Goal: Task Accomplishment & Management: Manage account settings

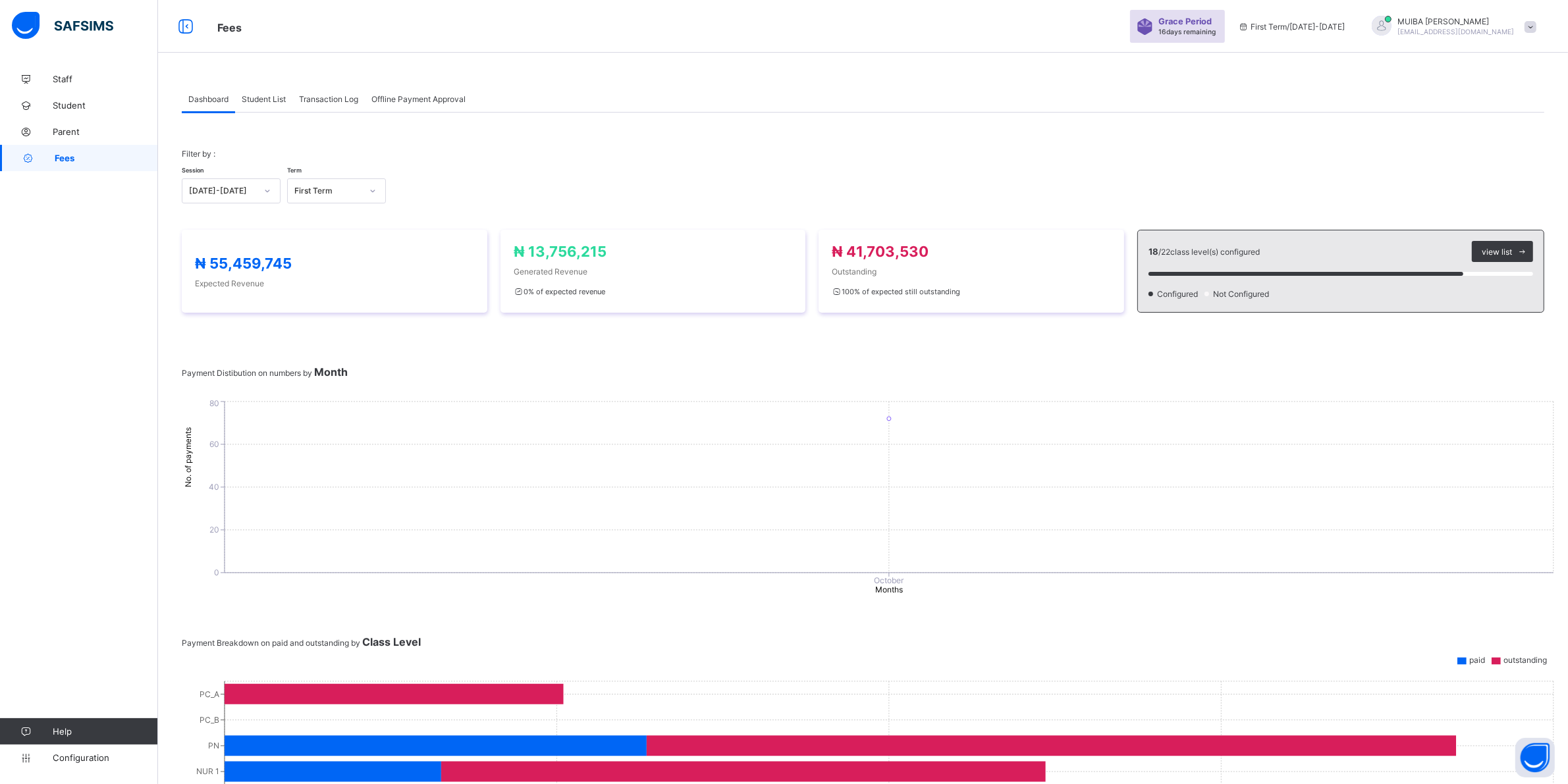
click at [243, 128] on div "Fees Grace Period 16 days remaining First Term / 2025-2026 MUIBA ADAMS muhibada…" at bounding box center [784, 613] width 1568 height 1226
click at [60, 221] on div "Staff Student Parent Fees Help Configuration" at bounding box center [79, 418] width 158 height 732
click at [275, 101] on span "Student List" at bounding box center [264, 99] width 44 height 10
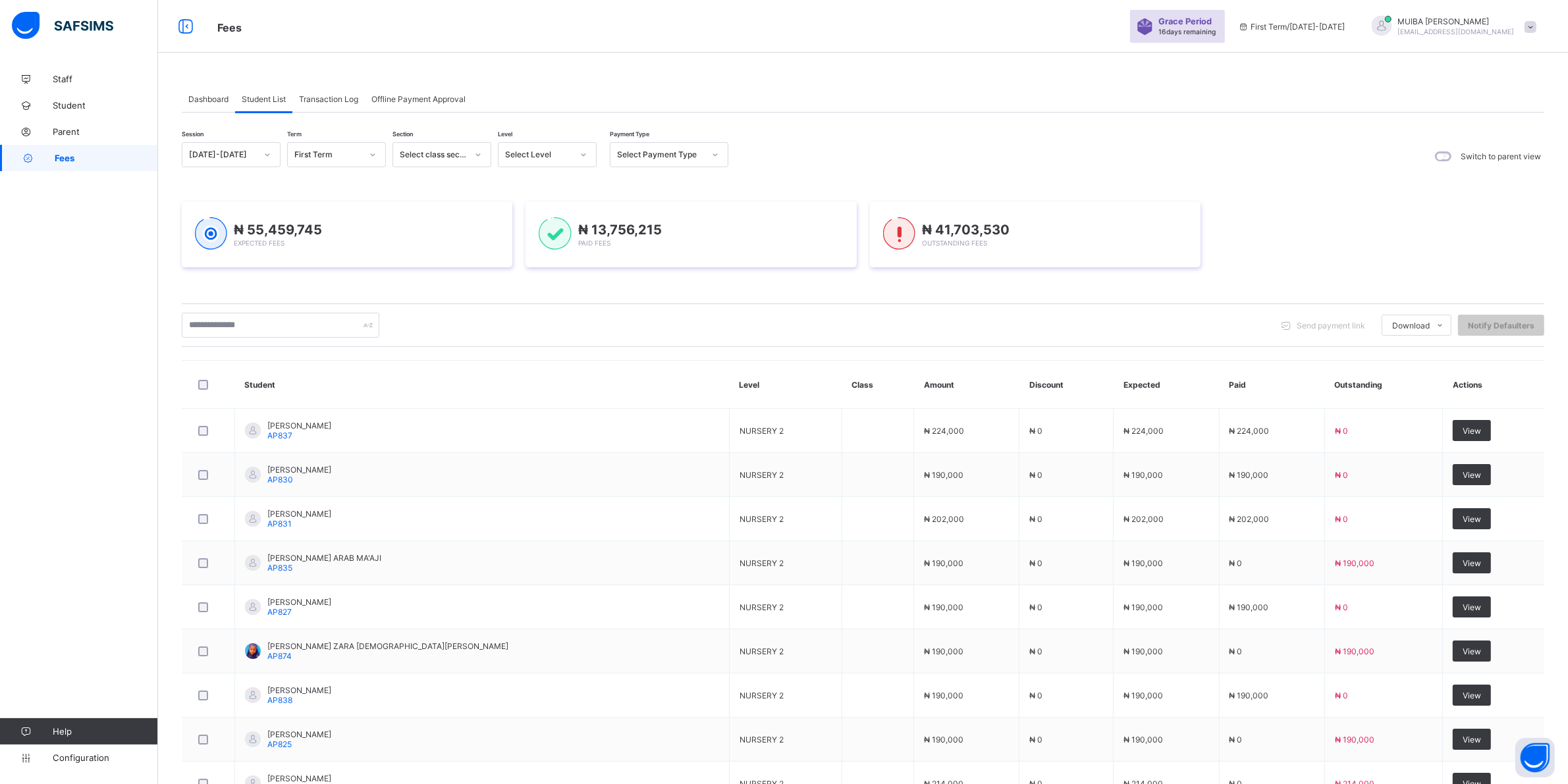
click at [580, 152] on icon at bounding box center [584, 155] width 8 height 13
click at [537, 320] on div "PRY 3" at bounding box center [547, 327] width 98 height 21
click at [537, 320] on div "Session 2025-2026 Term First Term Section Select class section Level option PRY…" at bounding box center [863, 525] width 1363 height 767
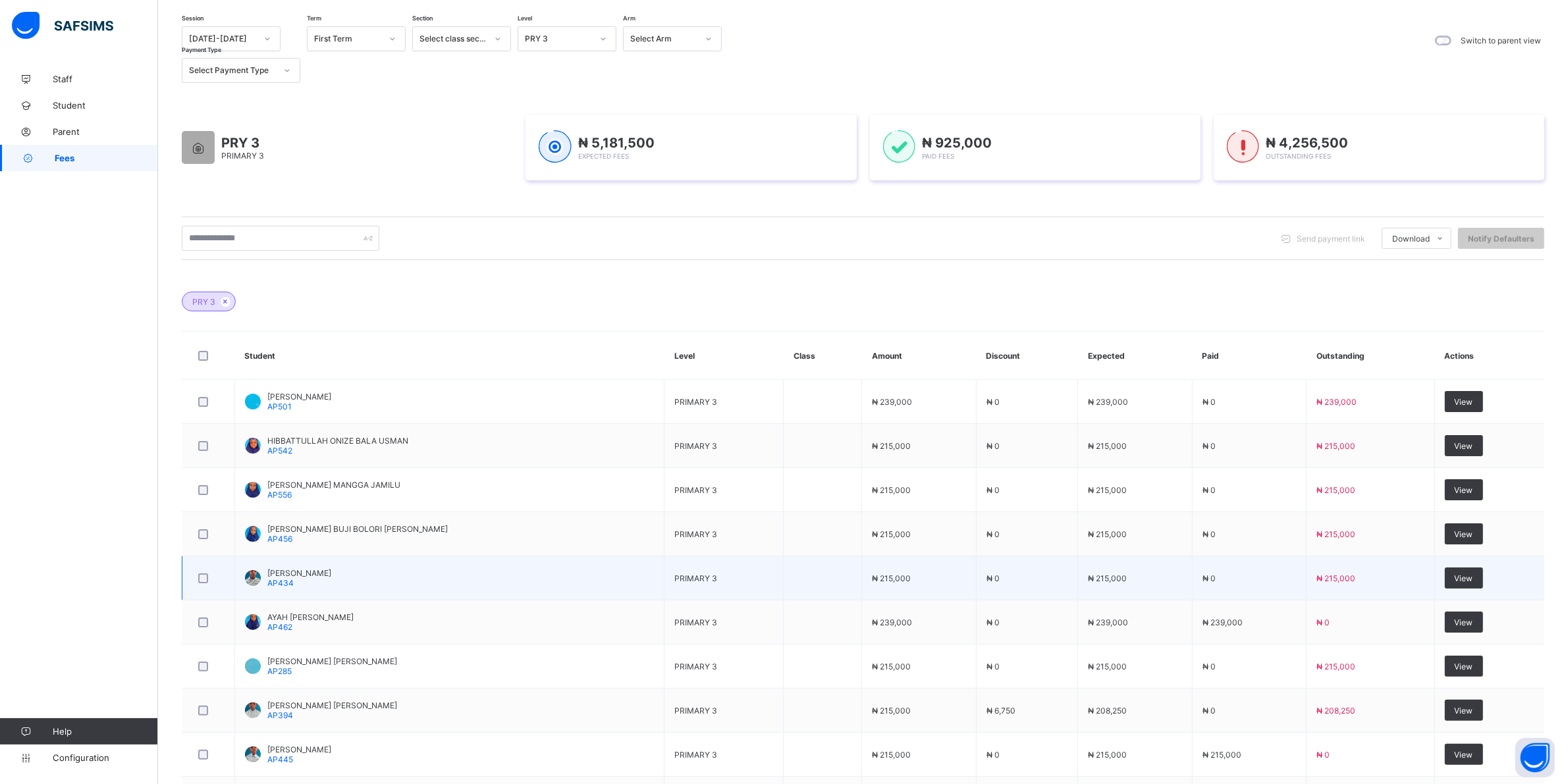
scroll to position [165, 0]
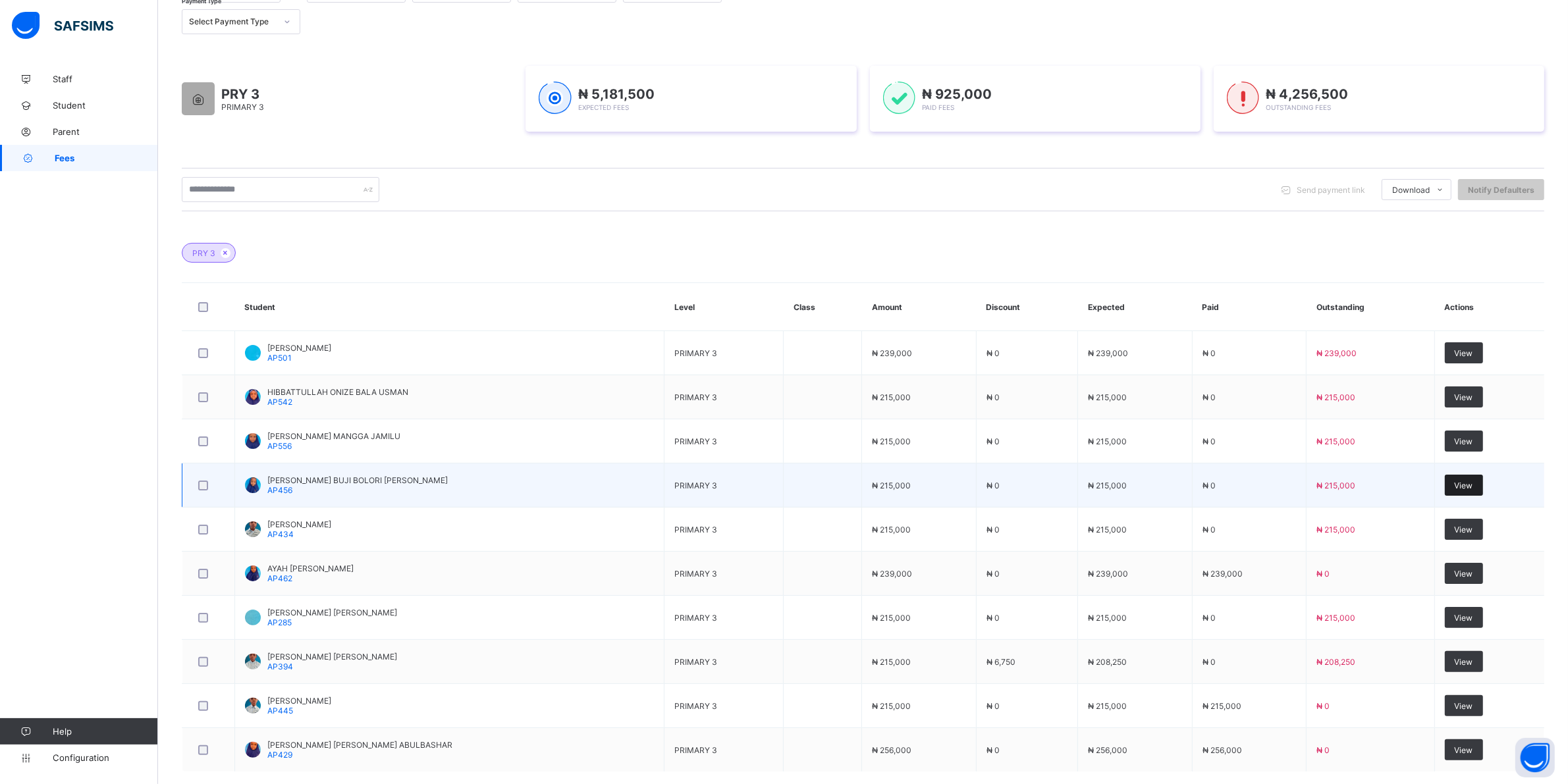
click at [1466, 482] on span "View" at bounding box center [1463, 485] width 18 height 10
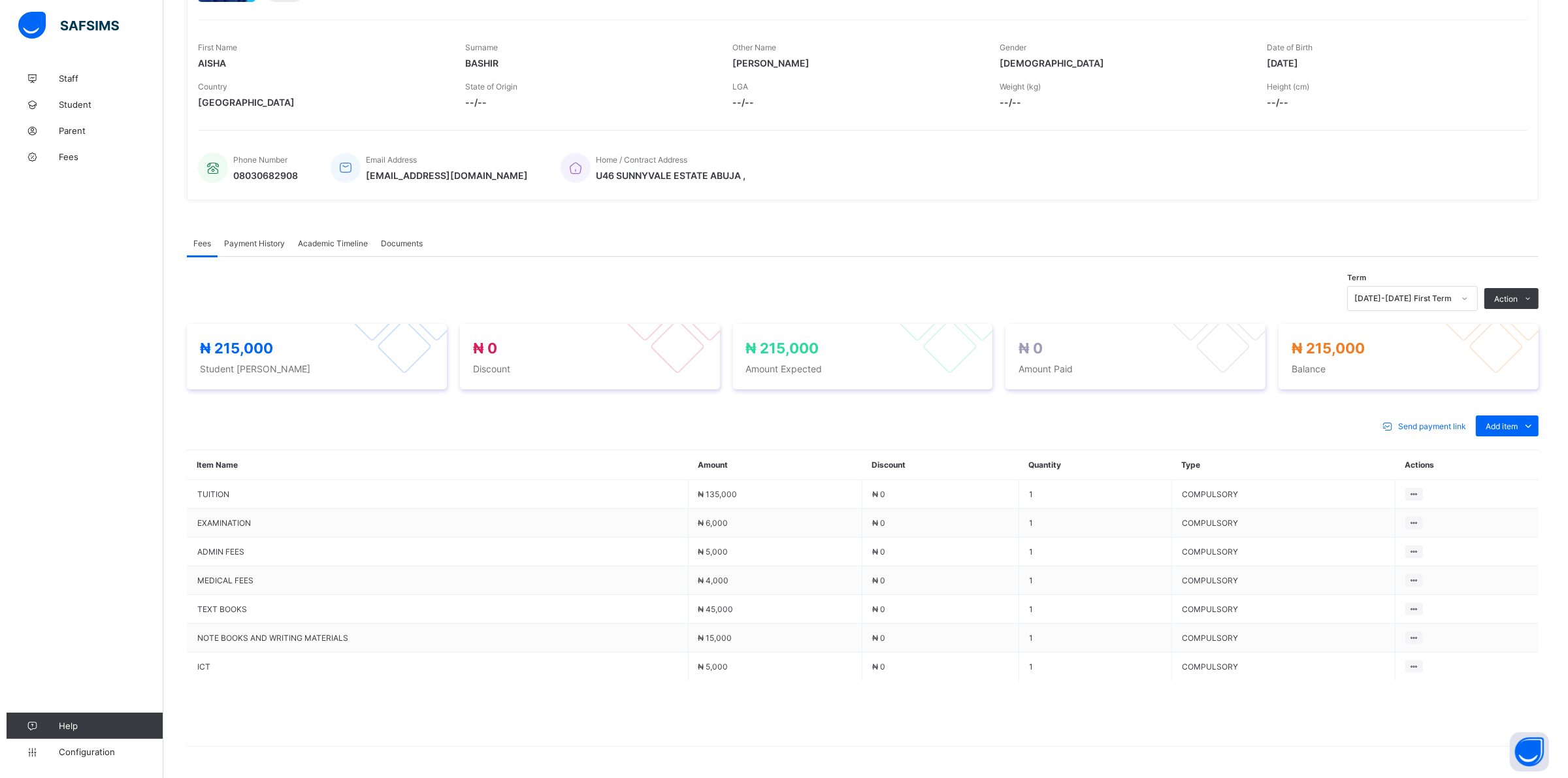
scroll to position [218, 0]
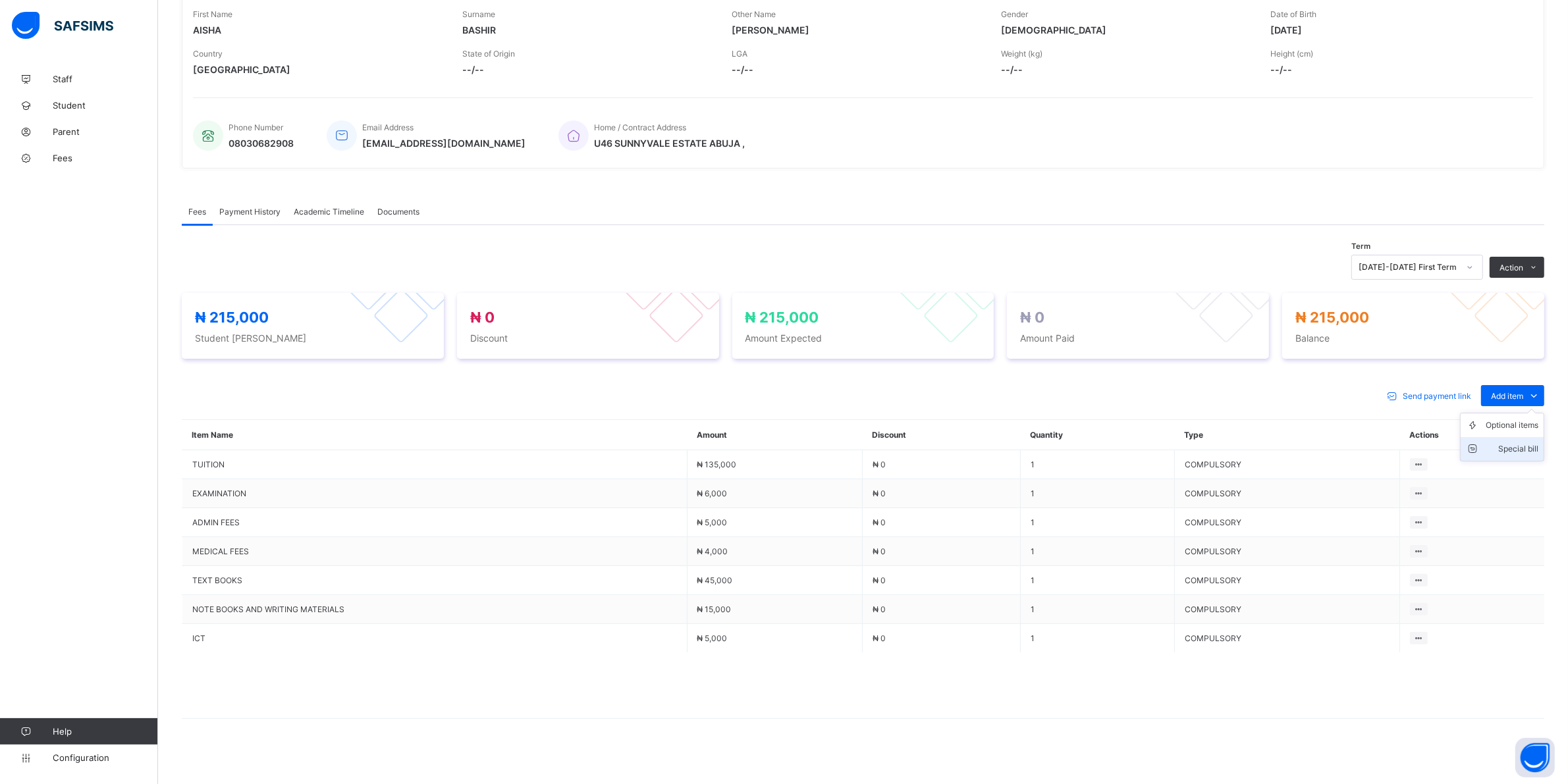
click at [1538, 446] on div "Special bill" at bounding box center [1512, 449] width 52 height 13
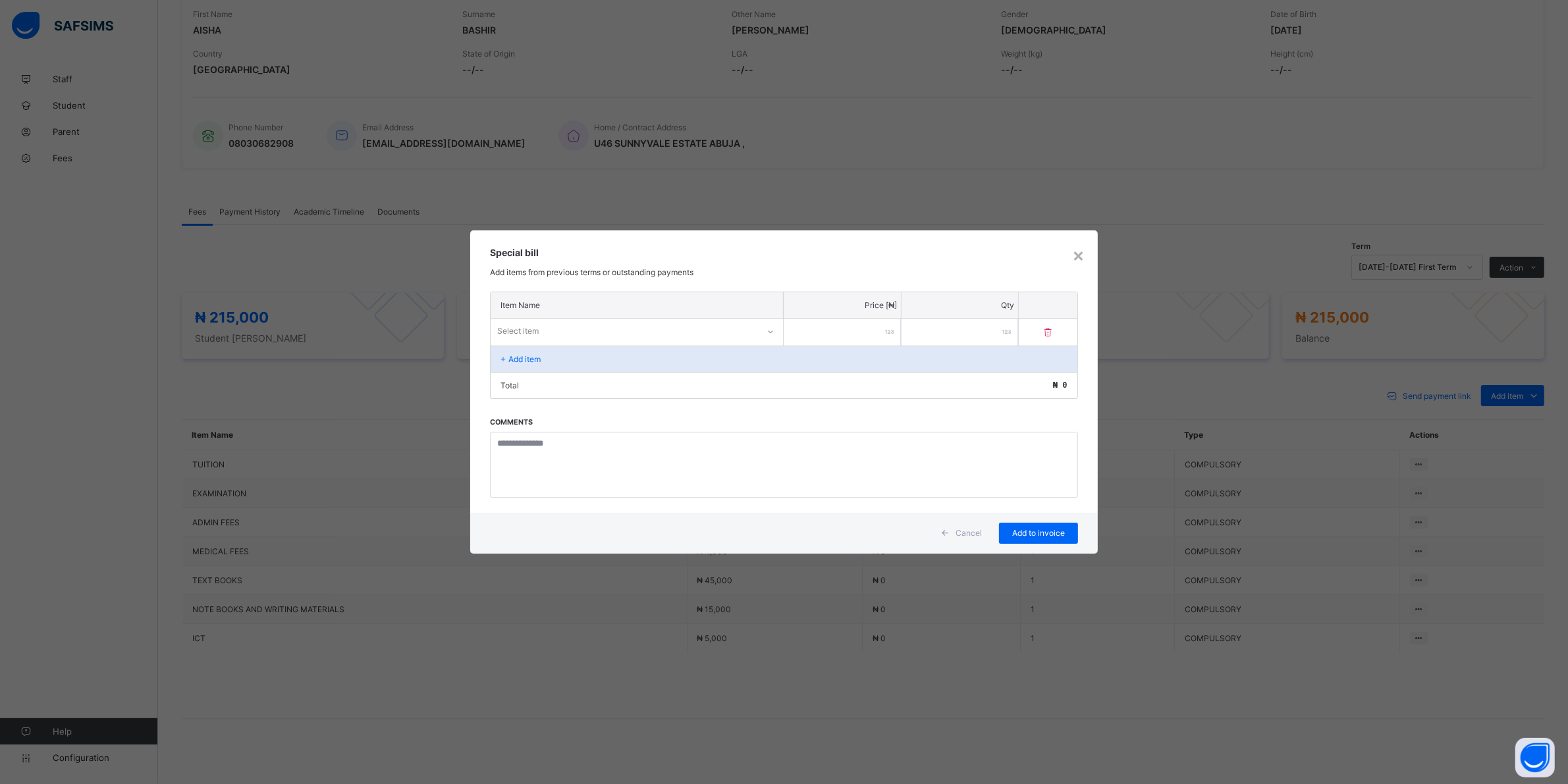
click at [724, 335] on div "Select item" at bounding box center [624, 331] width 267 height 18
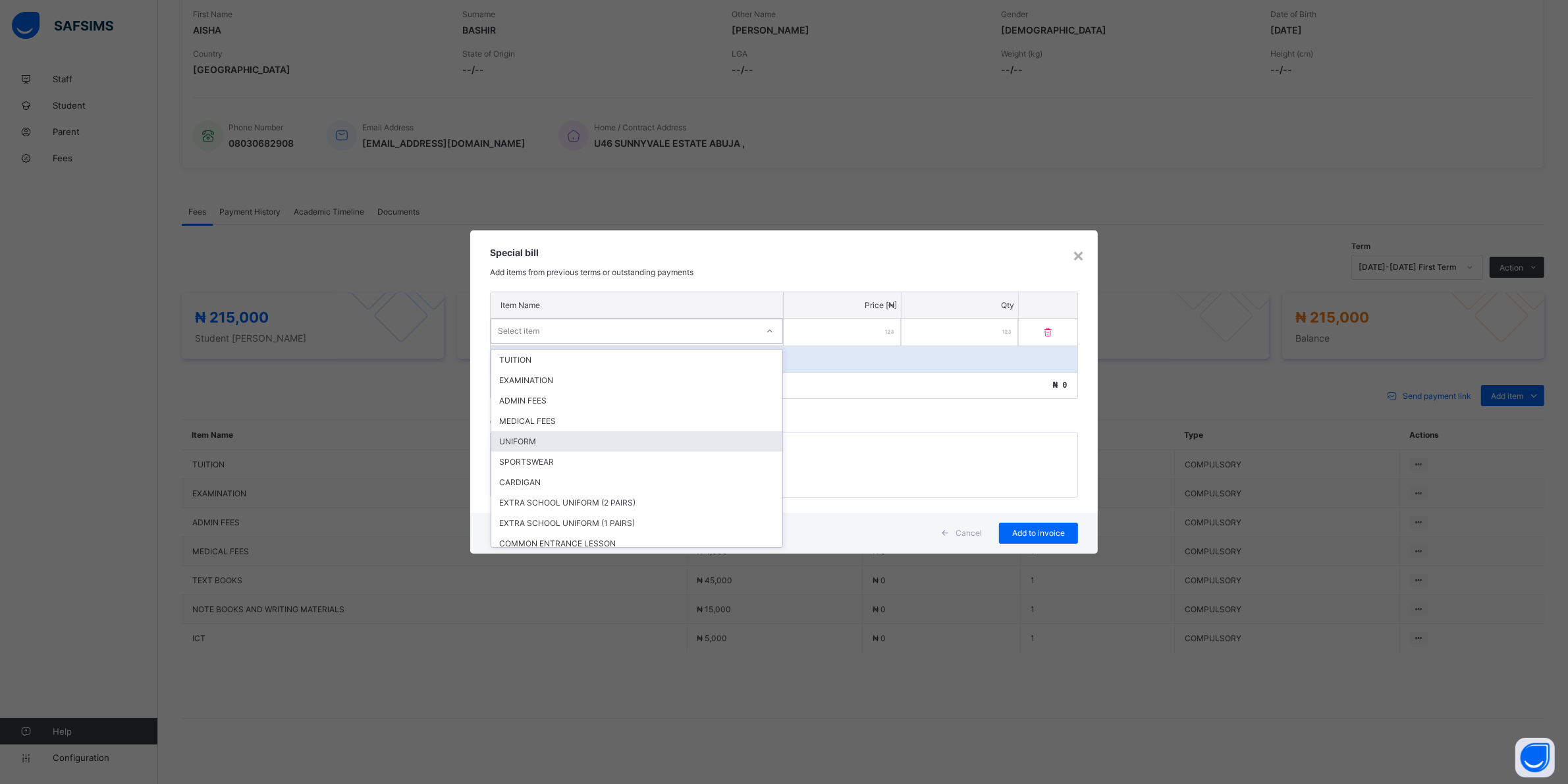
click at [548, 442] on div "UNIFORM" at bounding box center [636, 442] width 291 height 21
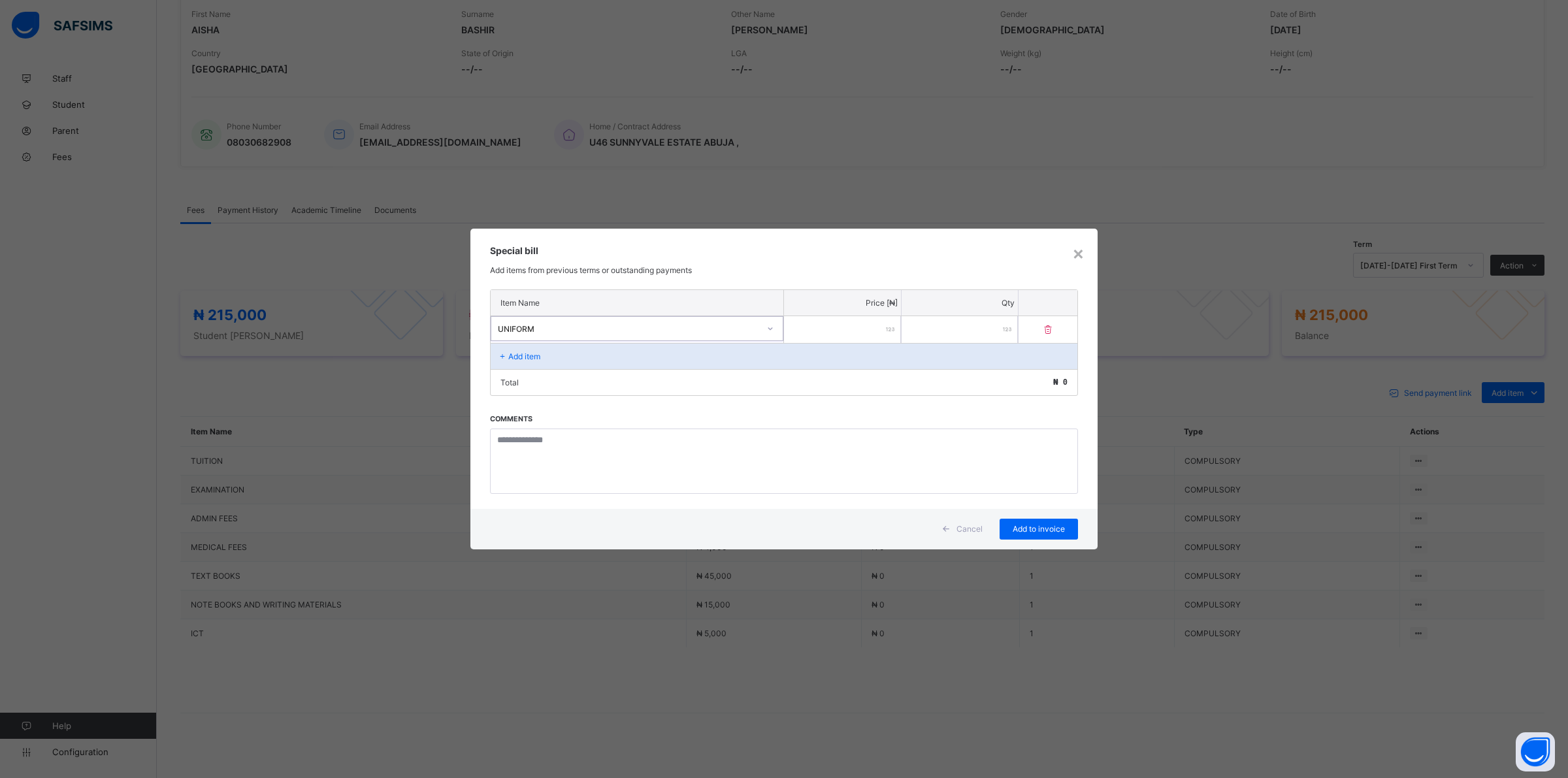
click at [848, 331] on input "number" at bounding box center [842, 330] width 117 height 27
type input "*****"
click at [1020, 520] on div "Add to invoice" at bounding box center [1039, 529] width 79 height 21
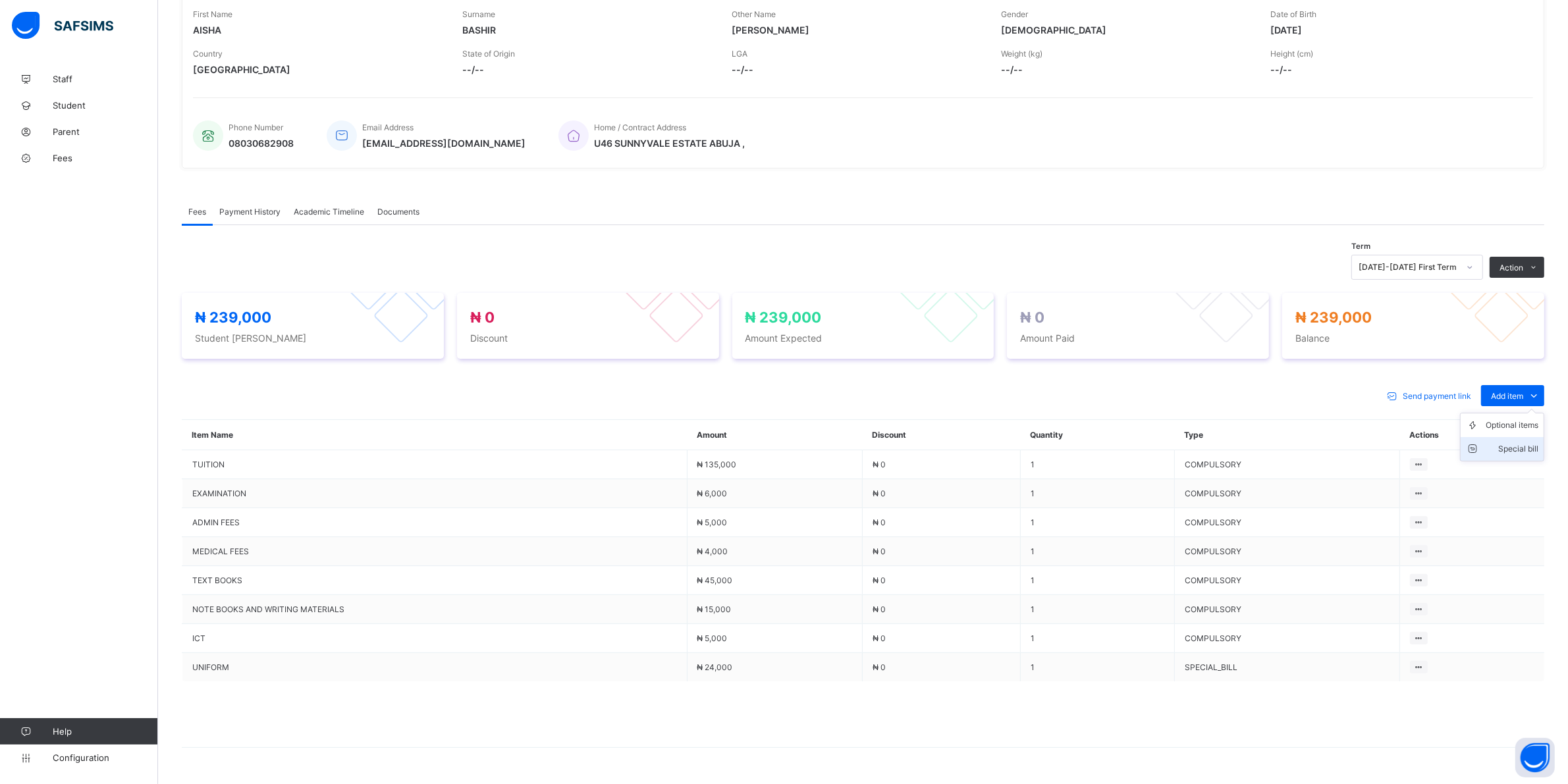
click at [1520, 446] on div "Special bill" at bounding box center [1512, 449] width 52 height 13
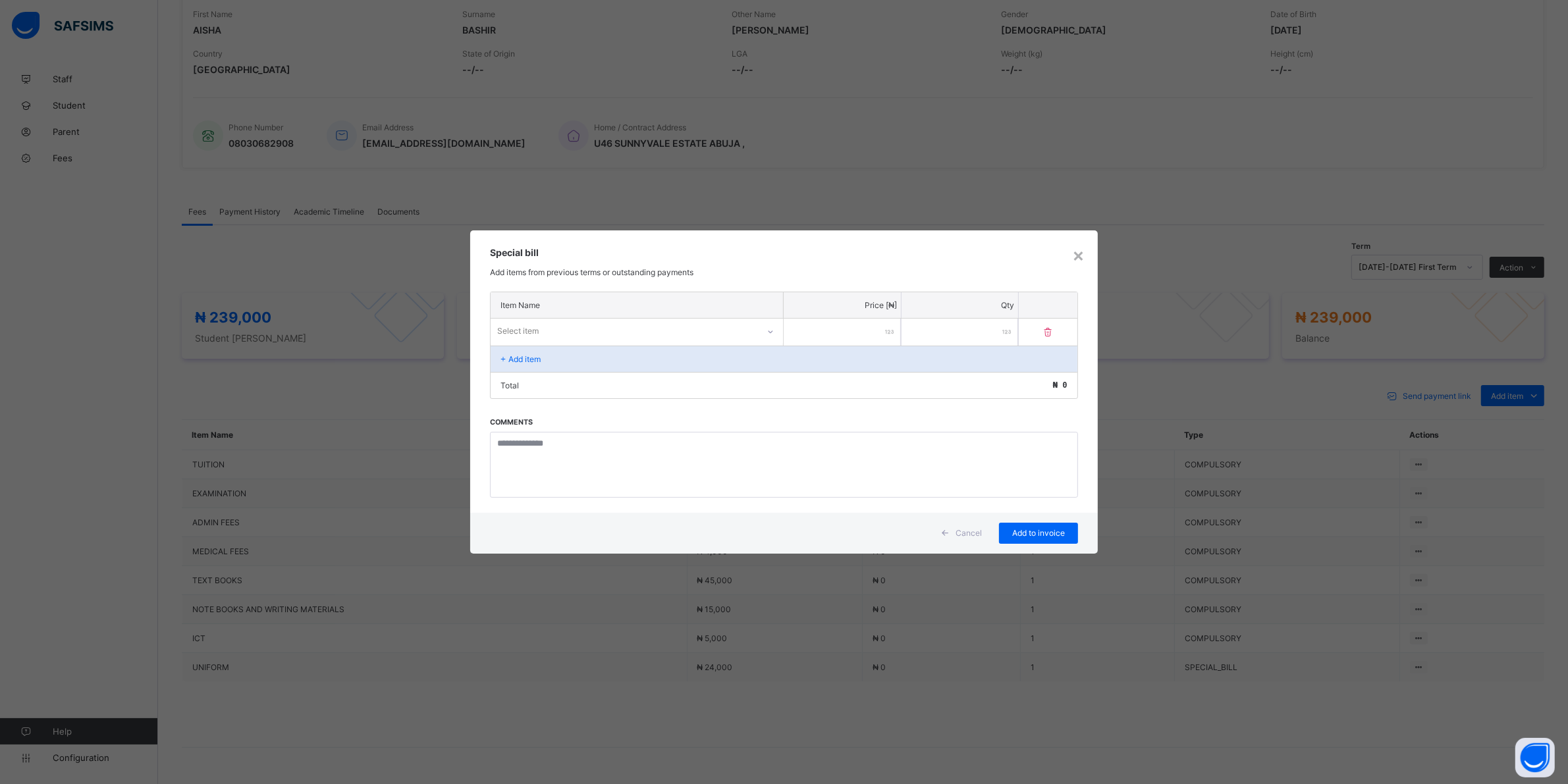
click at [771, 329] on icon at bounding box center [771, 331] width 8 height 13
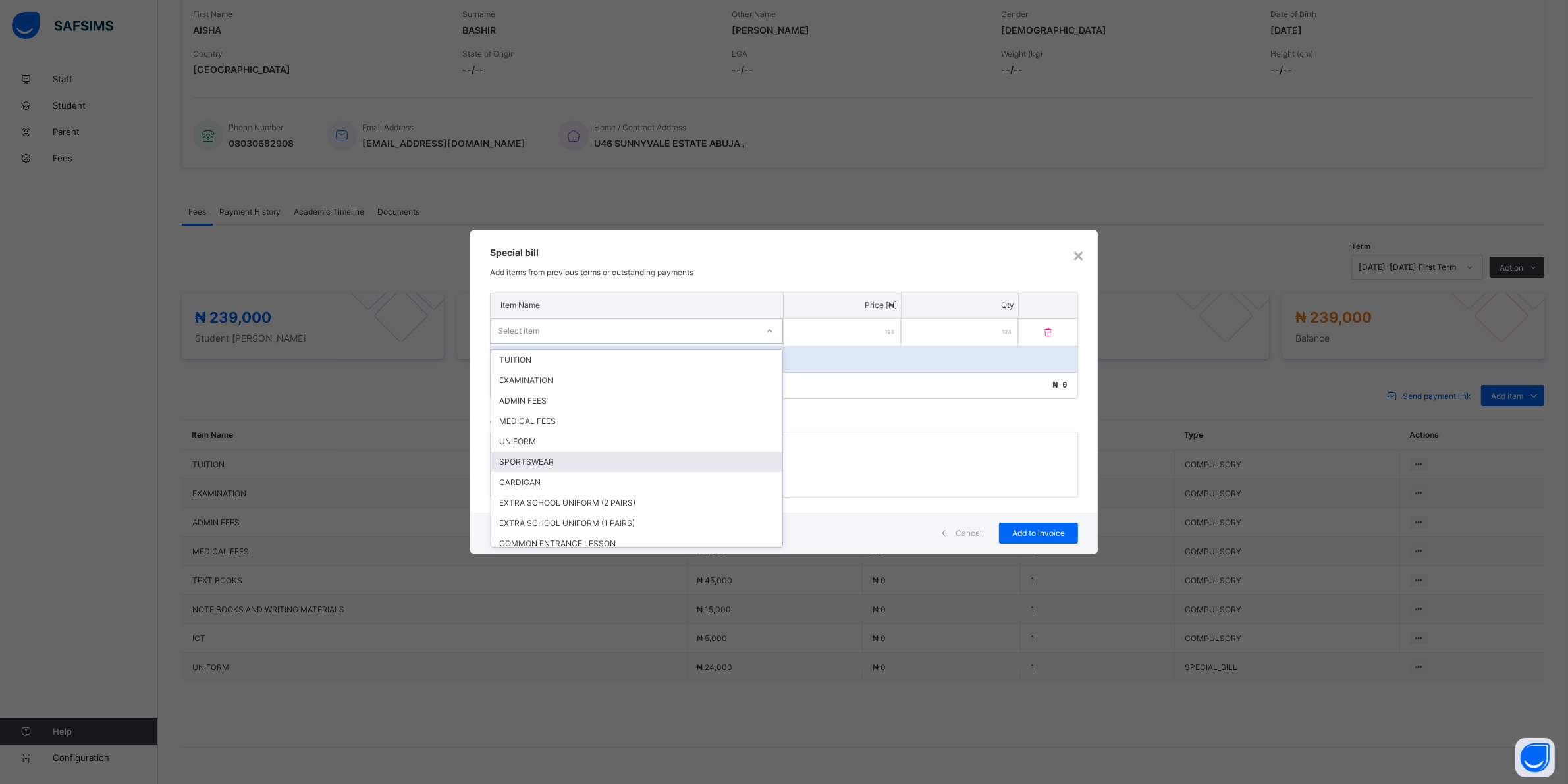
click at [542, 460] on div "SPORTSWEAR" at bounding box center [636, 462] width 291 height 21
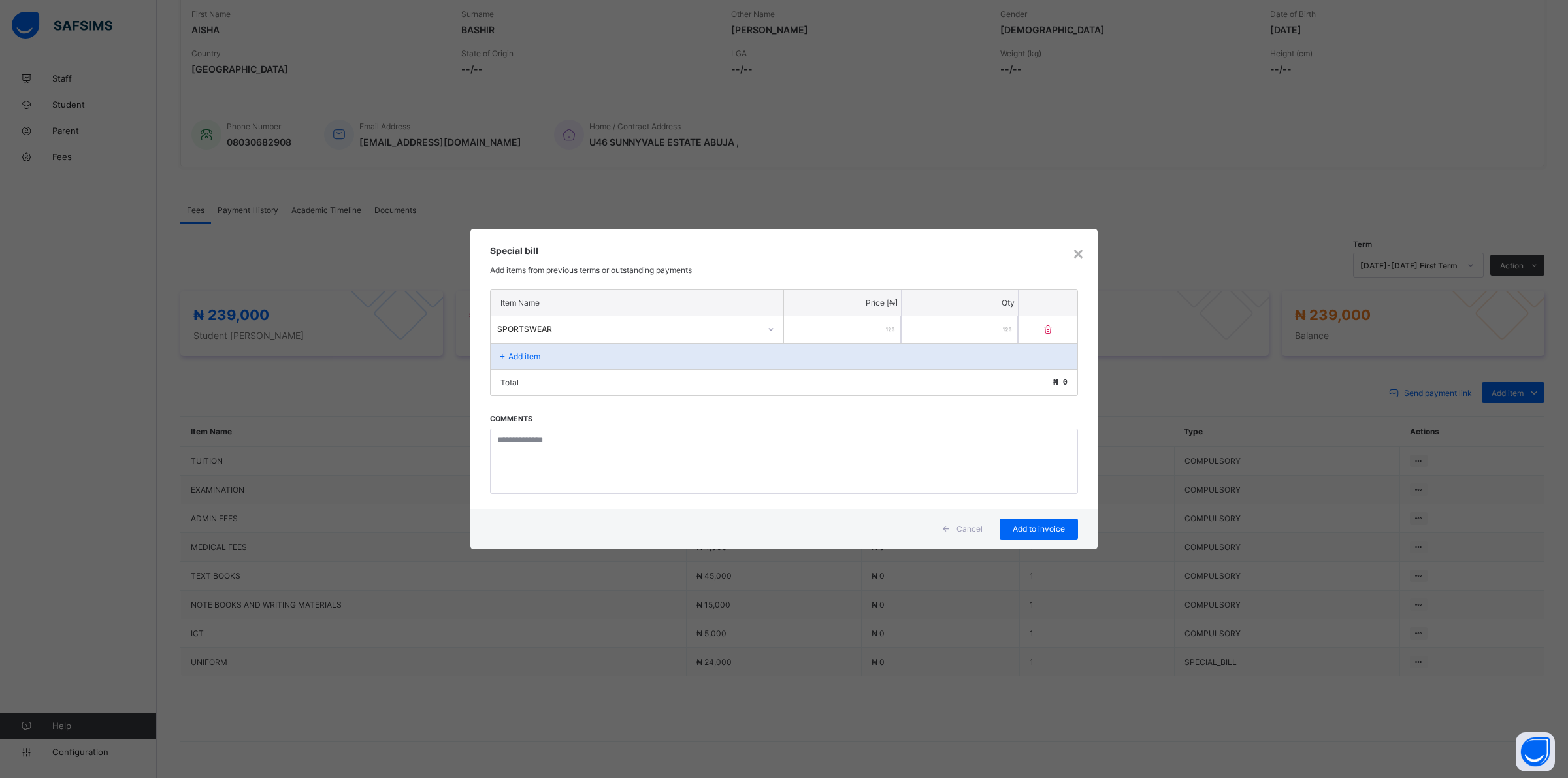
drag, startPoint x: 840, startPoint y: 334, endPoint x: 850, endPoint y: 330, distance: 10.8
click at [847, 330] on input "number" at bounding box center [842, 330] width 117 height 27
type input "*****"
click at [1029, 524] on span "Add to invoice" at bounding box center [1039, 529] width 59 height 9
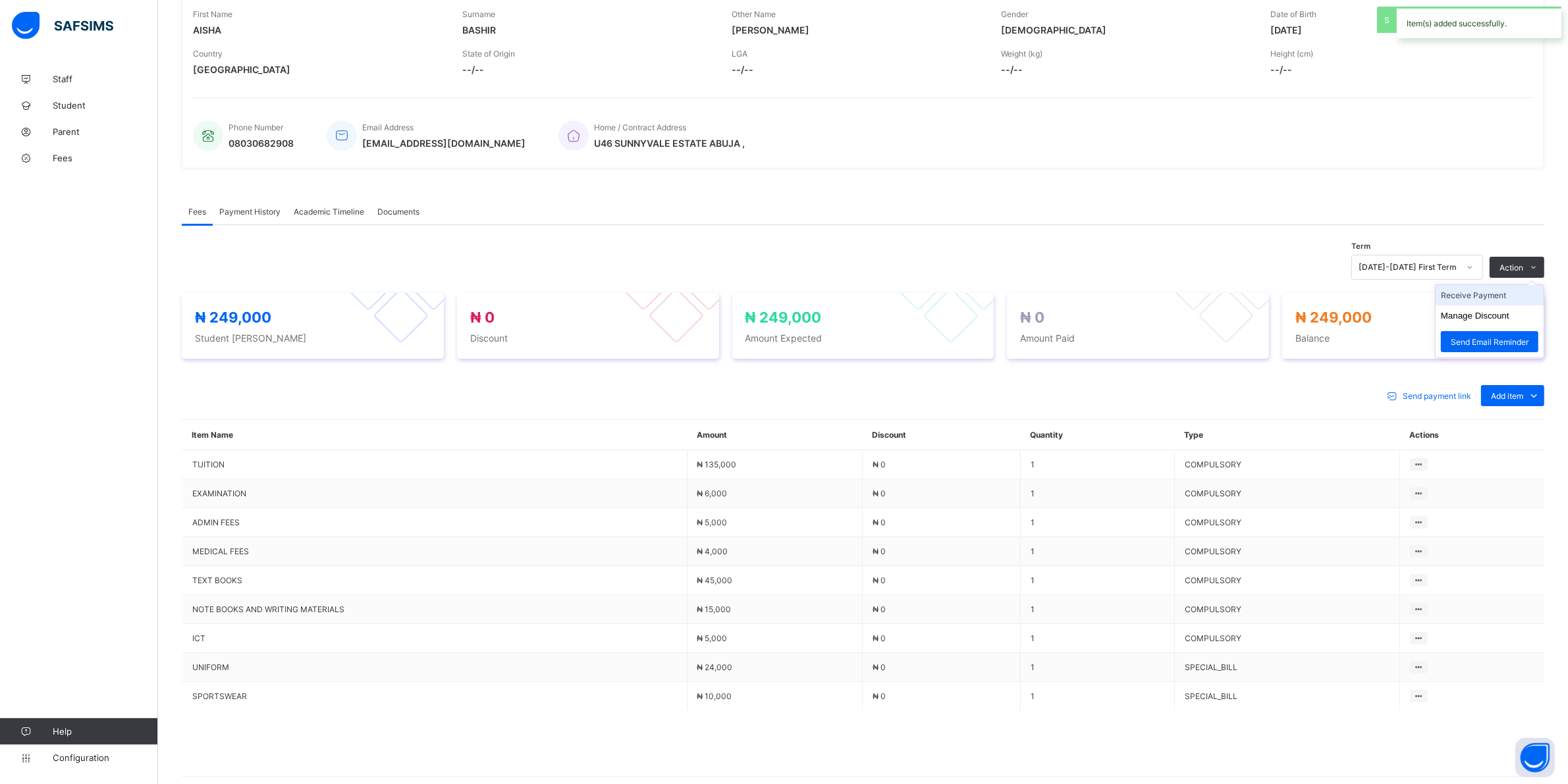
click at [1506, 294] on li "Receive Payment" at bounding box center [1489, 296] width 108 height 21
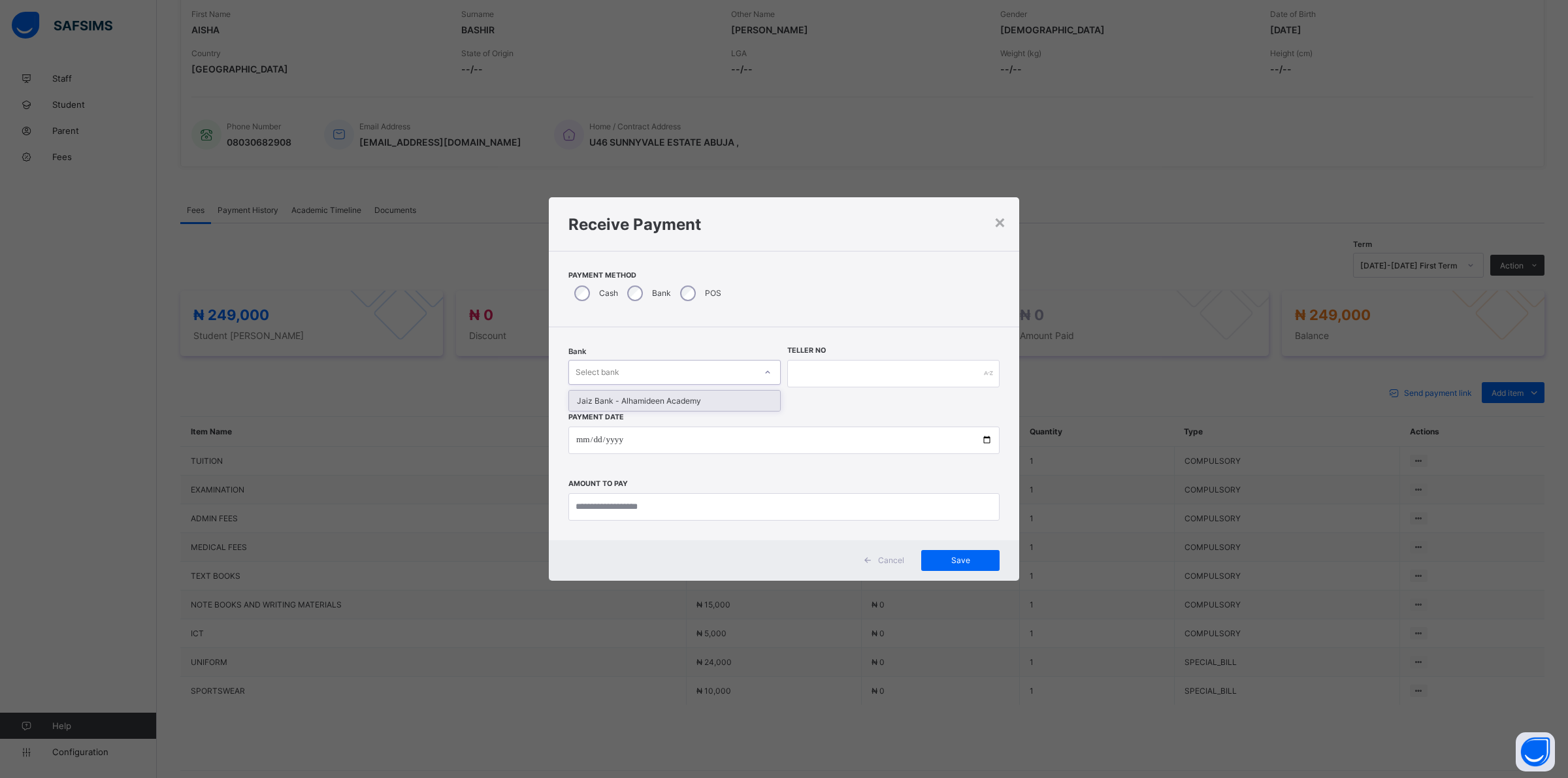
click at [721, 371] on div "Select bank" at bounding box center [662, 372] width 186 height 18
drag, startPoint x: 673, startPoint y: 399, endPoint x: 780, endPoint y: 382, distance: 108.3
click at [673, 397] on div "Jaiz Bank - Alhamideen Academy" at bounding box center [674, 401] width 211 height 20
click at [810, 371] on input "text" at bounding box center [894, 374] width 212 height 28
type input "*******"
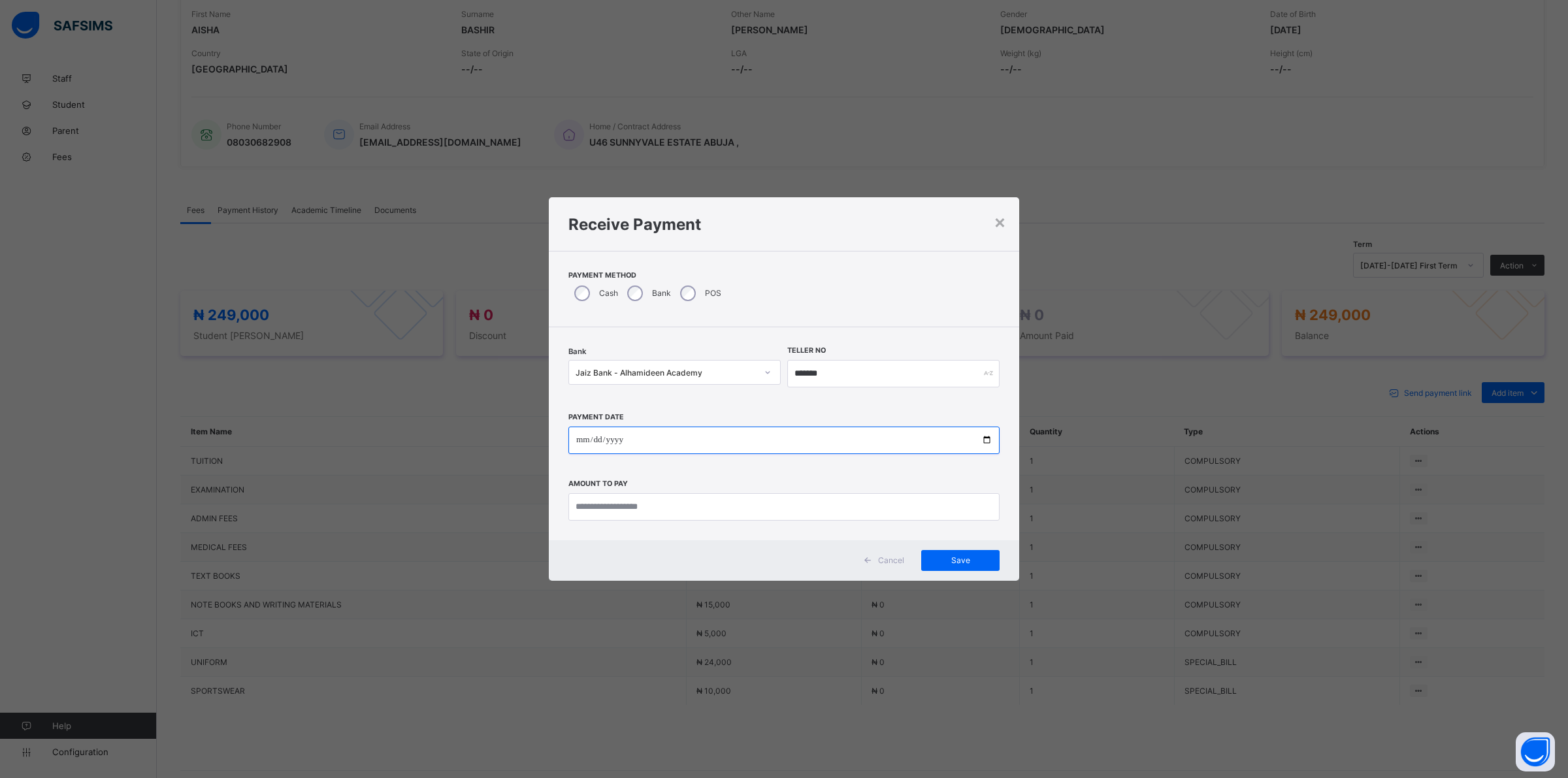
click at [577, 437] on input "date" at bounding box center [784, 440] width 431 height 28
type input "**********"
click at [658, 505] on input "currency" at bounding box center [784, 507] width 431 height 28
type input "*********"
click at [938, 562] on span "Save" at bounding box center [960, 560] width 59 height 9
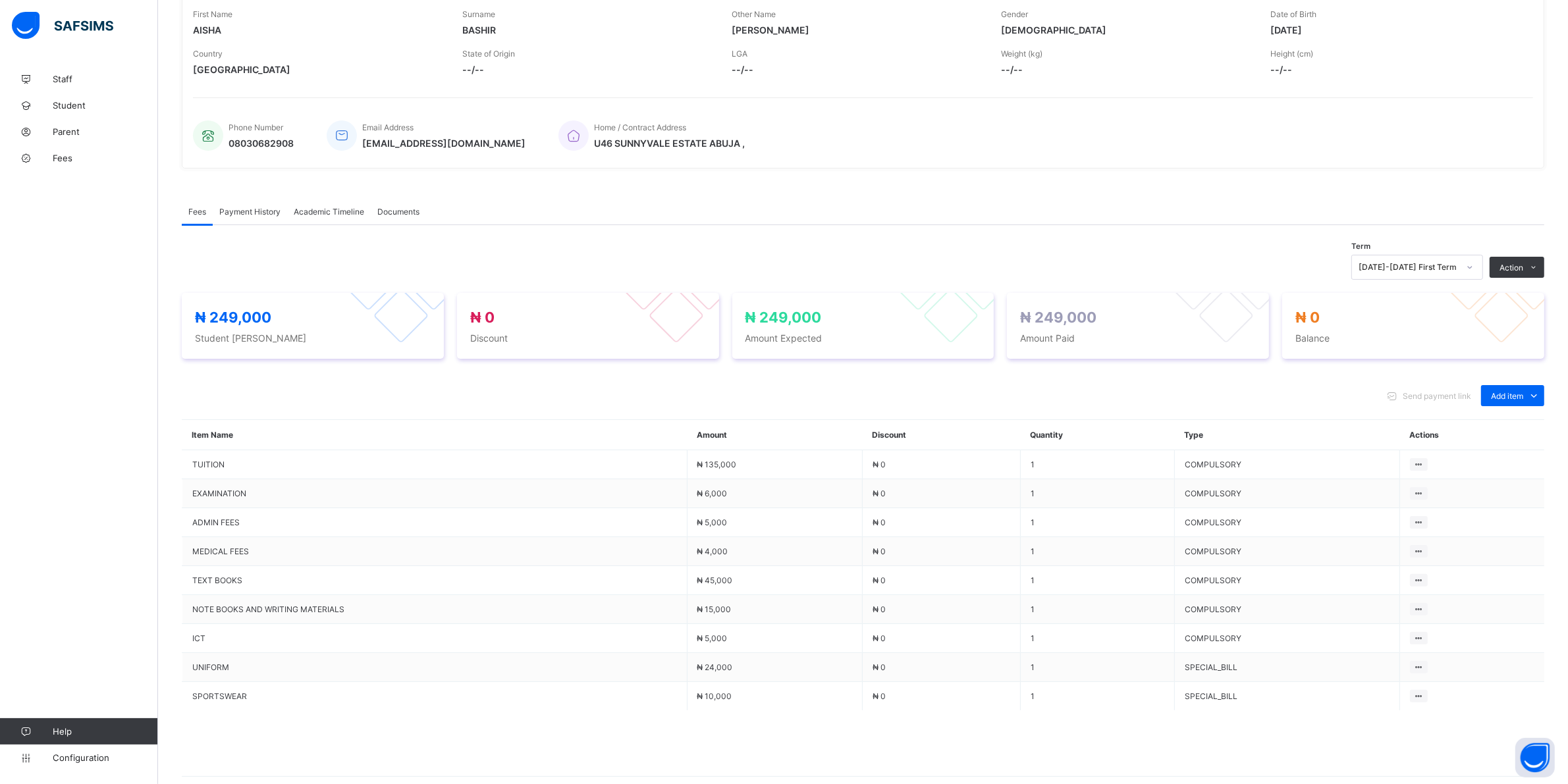
click at [257, 212] on span "Payment History" at bounding box center [250, 212] width 61 height 10
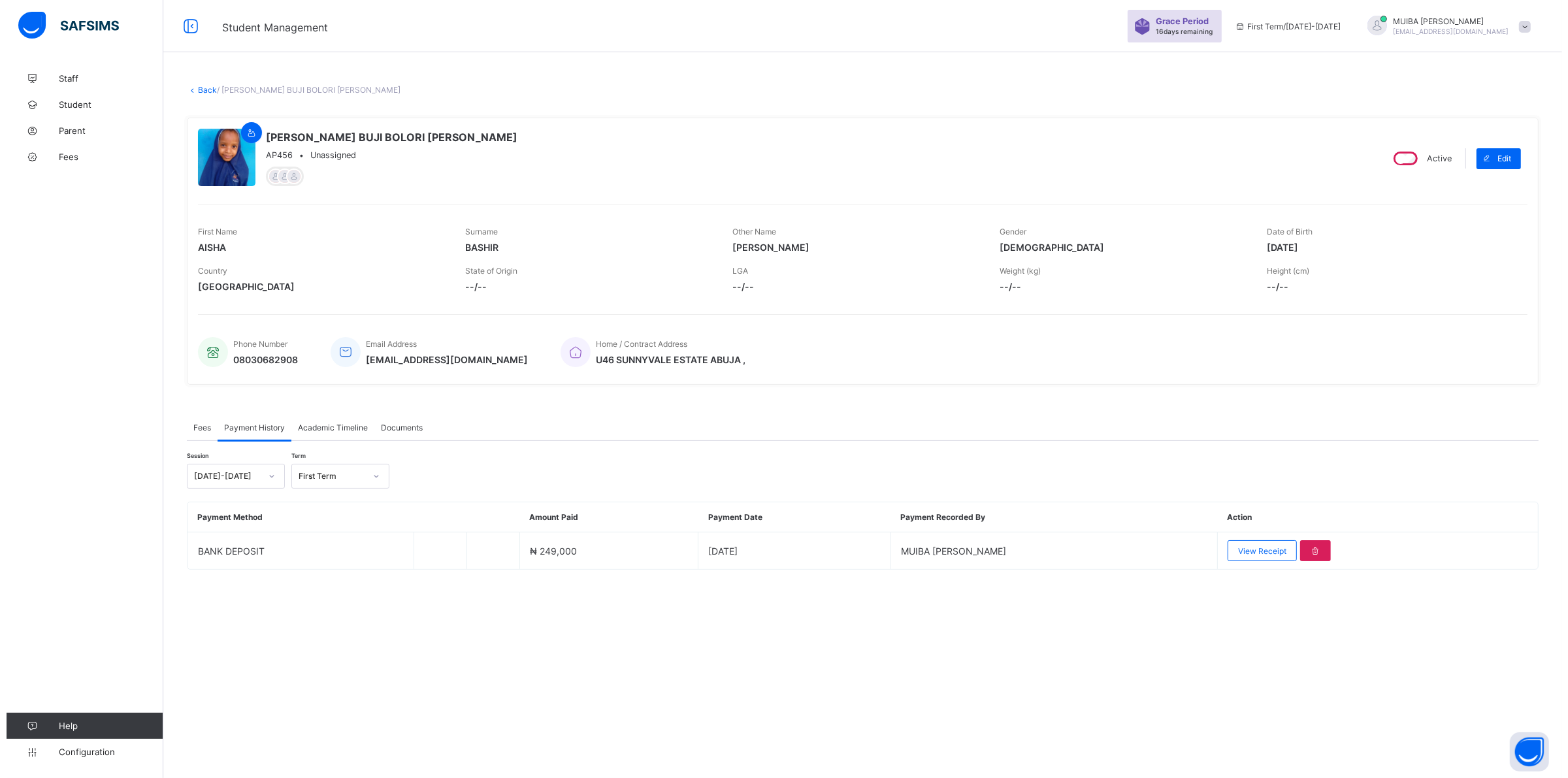
scroll to position [0, 0]
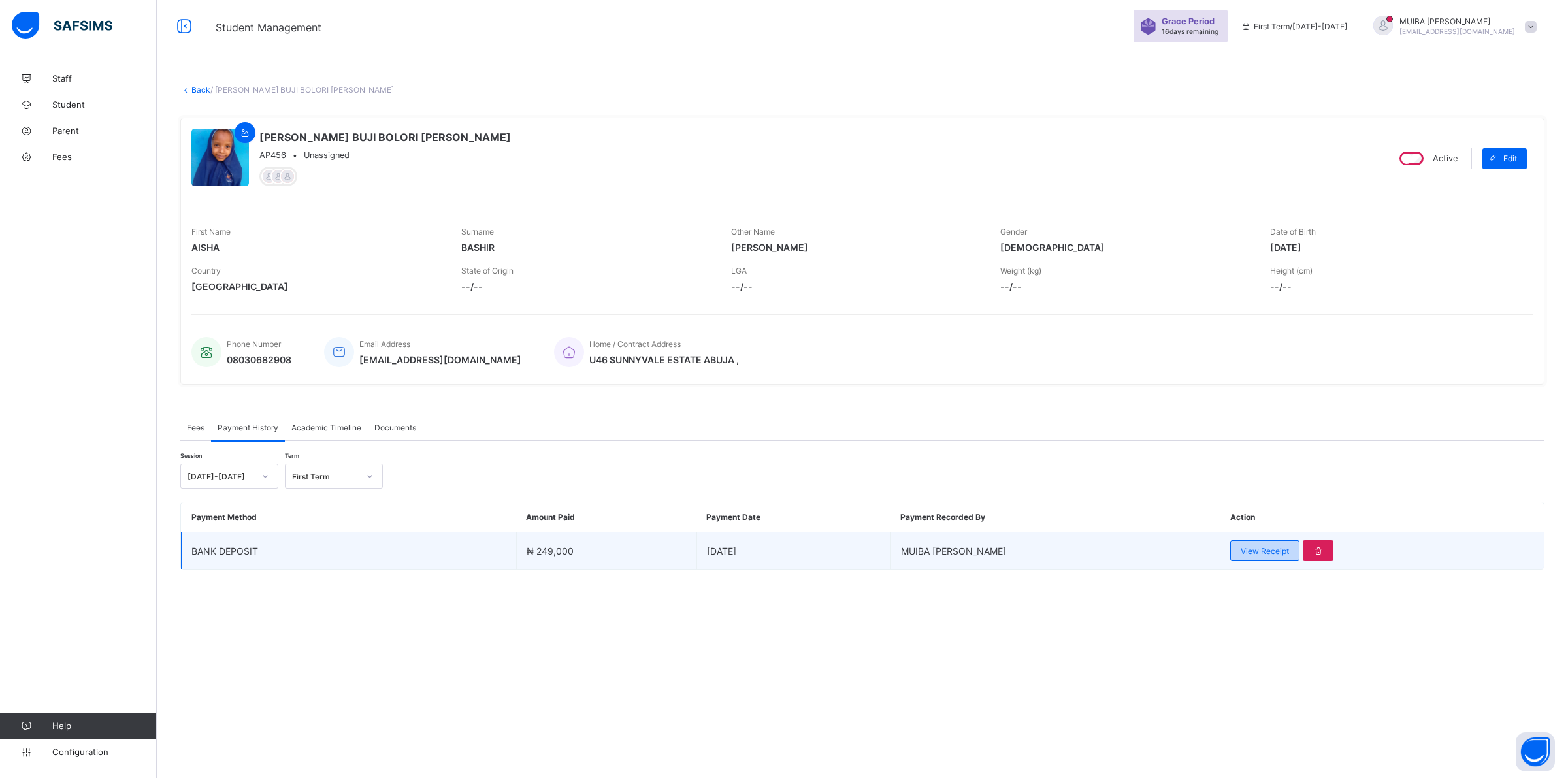
click at [1249, 549] on span "View Receipt" at bounding box center [1264, 551] width 48 height 9
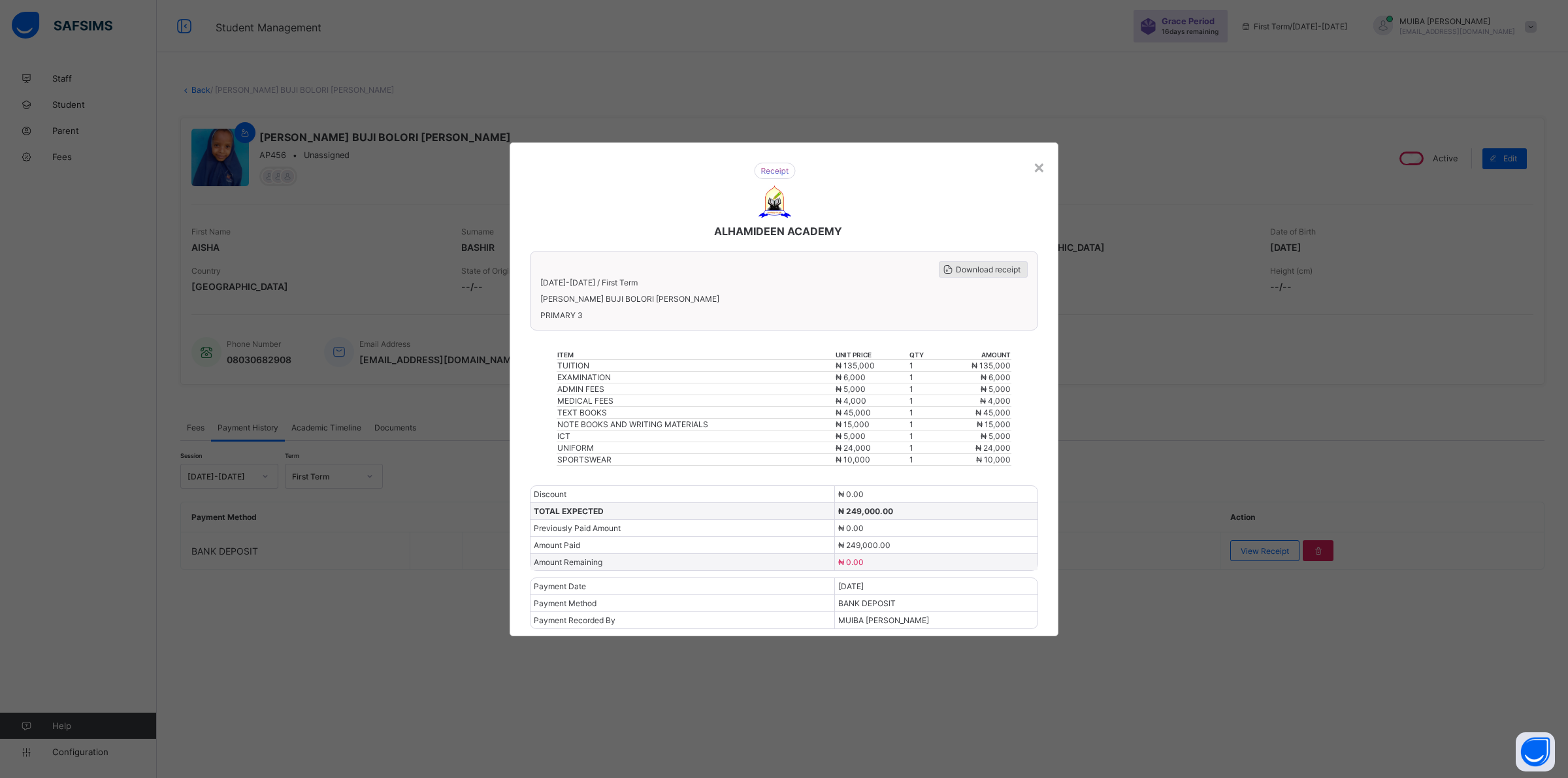
click at [998, 275] on span "Download receipt" at bounding box center [988, 269] width 65 height 9
click at [1040, 175] on div "×" at bounding box center [1039, 167] width 13 height 22
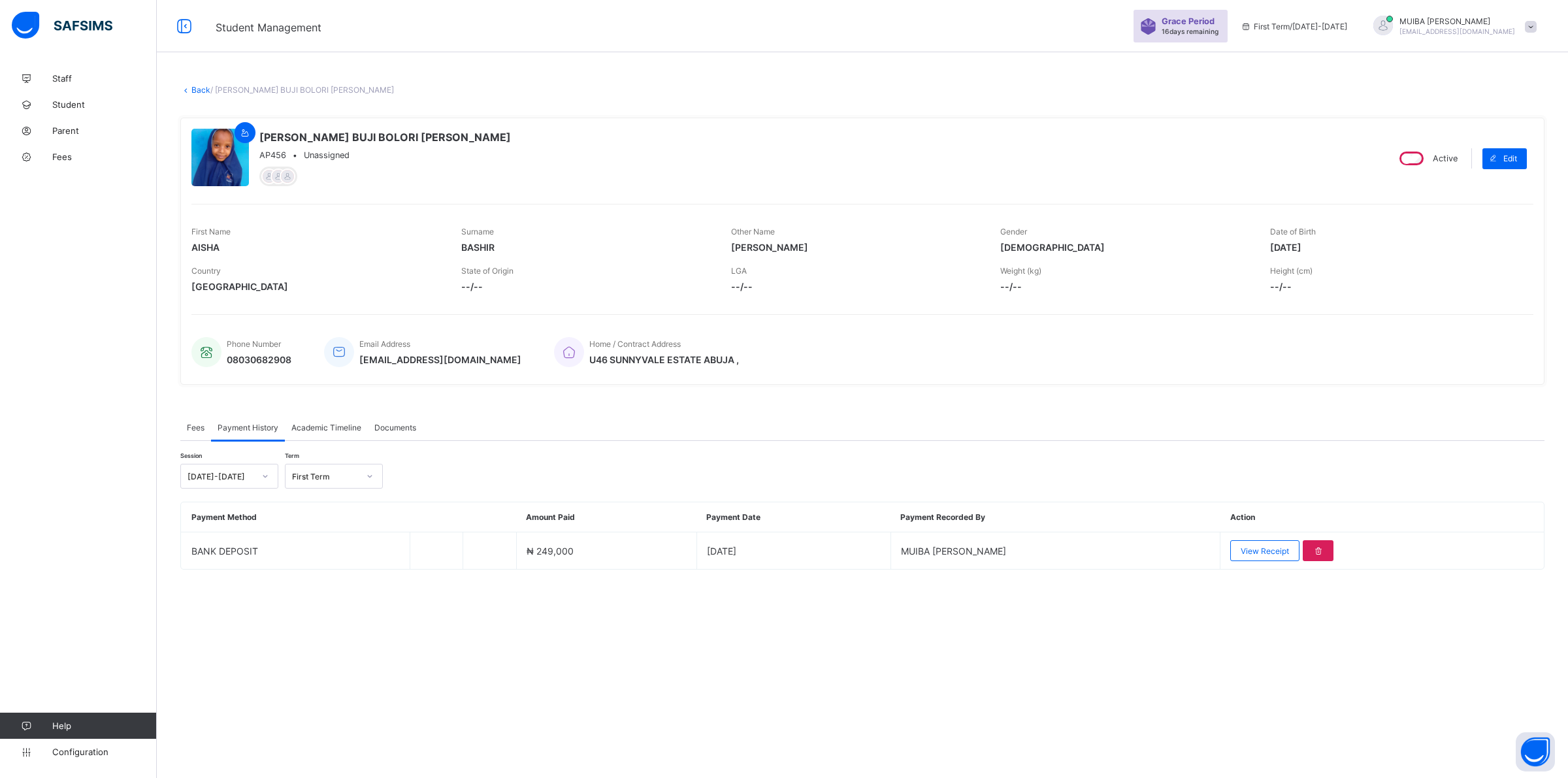
click at [194, 89] on link "Back" at bounding box center [201, 90] width 19 height 9
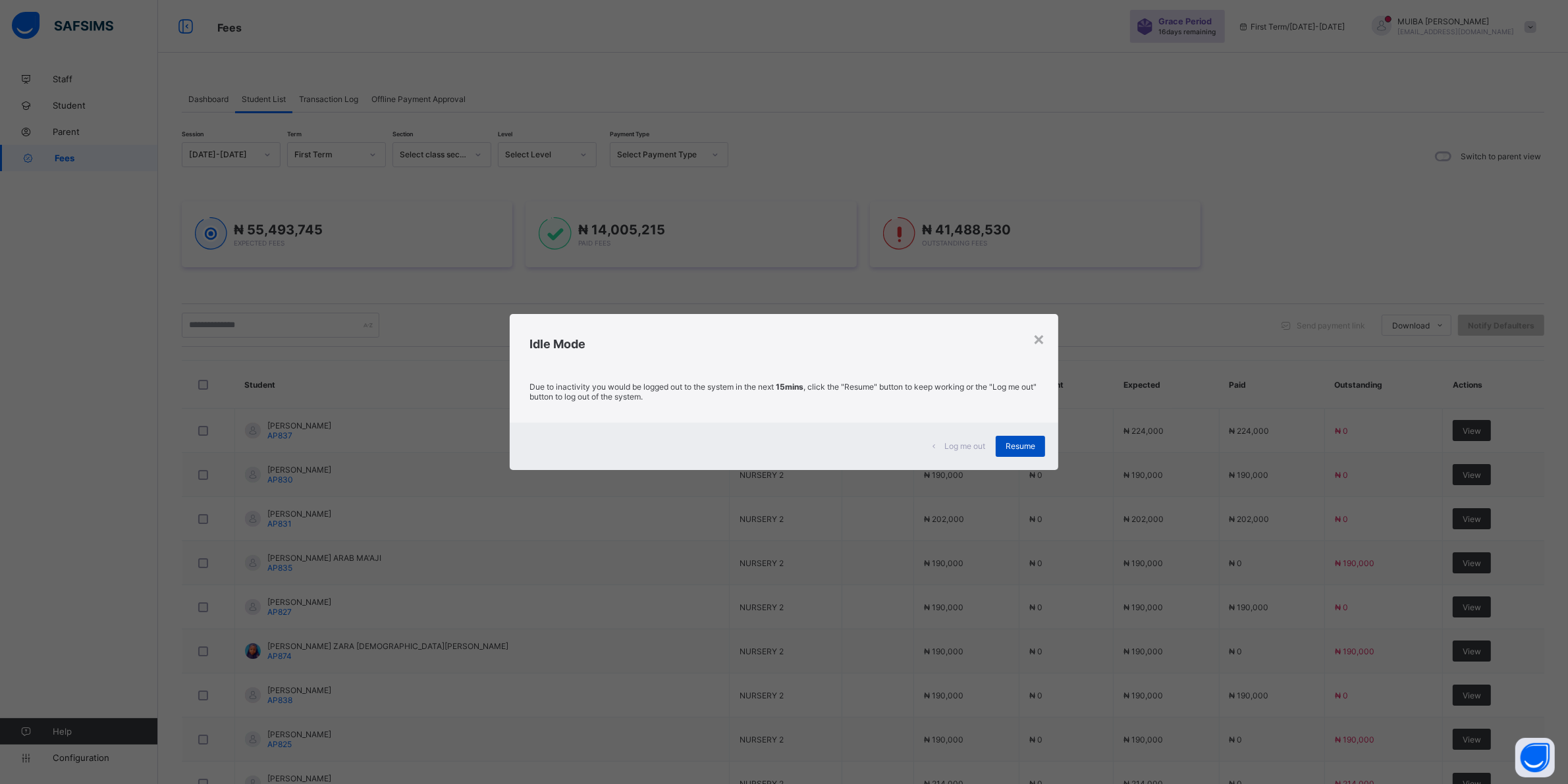
click at [1025, 441] on span "Resume" at bounding box center [1020, 446] width 29 height 10
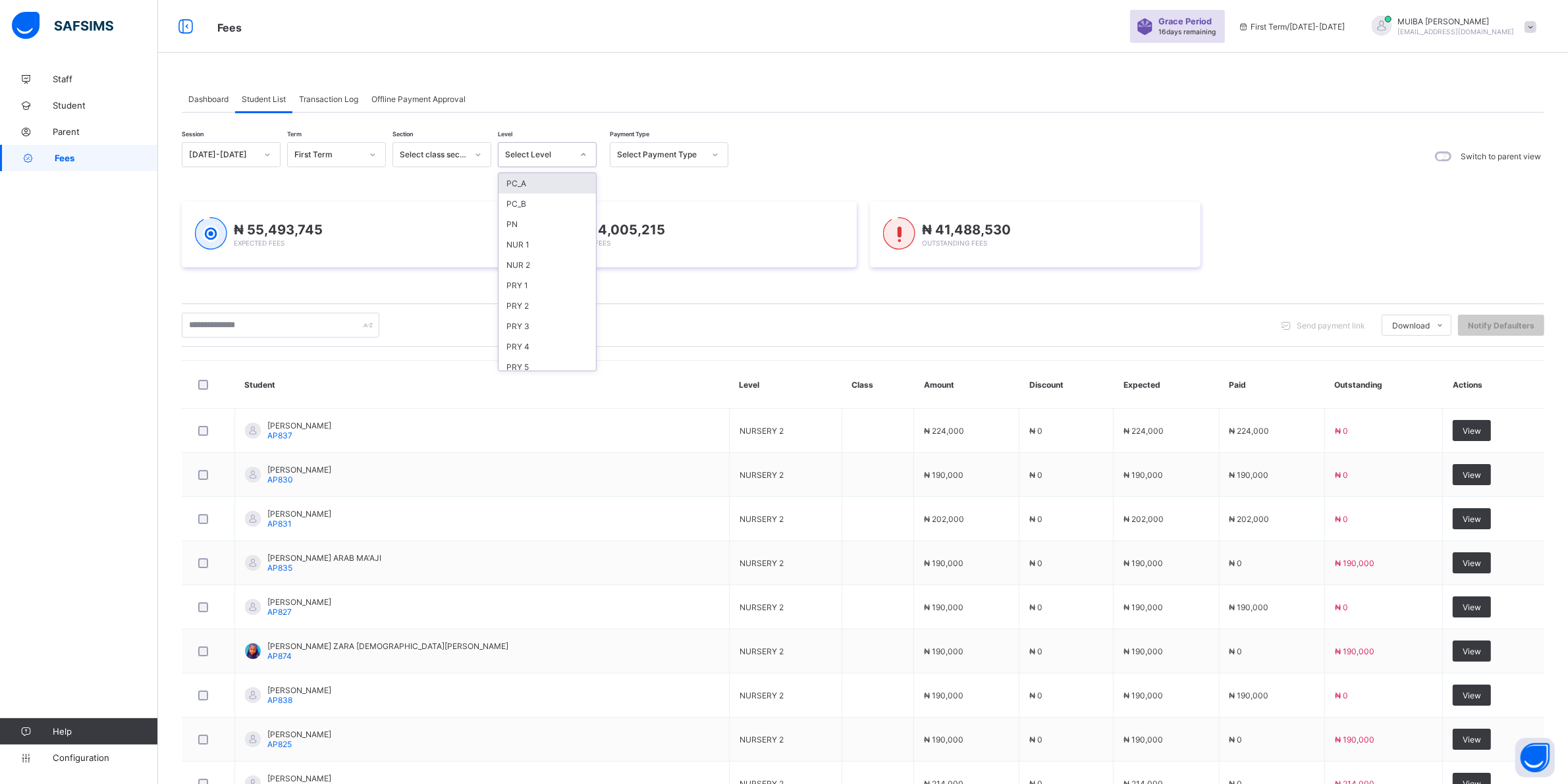
click at [584, 153] on icon at bounding box center [584, 155] width 8 height 13
click at [532, 316] on div "PRY 3" at bounding box center [547, 327] width 98 height 21
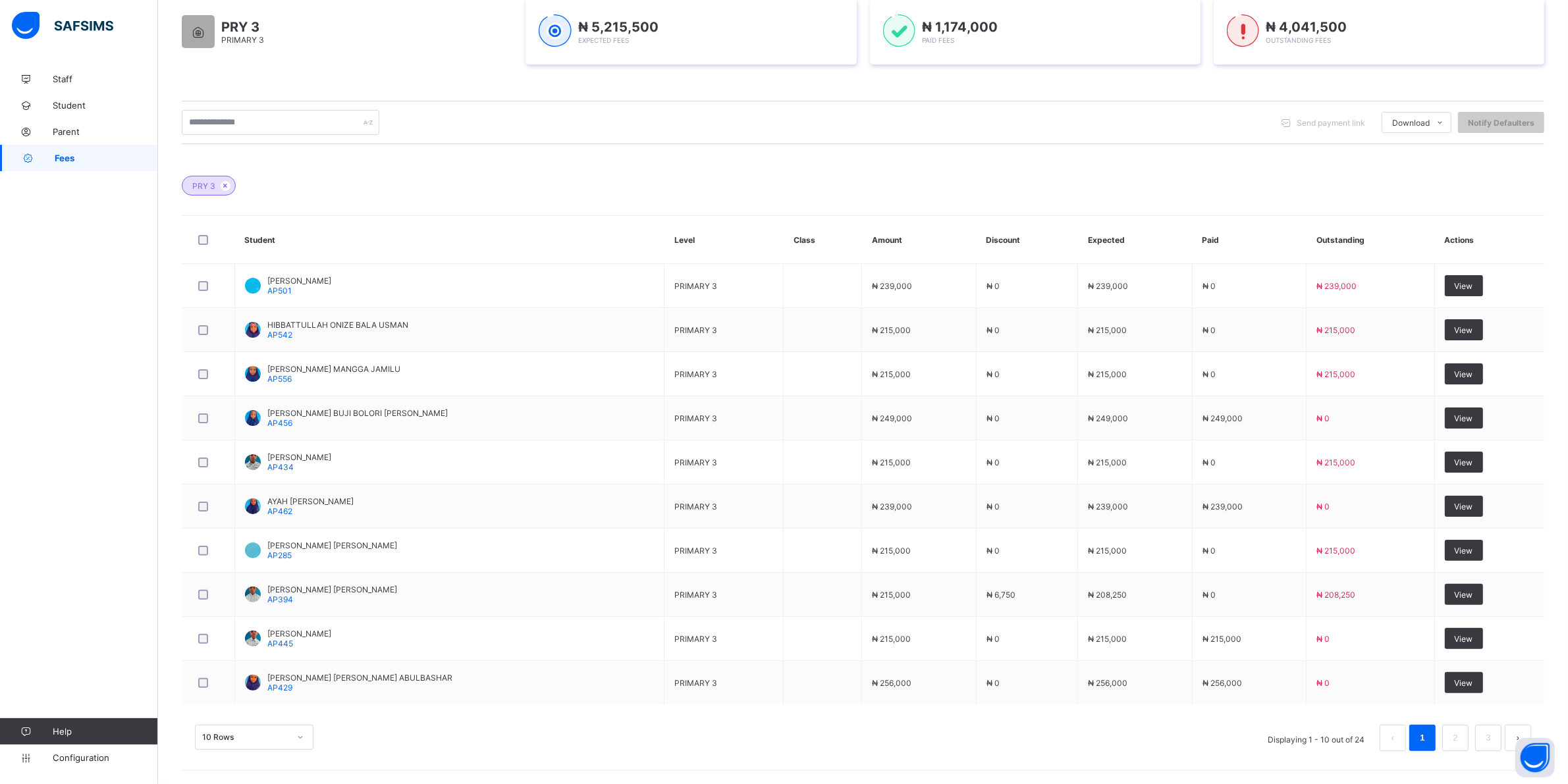
scroll to position [266, 0]
click at [301, 736] on div "10 Rows" at bounding box center [254, 737] width 118 height 25
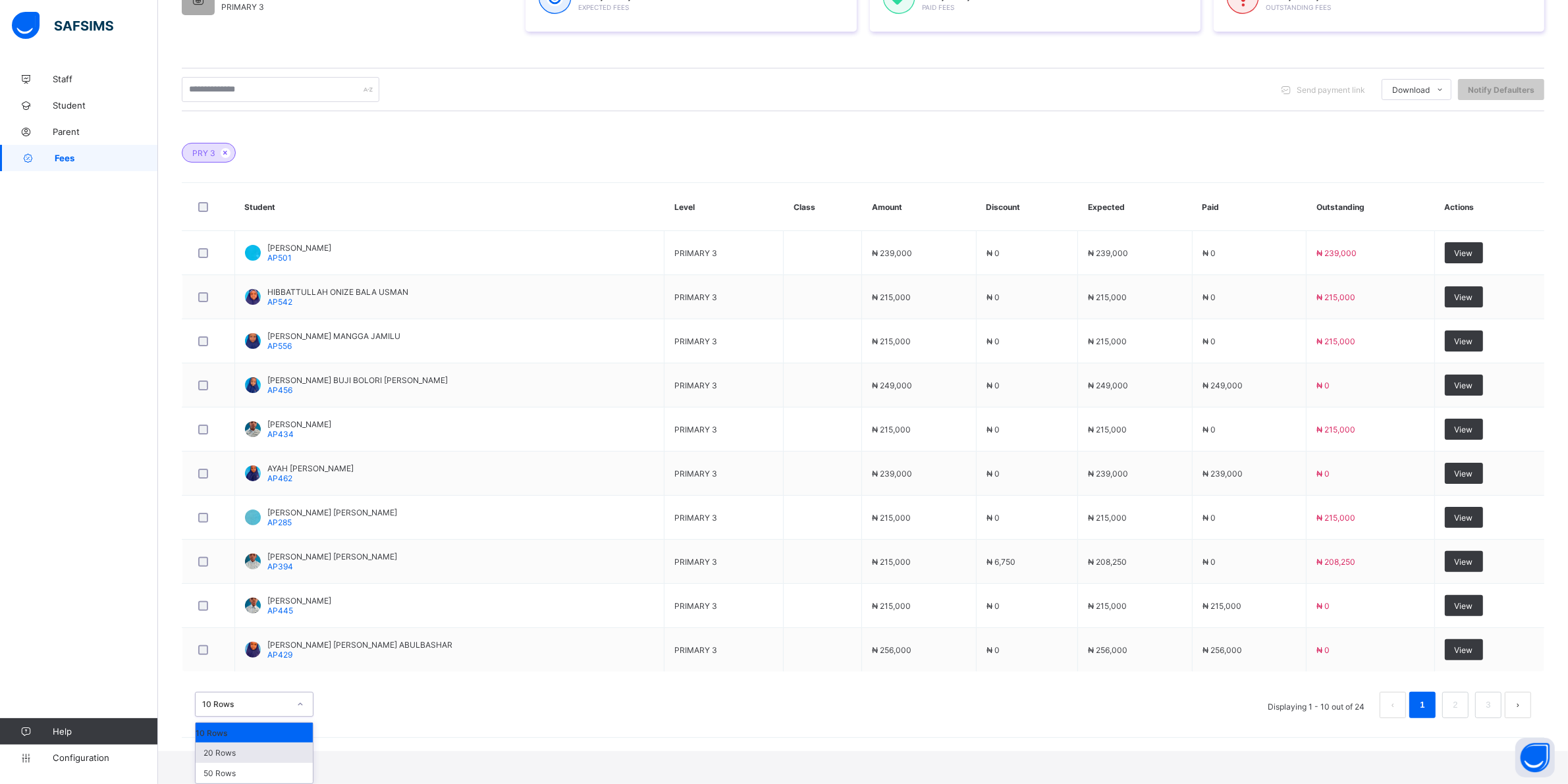
click at [239, 755] on div "20 Rows" at bounding box center [255, 753] width 117 height 21
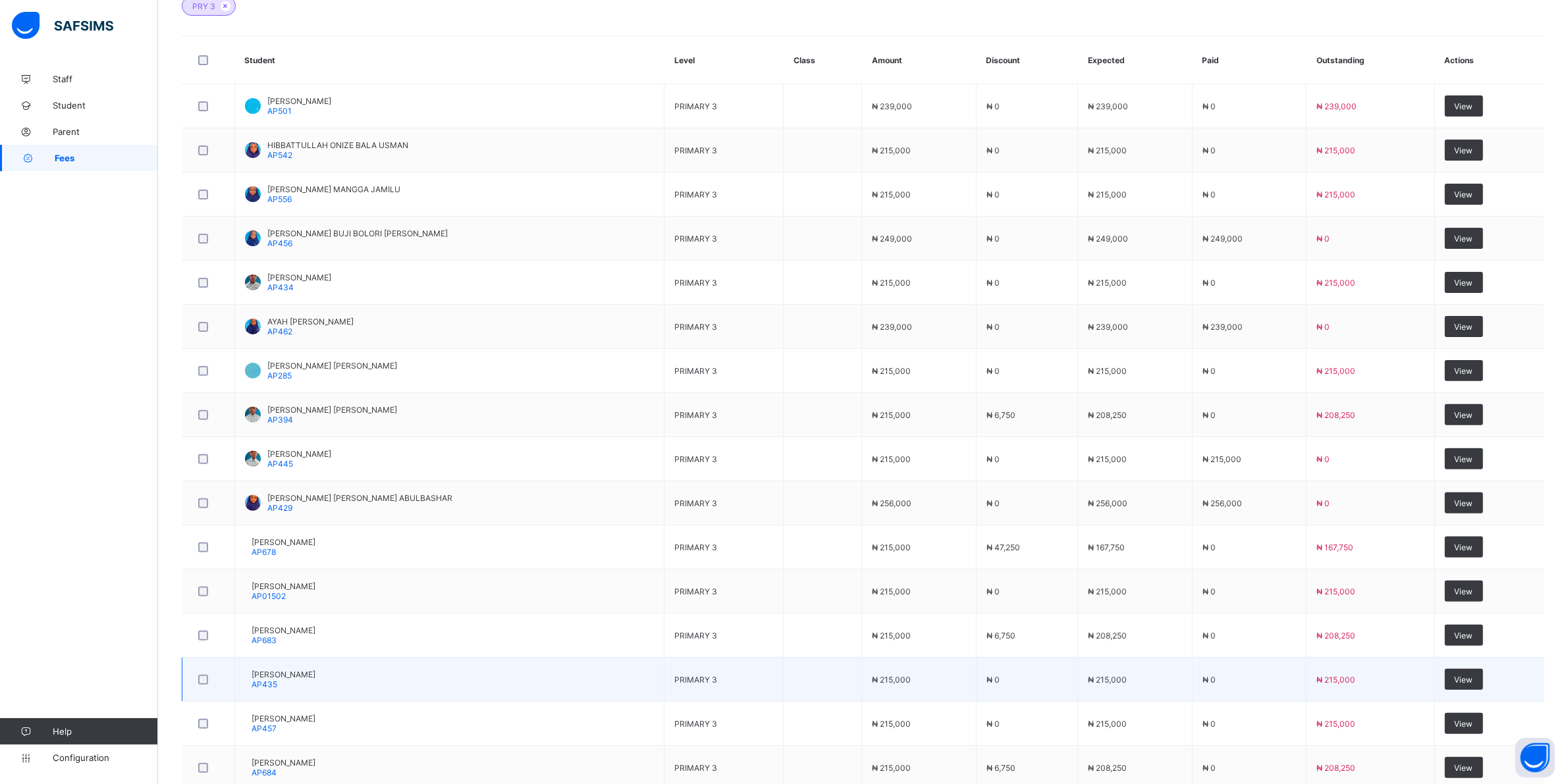
scroll to position [494, 0]
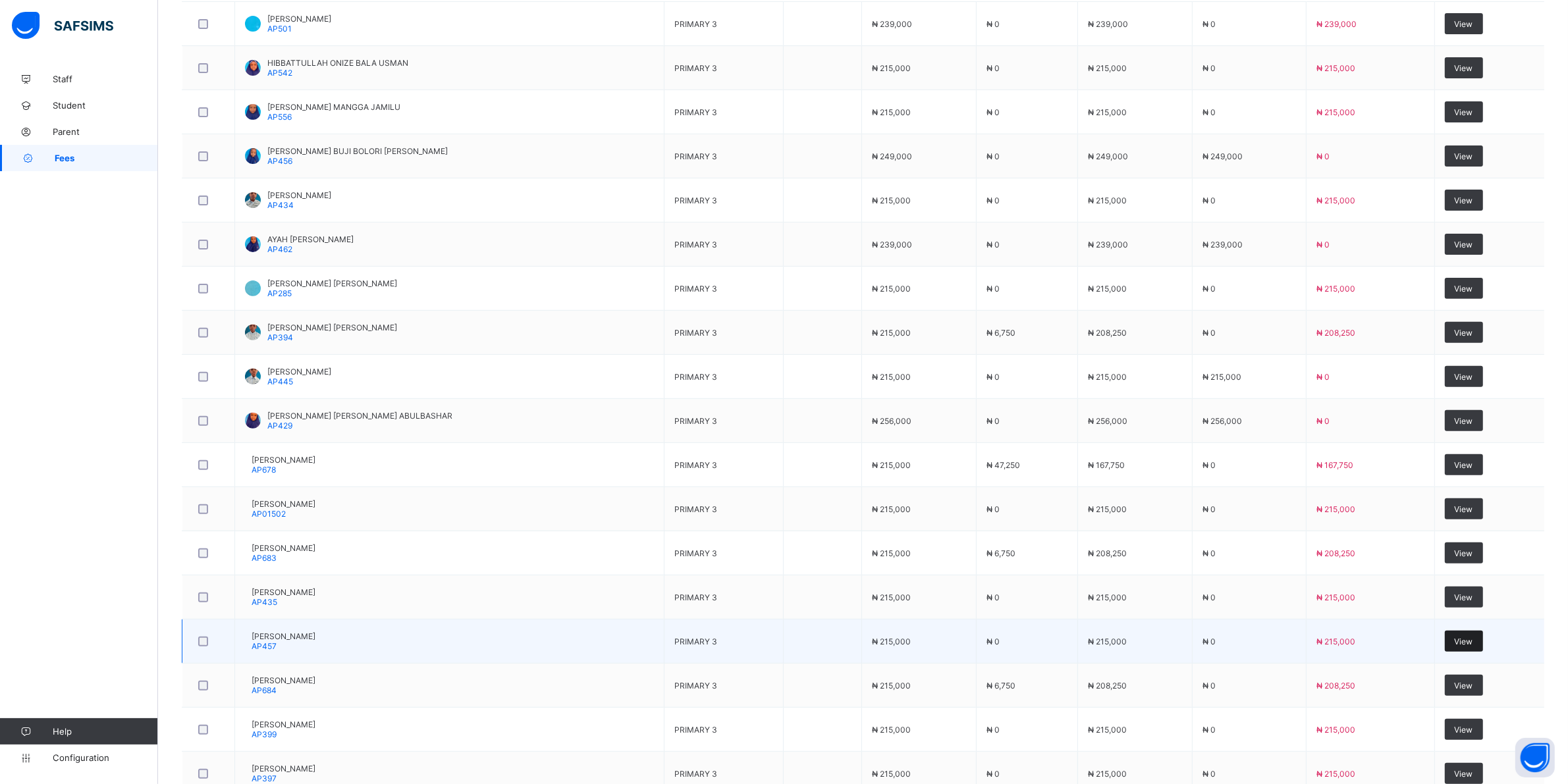
click at [1469, 650] on div "View" at bounding box center [1464, 641] width 38 height 21
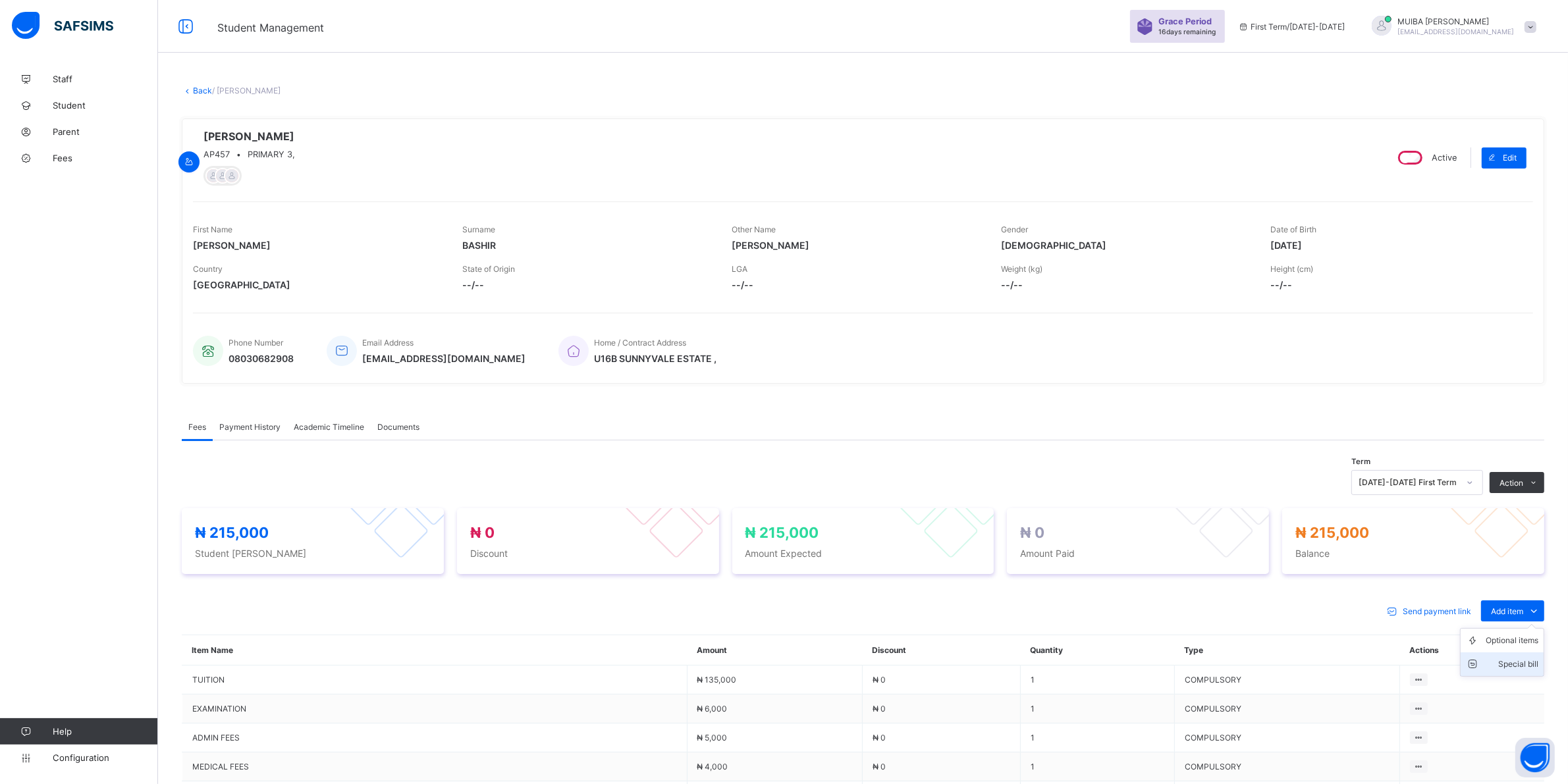
click at [1535, 666] on div "Special bill" at bounding box center [1512, 664] width 52 height 13
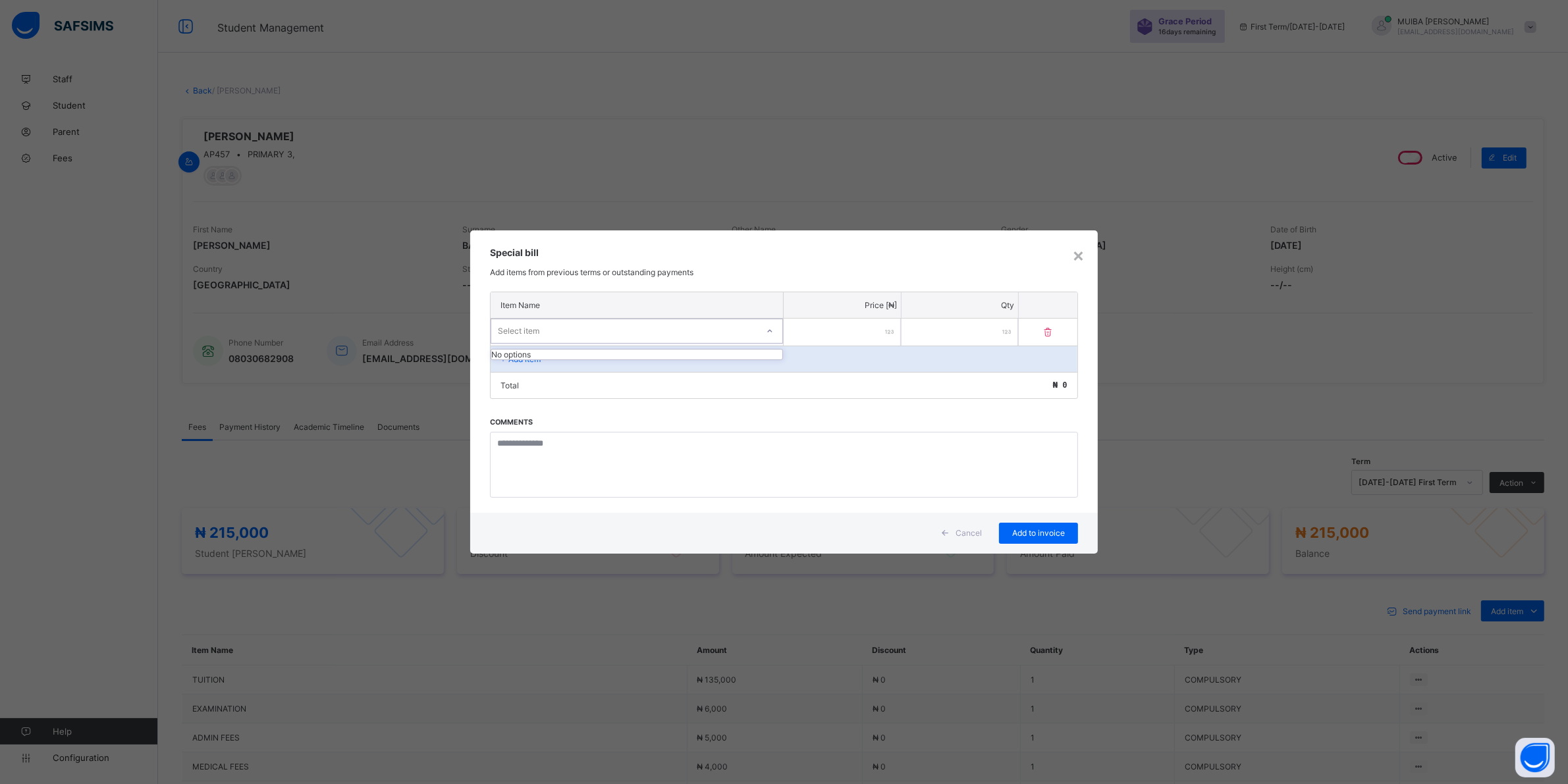
click at [772, 335] on div at bounding box center [770, 331] width 22 height 21
click at [756, 335] on div "Select item" at bounding box center [623, 331] width 266 height 18
click at [763, 332] on div at bounding box center [770, 331] width 22 height 21
click at [810, 331] on input "number" at bounding box center [842, 332] width 117 height 27
type input "*****"
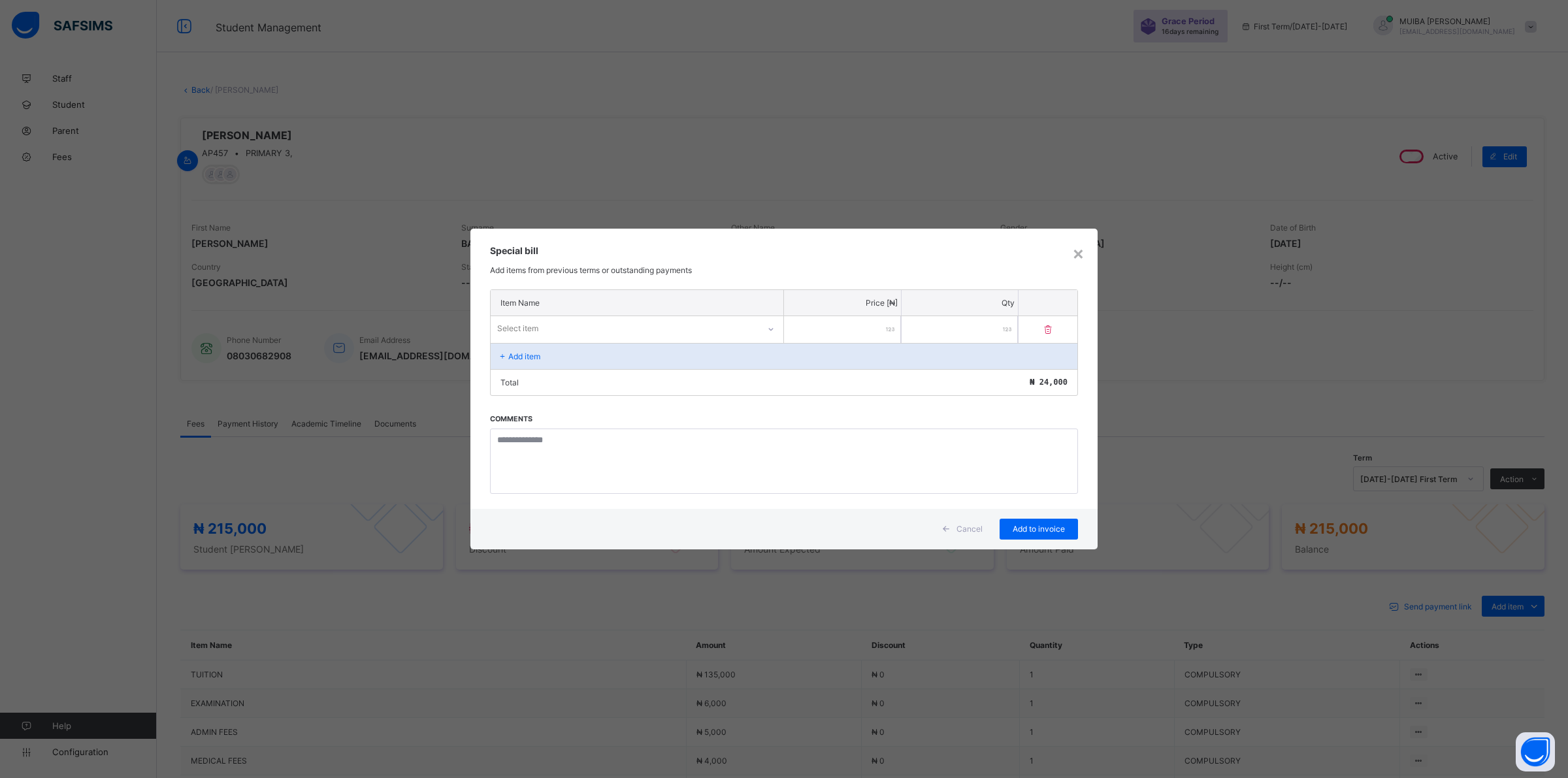
click at [766, 327] on div at bounding box center [771, 329] width 22 height 21
click at [766, 326] on icon at bounding box center [770, 328] width 8 height 13
click at [766, 326] on icon at bounding box center [764, 328] width 8 height 13
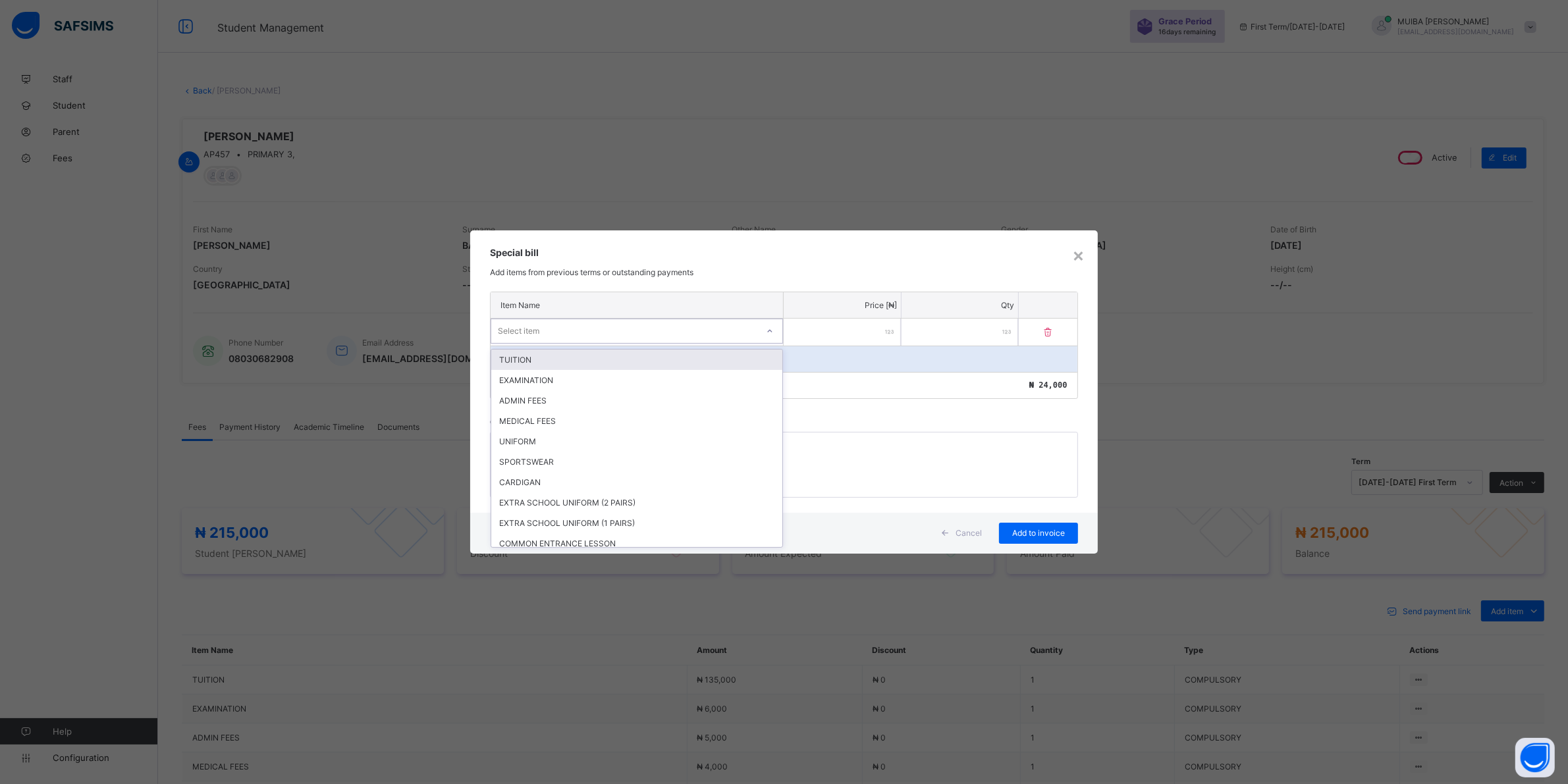
click at [771, 331] on icon at bounding box center [770, 331] width 8 height 13
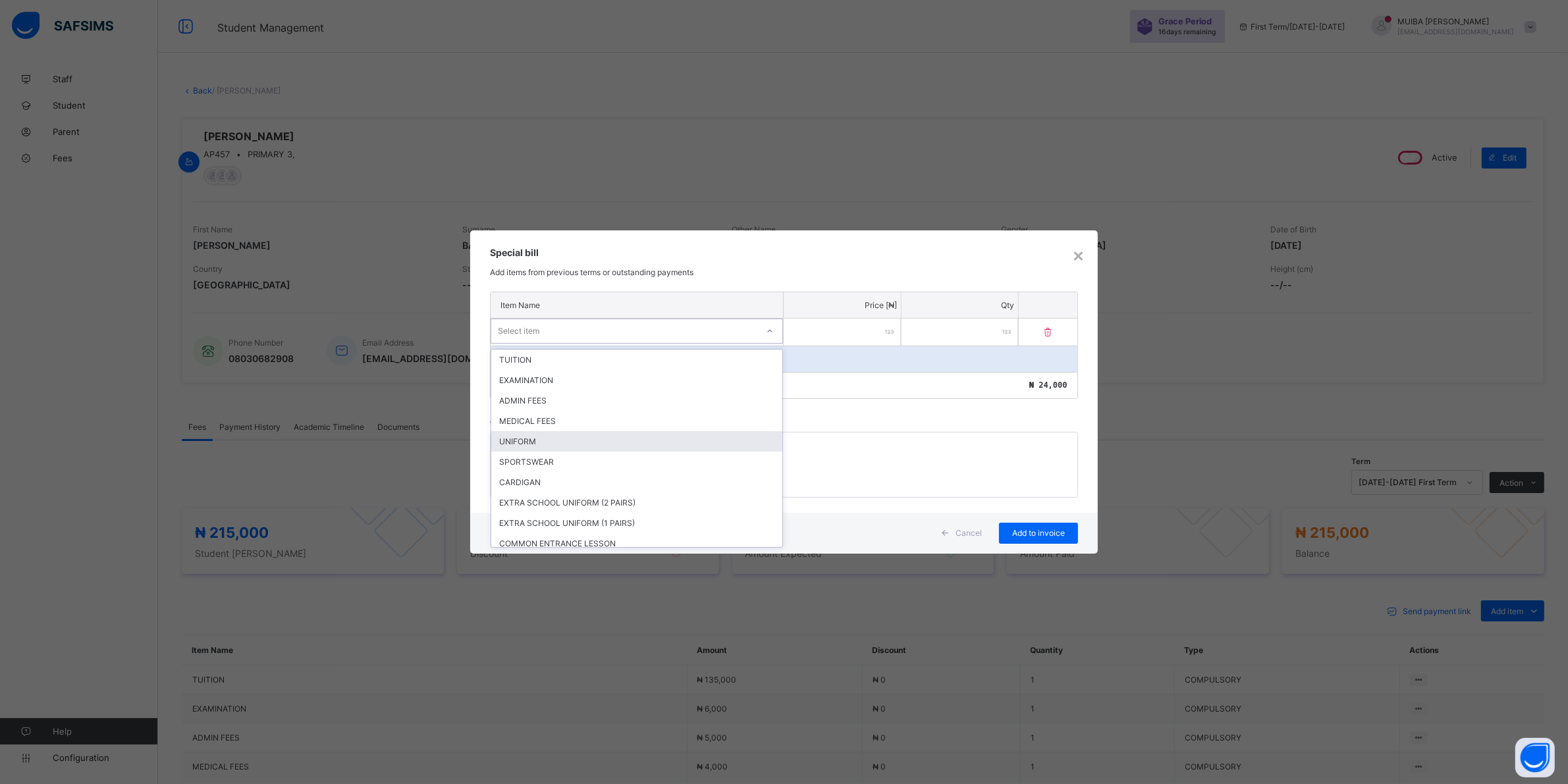
click at [545, 437] on div "UNIFORM" at bounding box center [636, 442] width 291 height 21
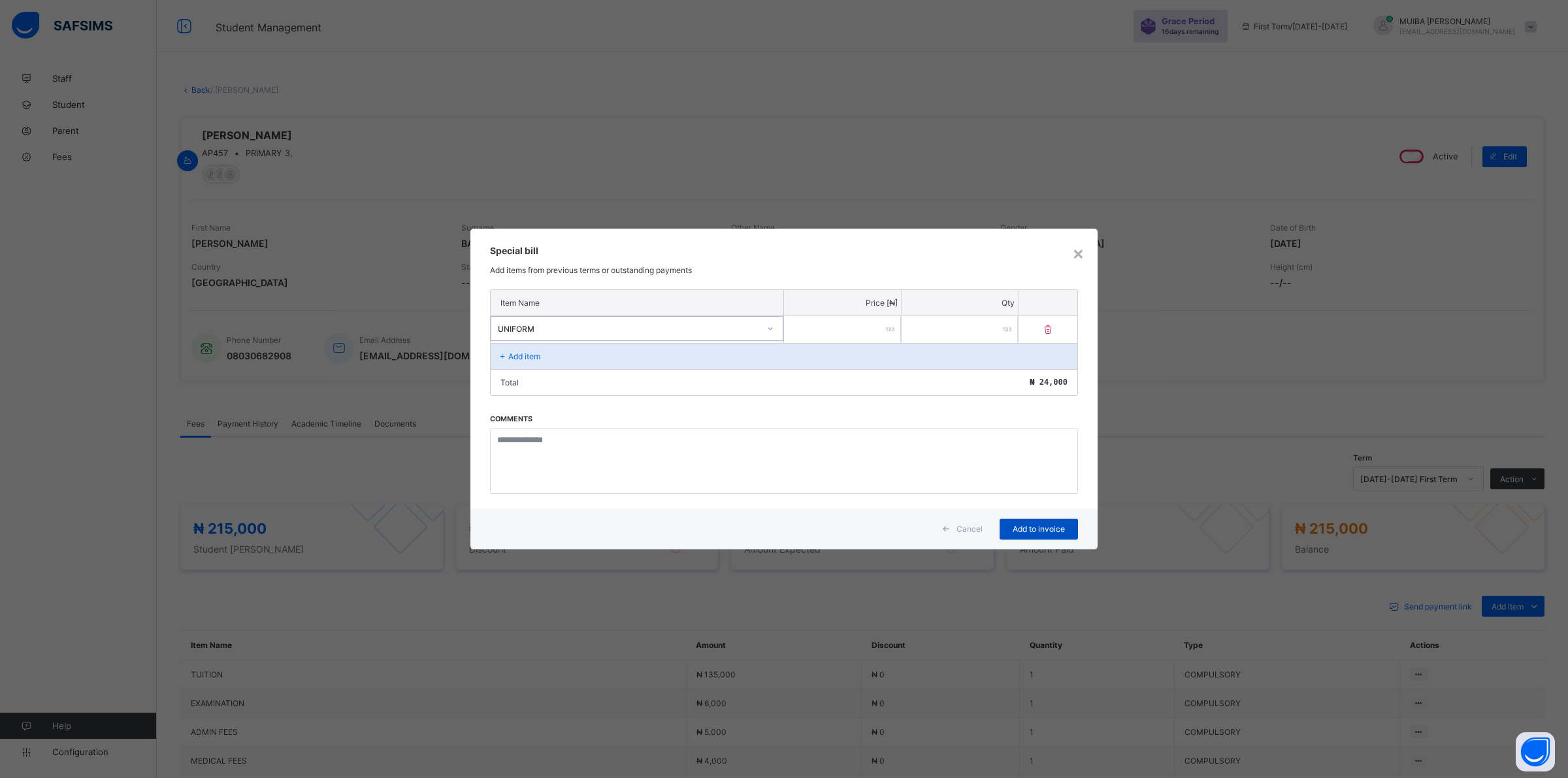
click at [1033, 529] on span "Add to invoice" at bounding box center [1039, 529] width 59 height 9
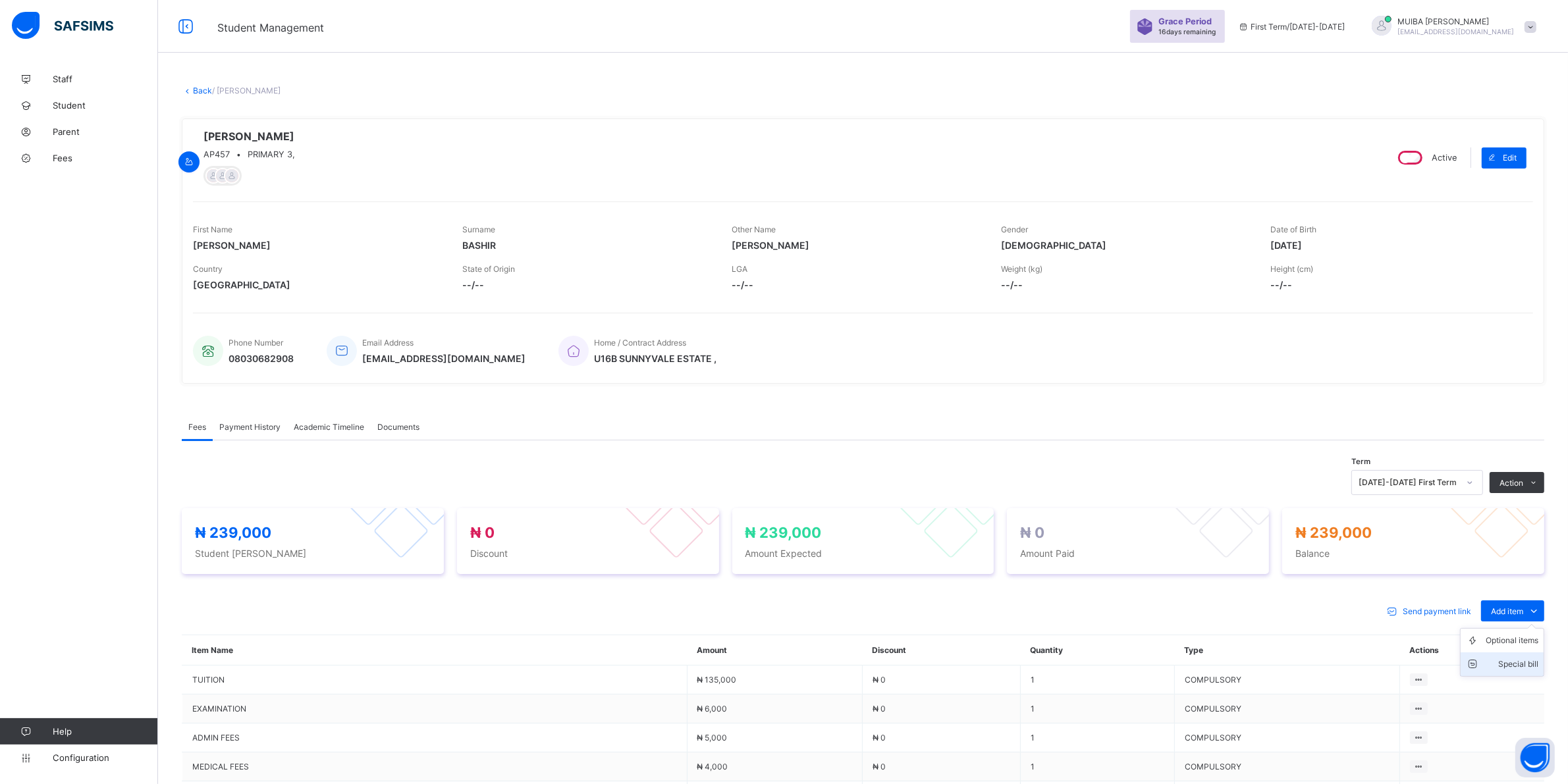
click at [1528, 663] on div "Special bill" at bounding box center [1512, 664] width 52 height 13
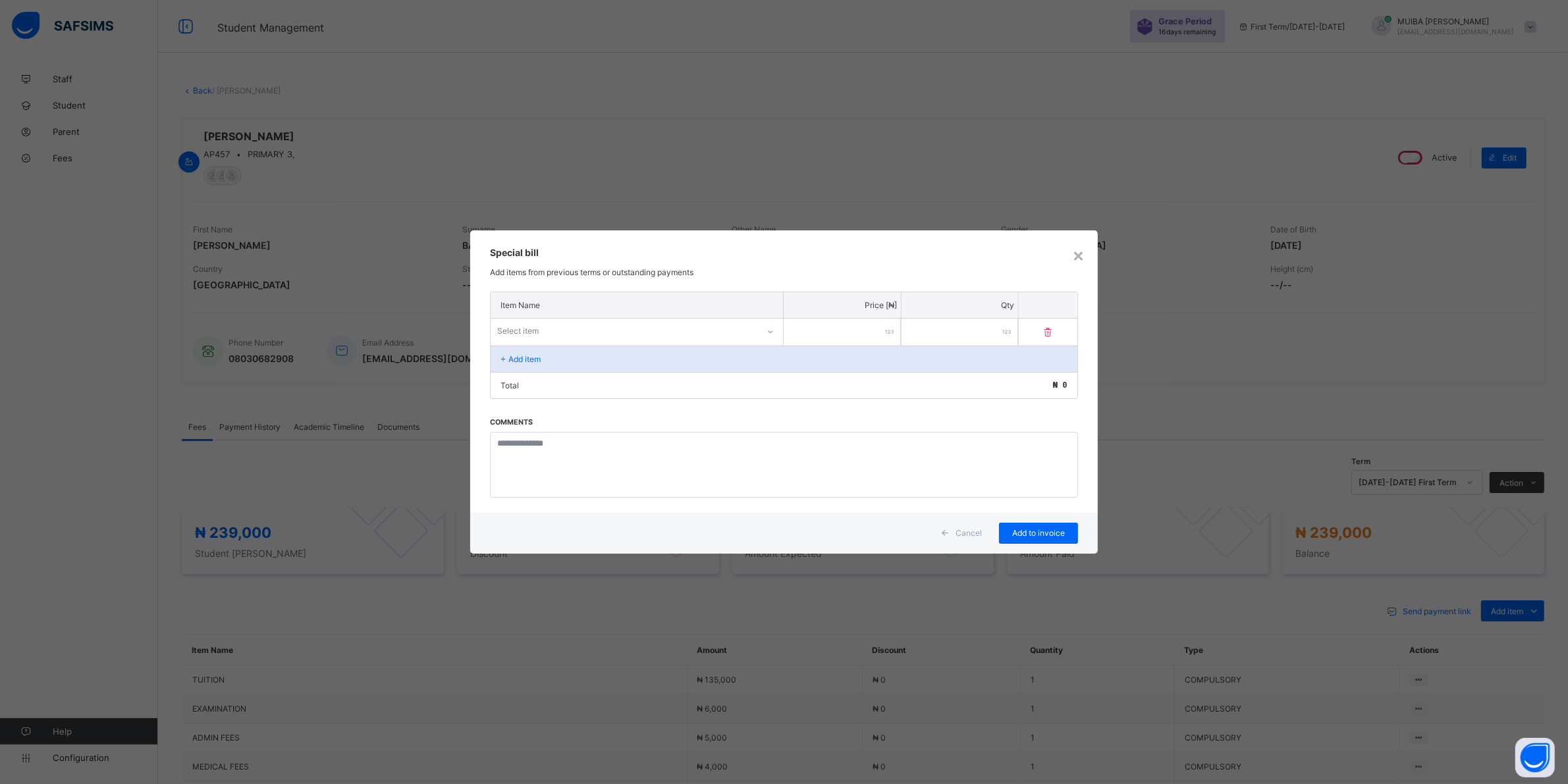
click at [774, 332] on icon at bounding box center [771, 331] width 8 height 13
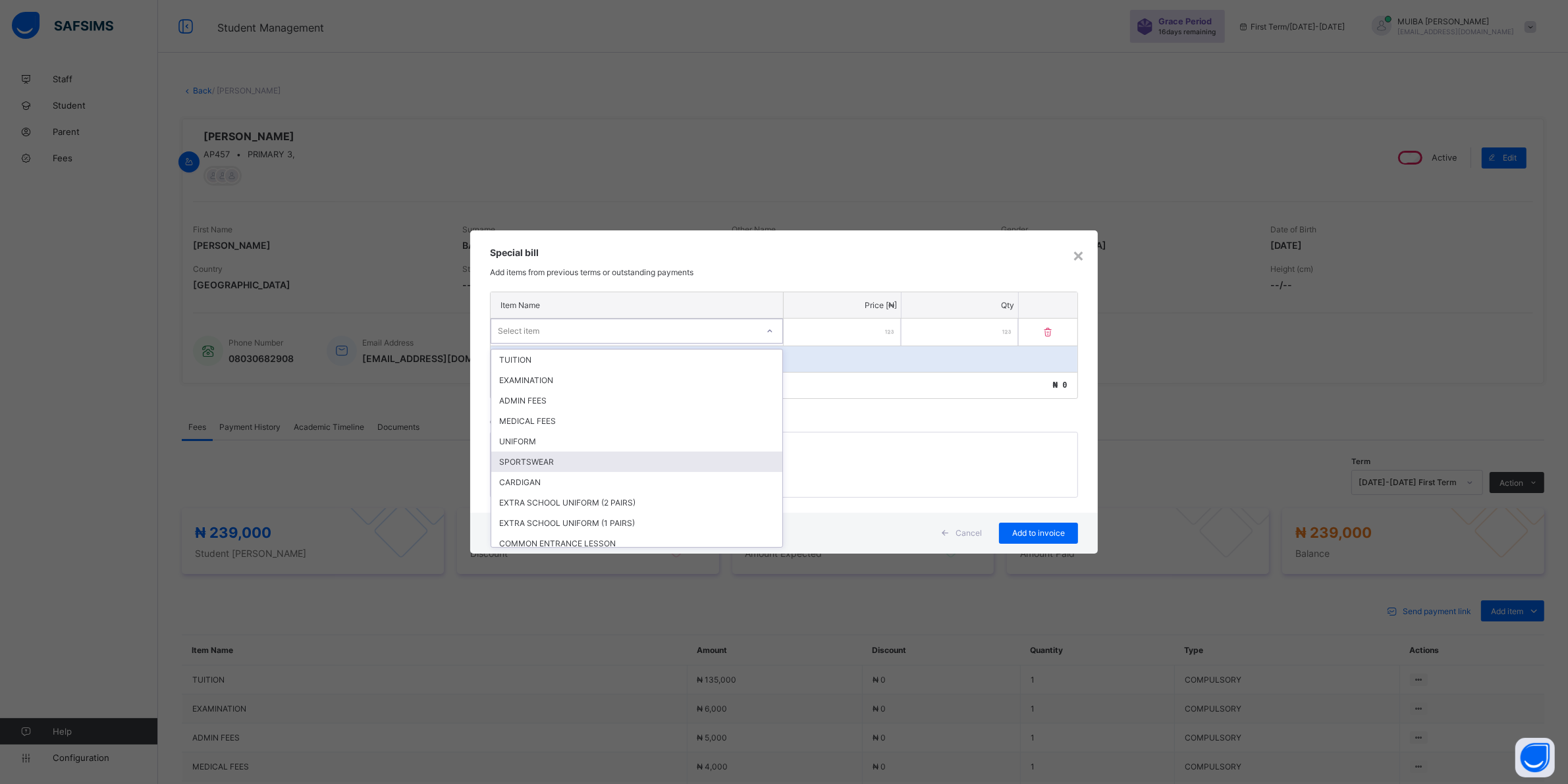
click at [534, 461] on div "SPORTSWEAR" at bounding box center [636, 462] width 291 height 21
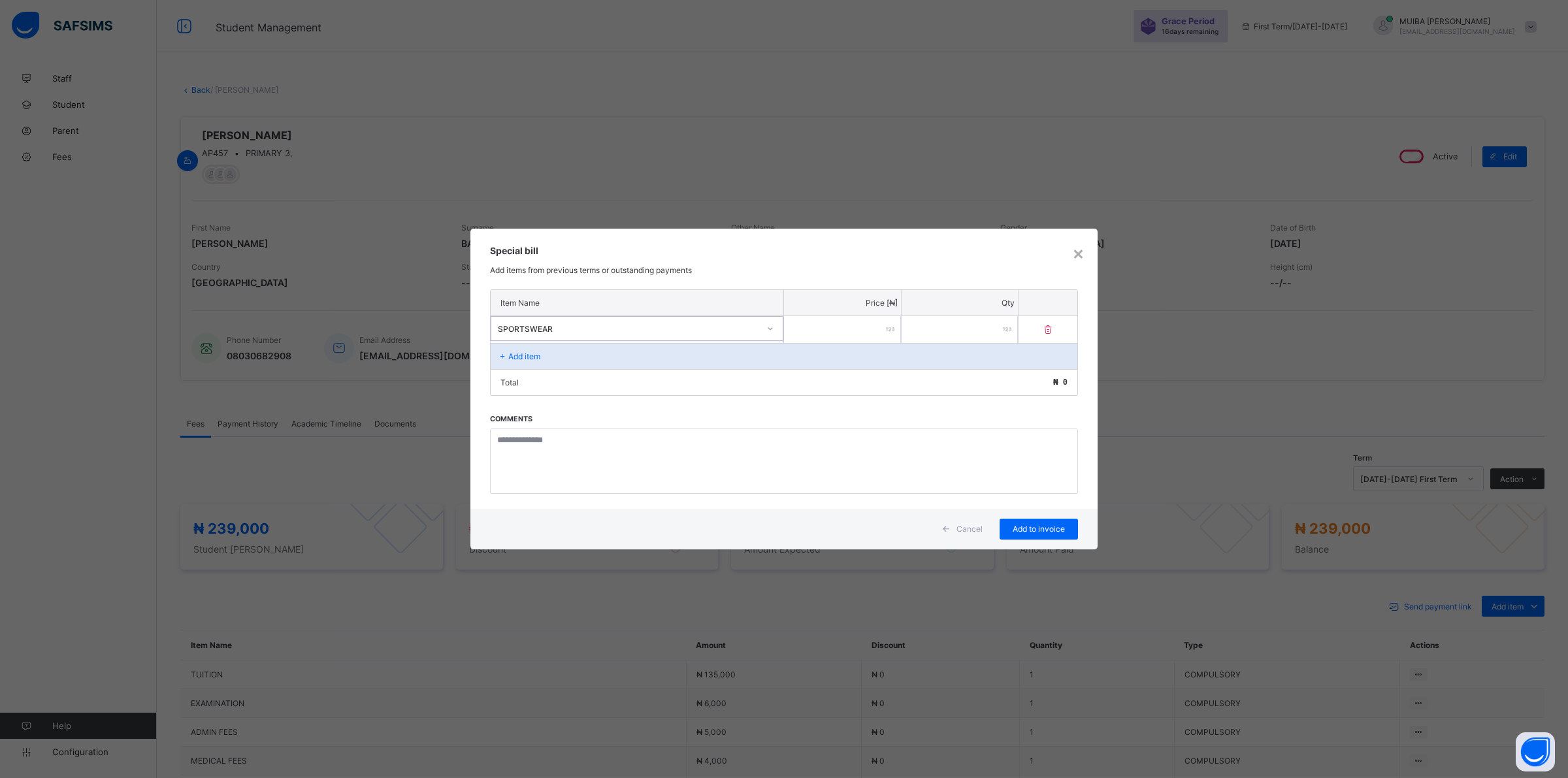
click at [842, 329] on input "number" at bounding box center [842, 330] width 117 height 27
type input "*****"
click at [1031, 524] on span "Add to invoice" at bounding box center [1039, 529] width 59 height 9
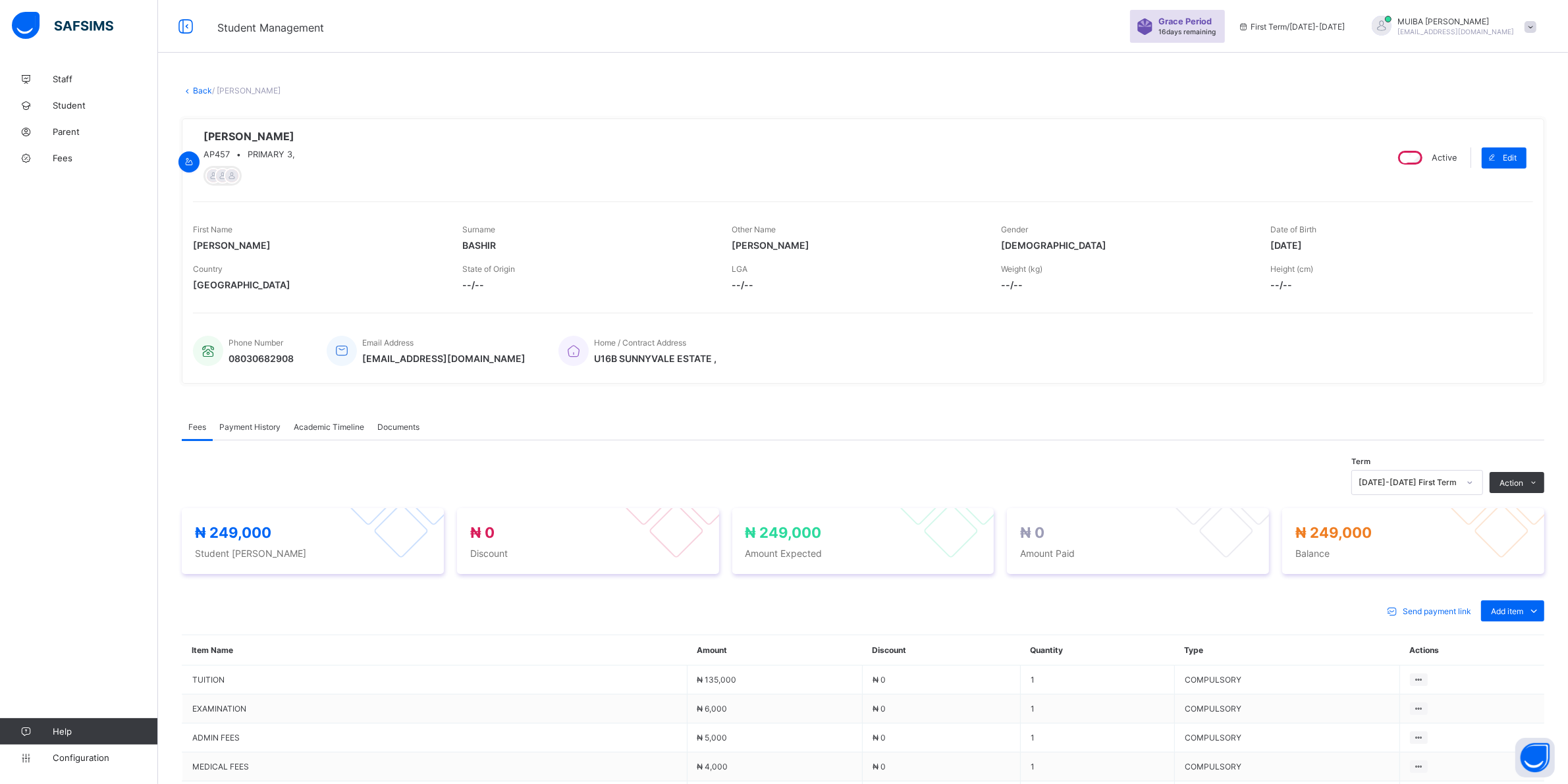
click at [0, 0] on li "Receive Payment" at bounding box center [0, 0] width 0 height 0
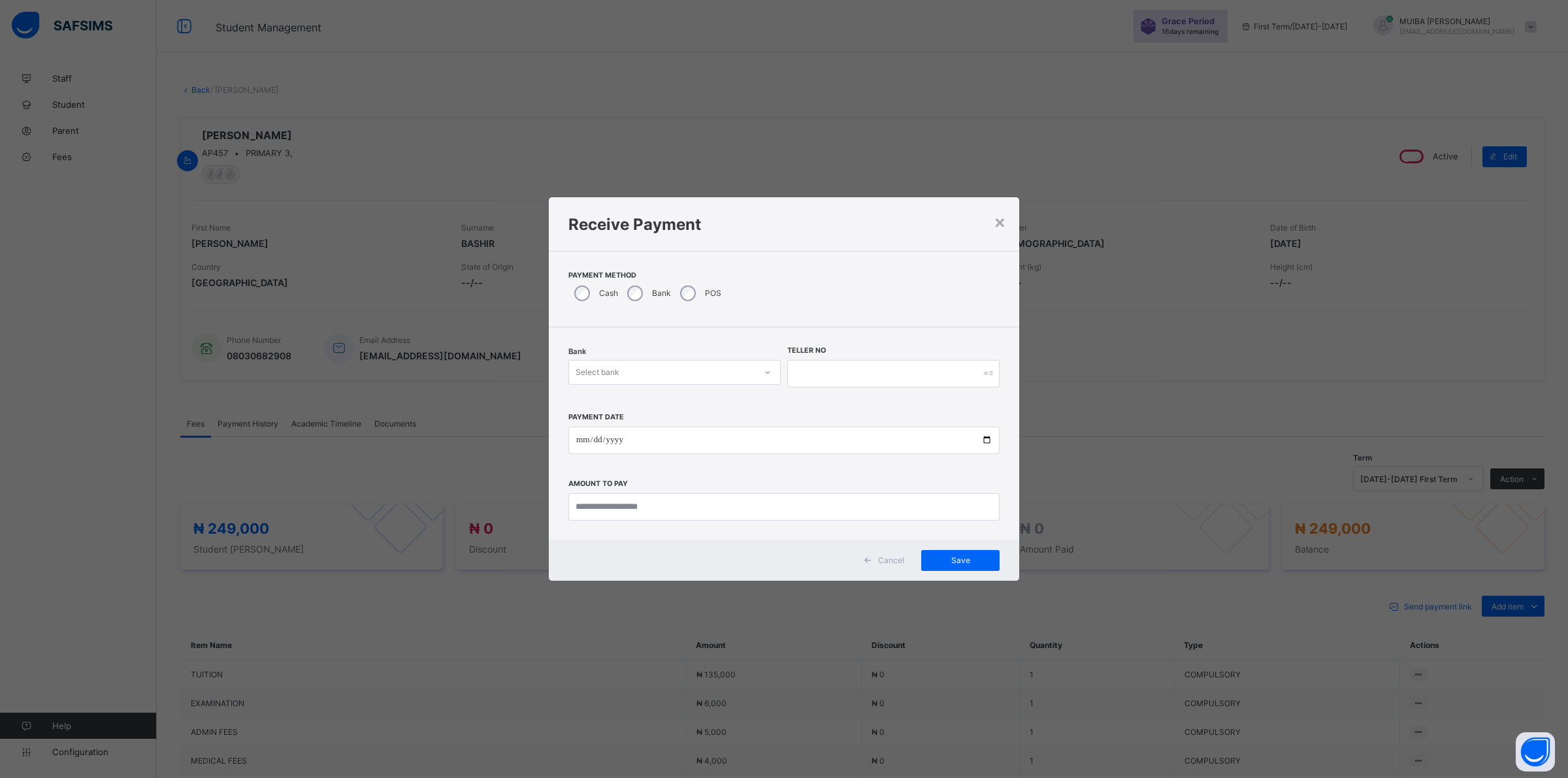
click at [761, 377] on div at bounding box center [768, 372] width 22 height 21
click at [690, 399] on div "Jaiz Bank - Alhamideen Academy" at bounding box center [674, 401] width 211 height 20
click at [795, 367] on input "text" at bounding box center [894, 374] width 212 height 28
type input "*******"
click at [580, 433] on input "date" at bounding box center [784, 440] width 431 height 28
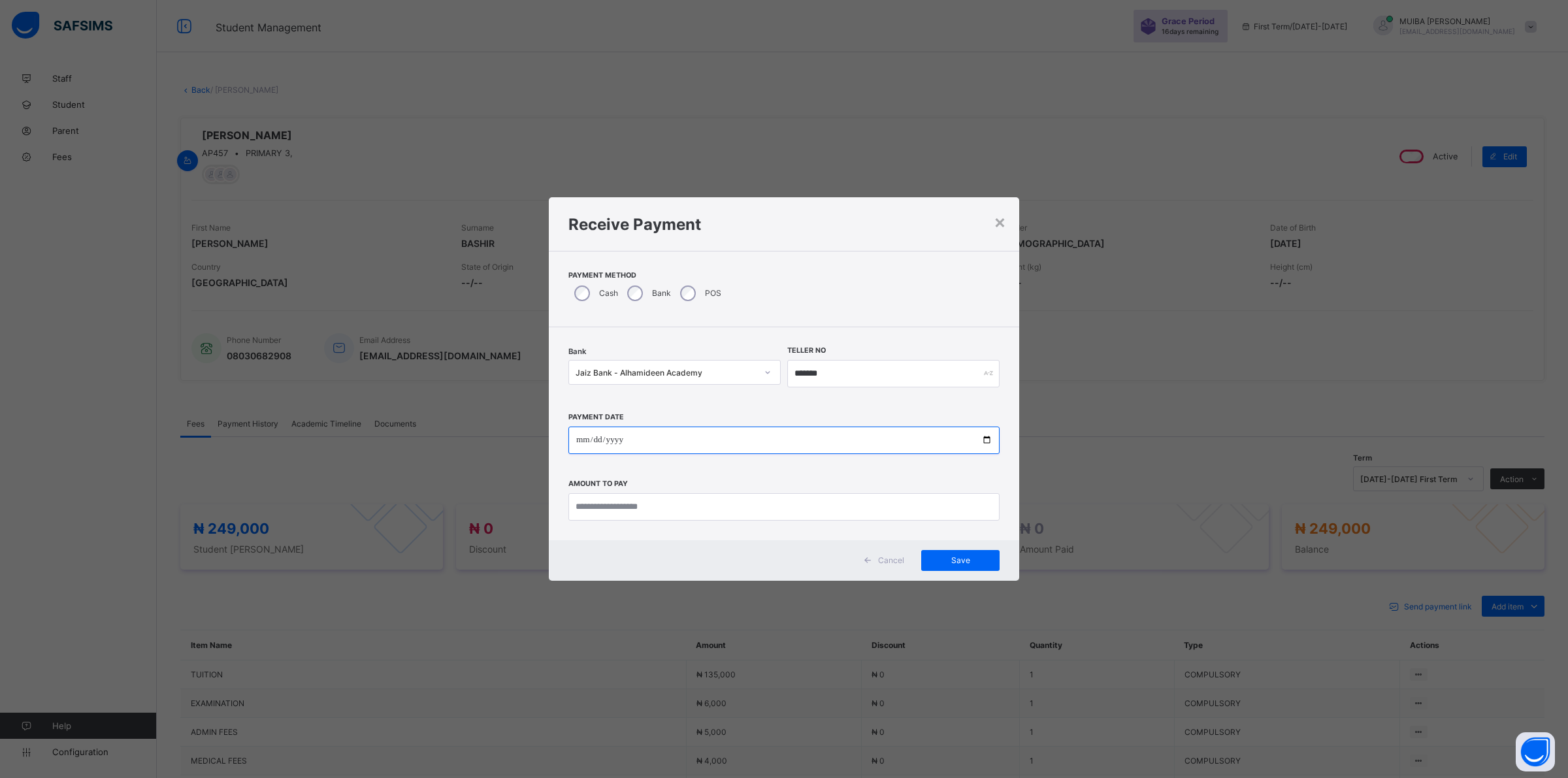
type input "**********"
click at [645, 511] on input "currency" at bounding box center [784, 507] width 431 height 28
type input "*********"
click at [974, 565] on span "Save" at bounding box center [960, 560] width 59 height 9
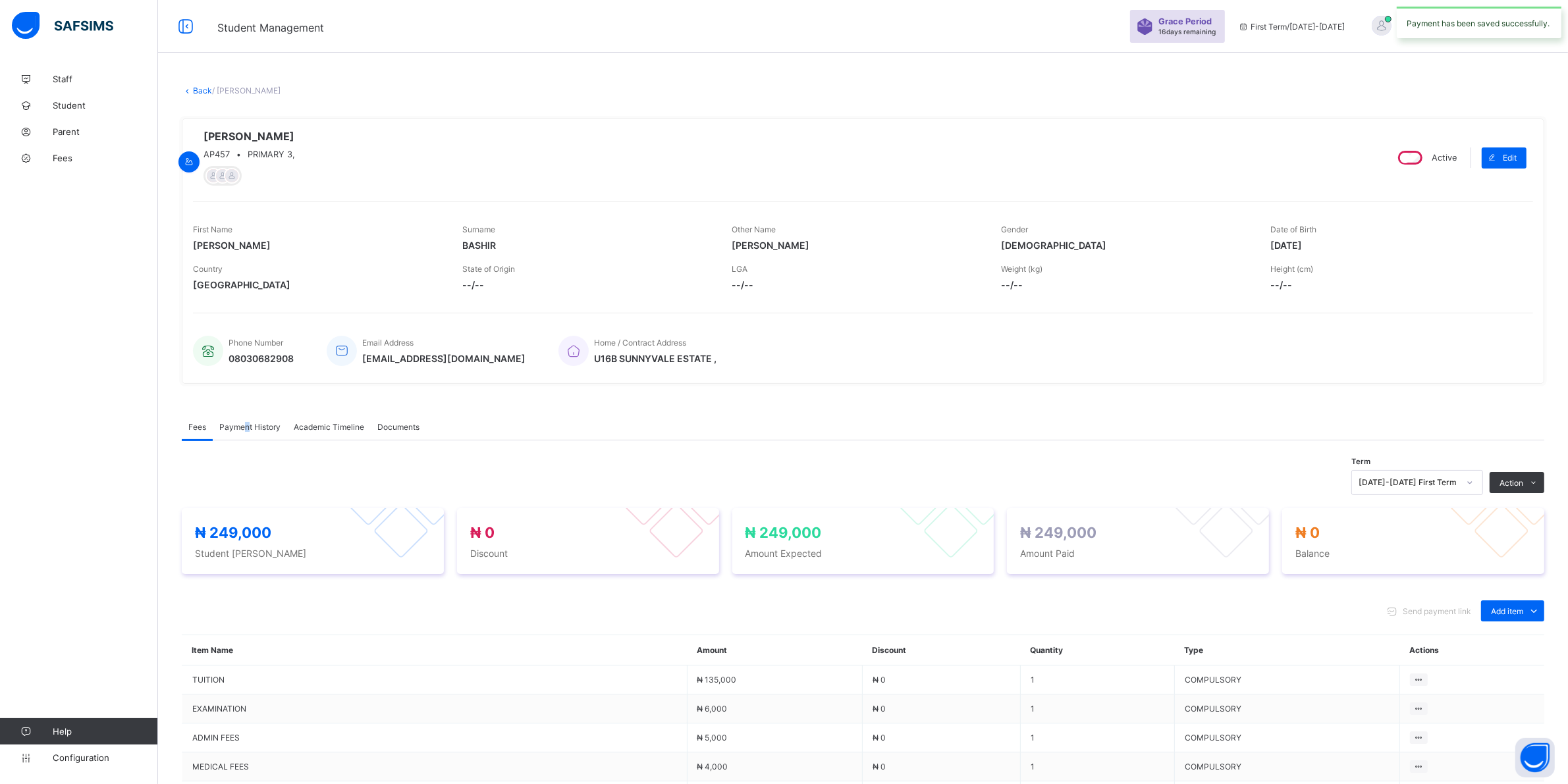
click at [248, 426] on span "Payment History" at bounding box center [250, 426] width 61 height 10
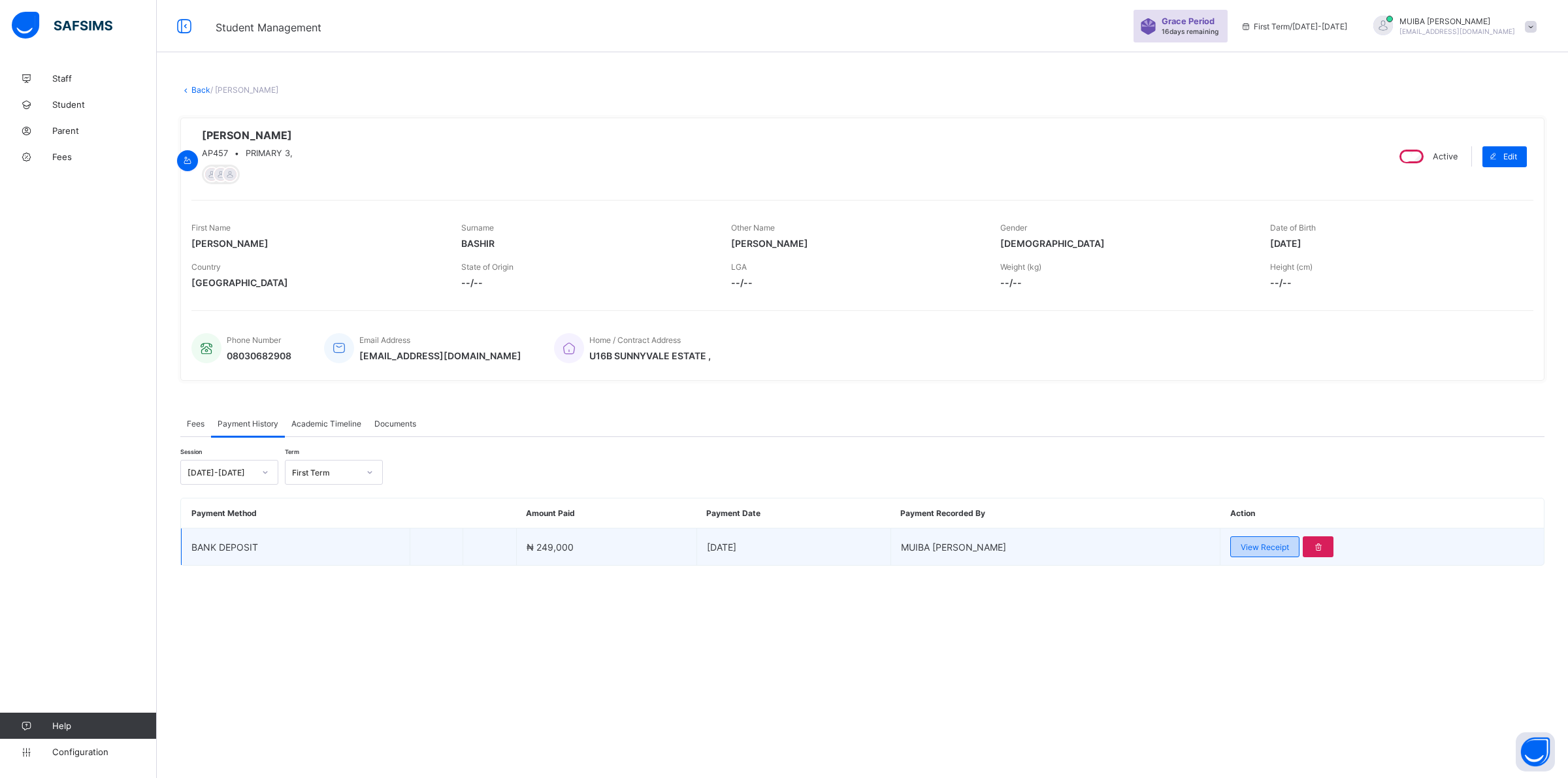
click at [1248, 553] on div "View Receipt" at bounding box center [1265, 547] width 69 height 21
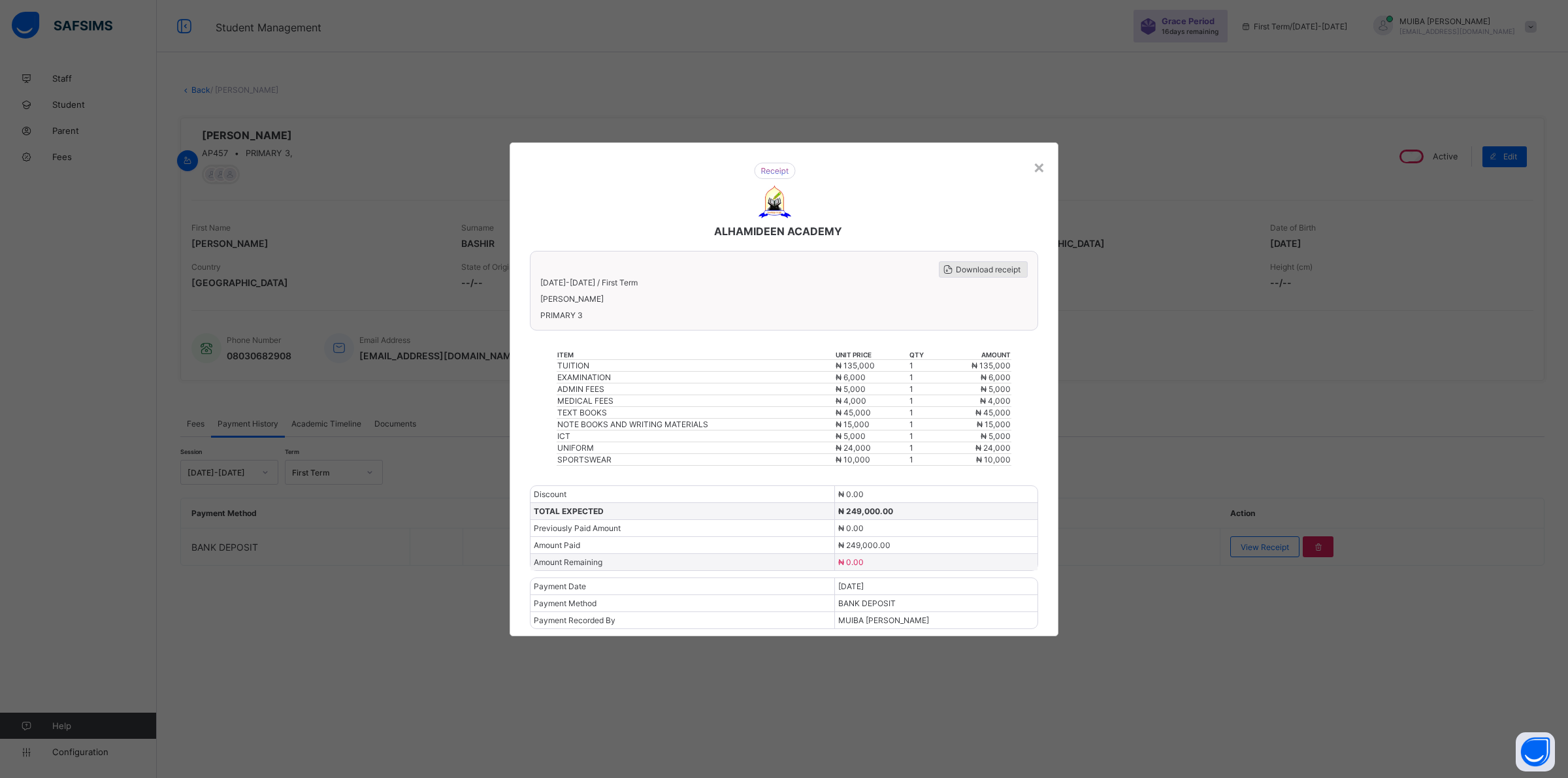
drag, startPoint x: 965, startPoint y: 271, endPoint x: 976, endPoint y: 271, distance: 11.0
click at [968, 271] on span "Download receipt" at bounding box center [988, 269] width 65 height 9
click at [1039, 174] on div "×" at bounding box center [1039, 167] width 13 height 22
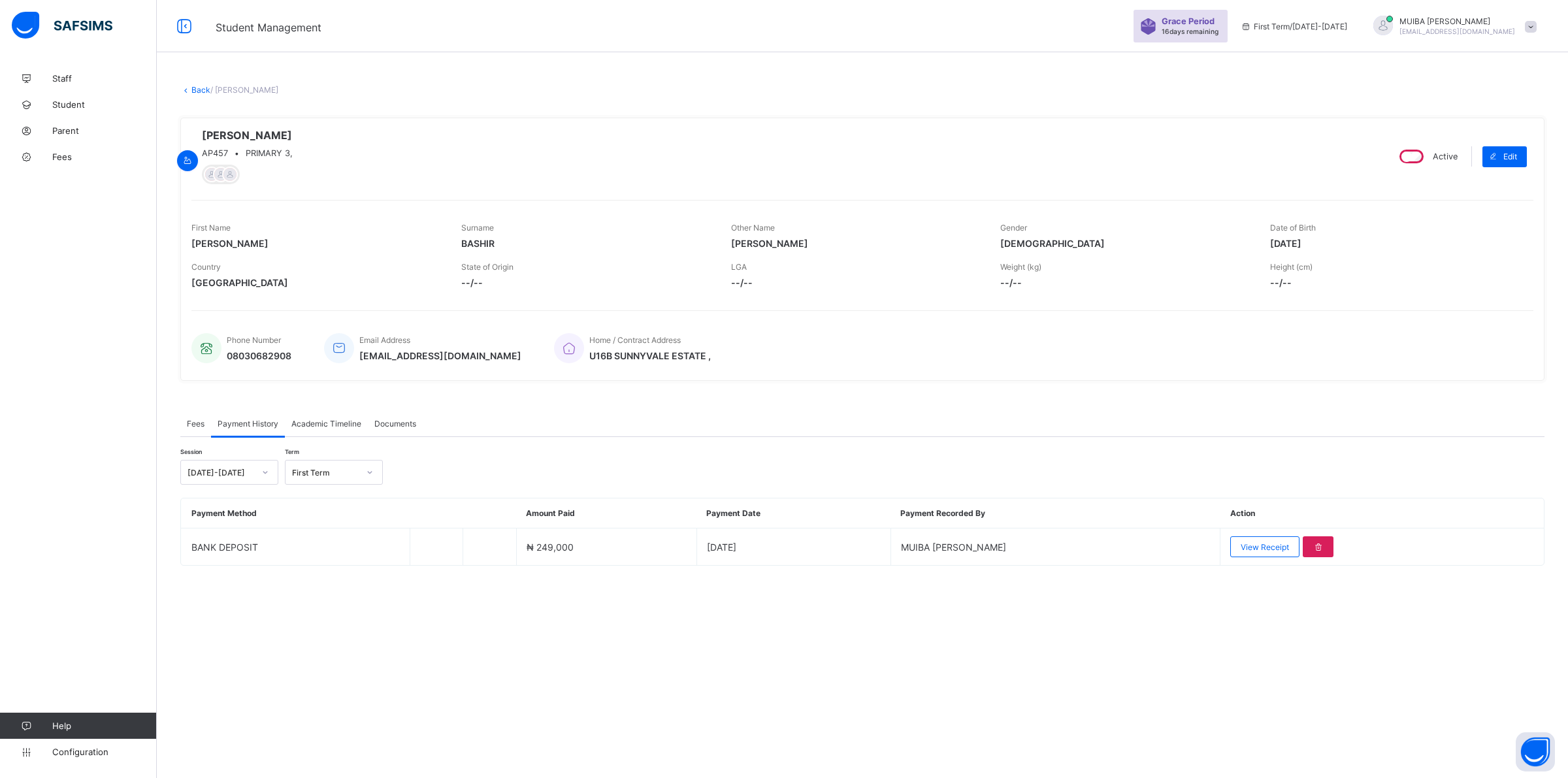
click at [191, 87] on link "Back" at bounding box center [201, 90] width 19 height 9
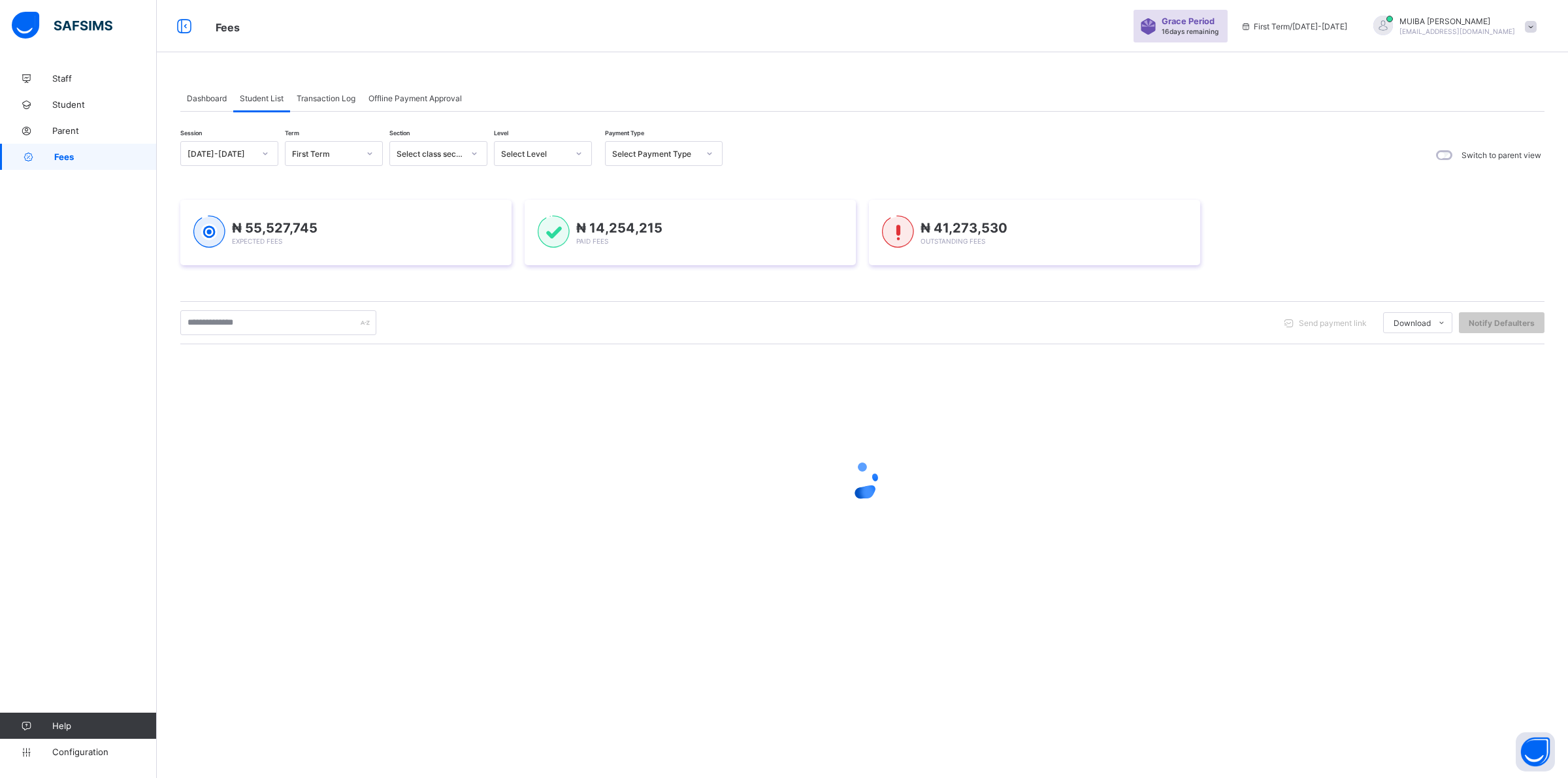
click at [585, 152] on div at bounding box center [579, 153] width 22 height 21
click at [522, 318] on div "PRY 3" at bounding box center [543, 324] width 97 height 20
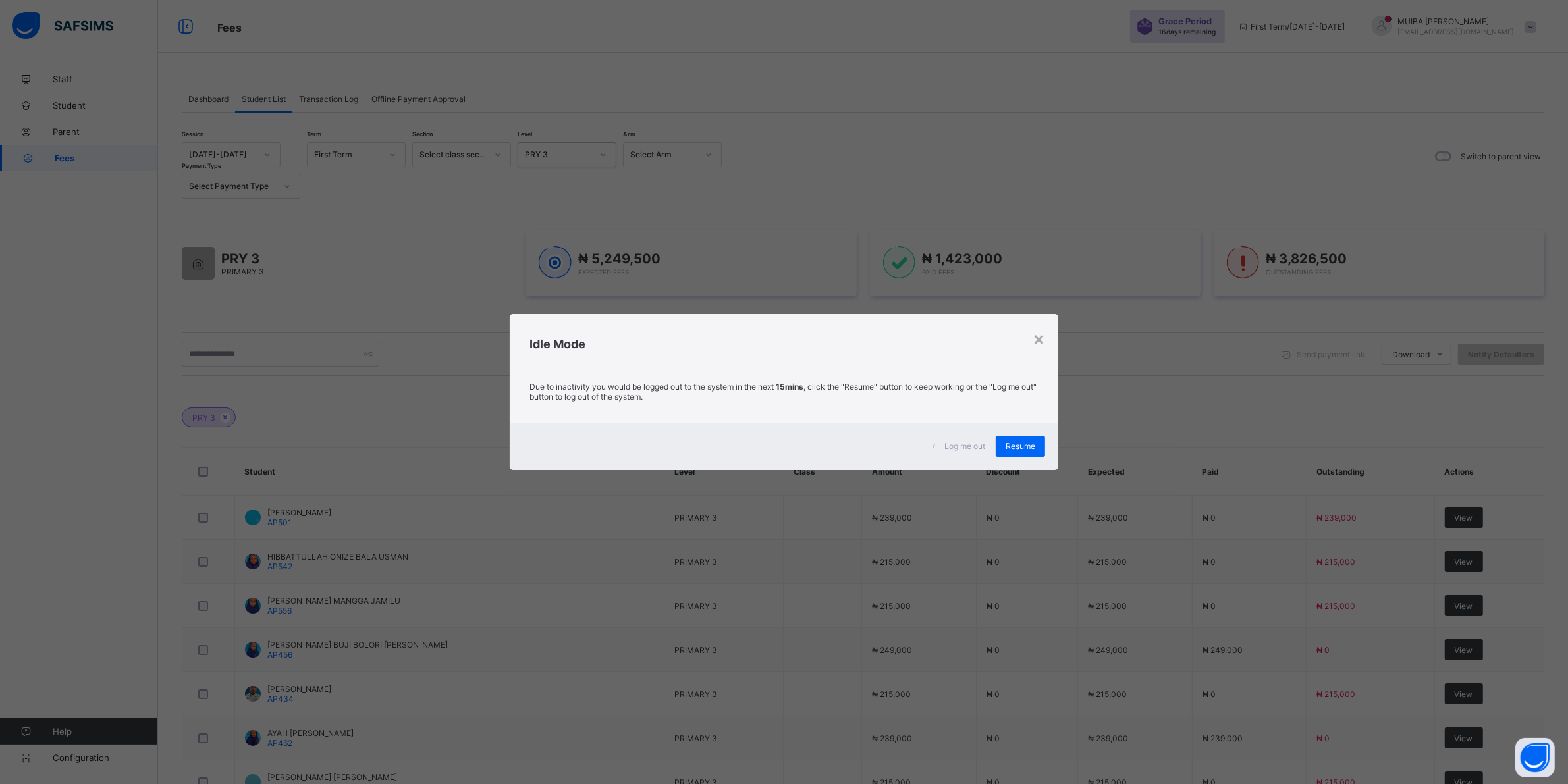
click at [1021, 448] on span "Resume" at bounding box center [1020, 446] width 29 height 10
click at [1023, 444] on div "PRY 3 Student Level Class Amount Discount Expected Paid Outstanding Actions RAI…" at bounding box center [863, 691] width 1363 height 608
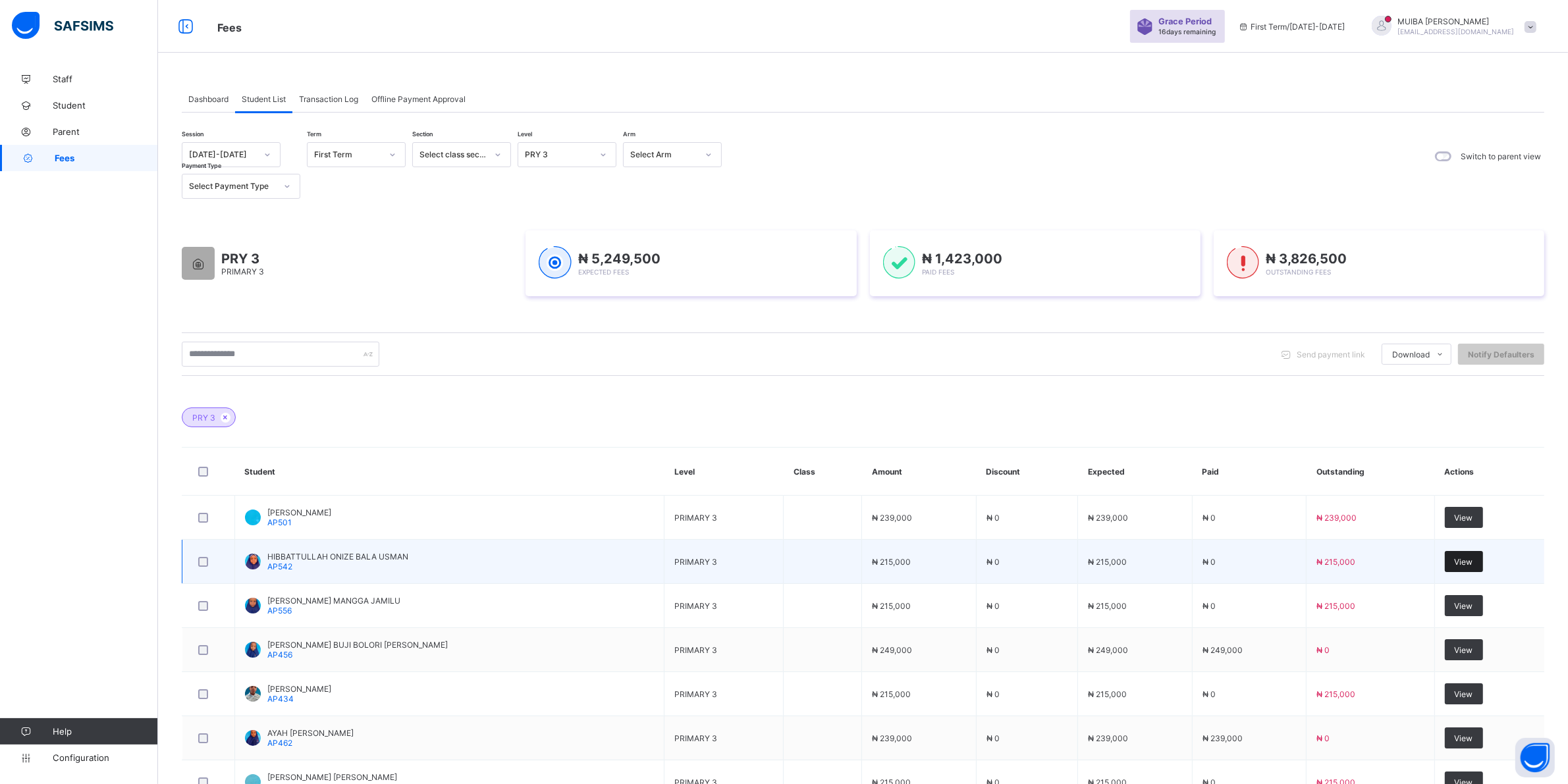
click at [1464, 560] on span "View" at bounding box center [1463, 561] width 18 height 10
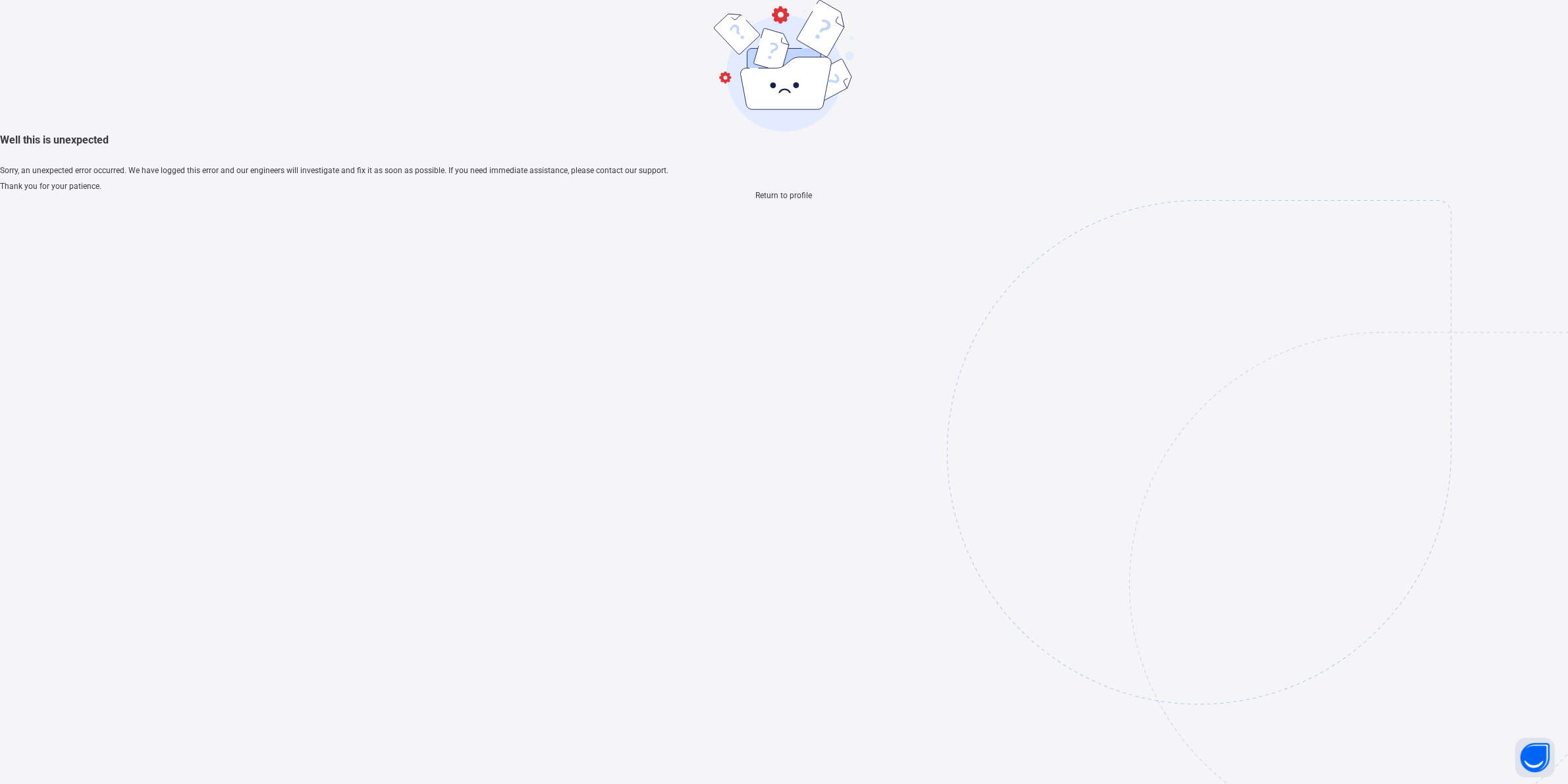
click at [791, 200] on div "Return to profile" at bounding box center [784, 196] width 1568 height 10
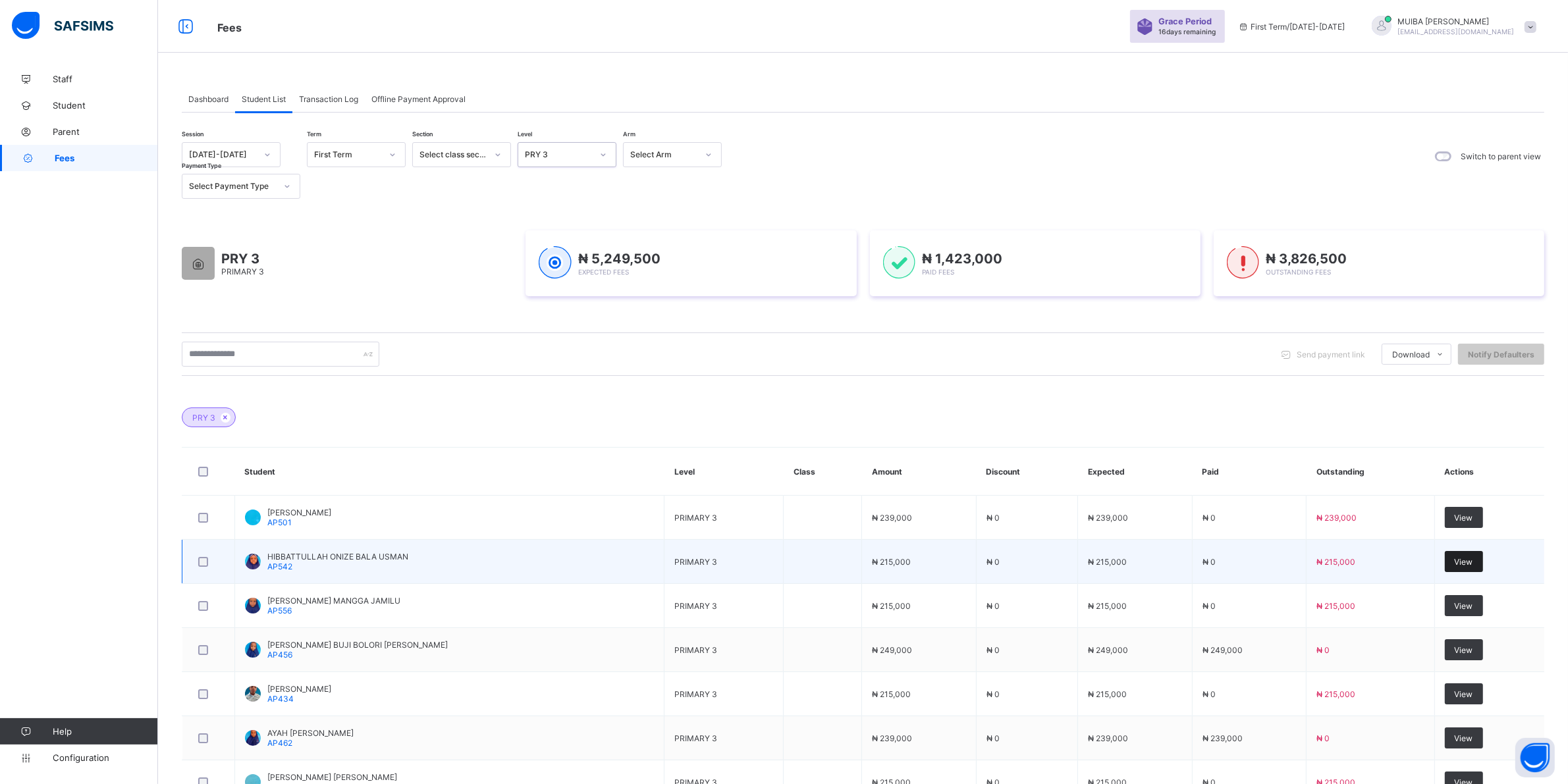
click at [1460, 560] on span "View" at bounding box center [1463, 561] width 18 height 10
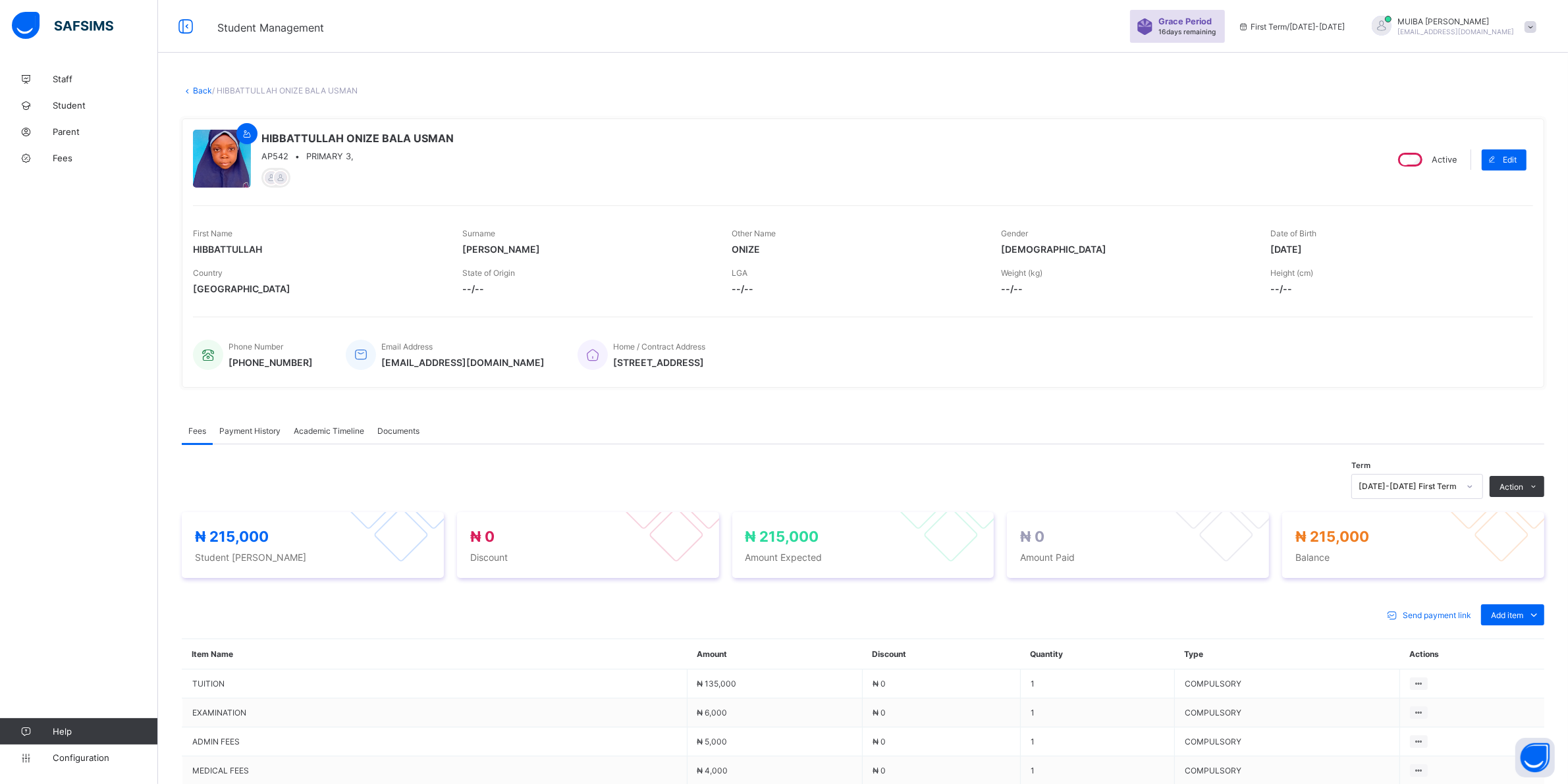
click at [0, 0] on div "Special bill" at bounding box center [0, 0] width 0 height 0
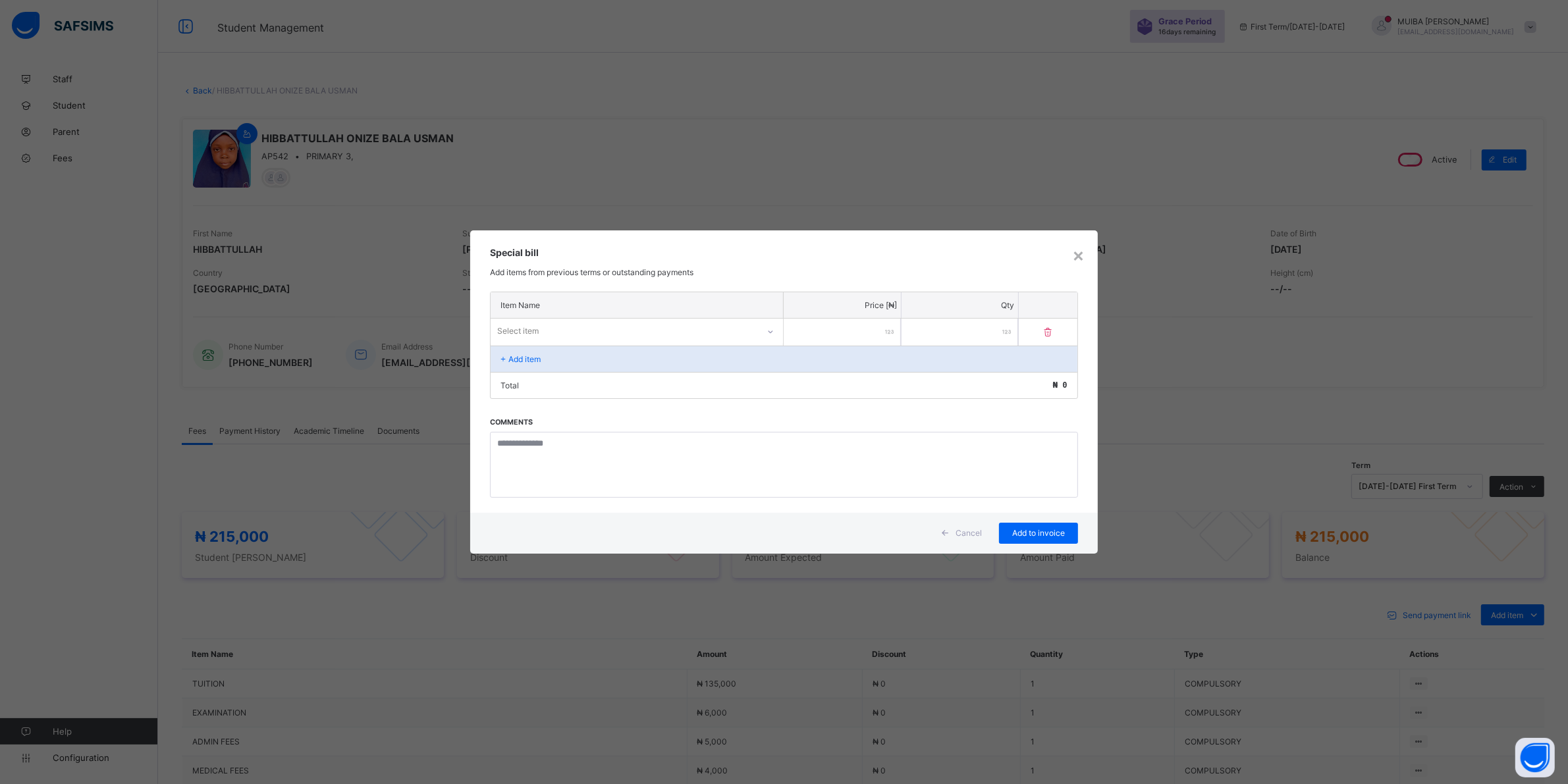
click at [768, 329] on icon at bounding box center [771, 331] width 8 height 13
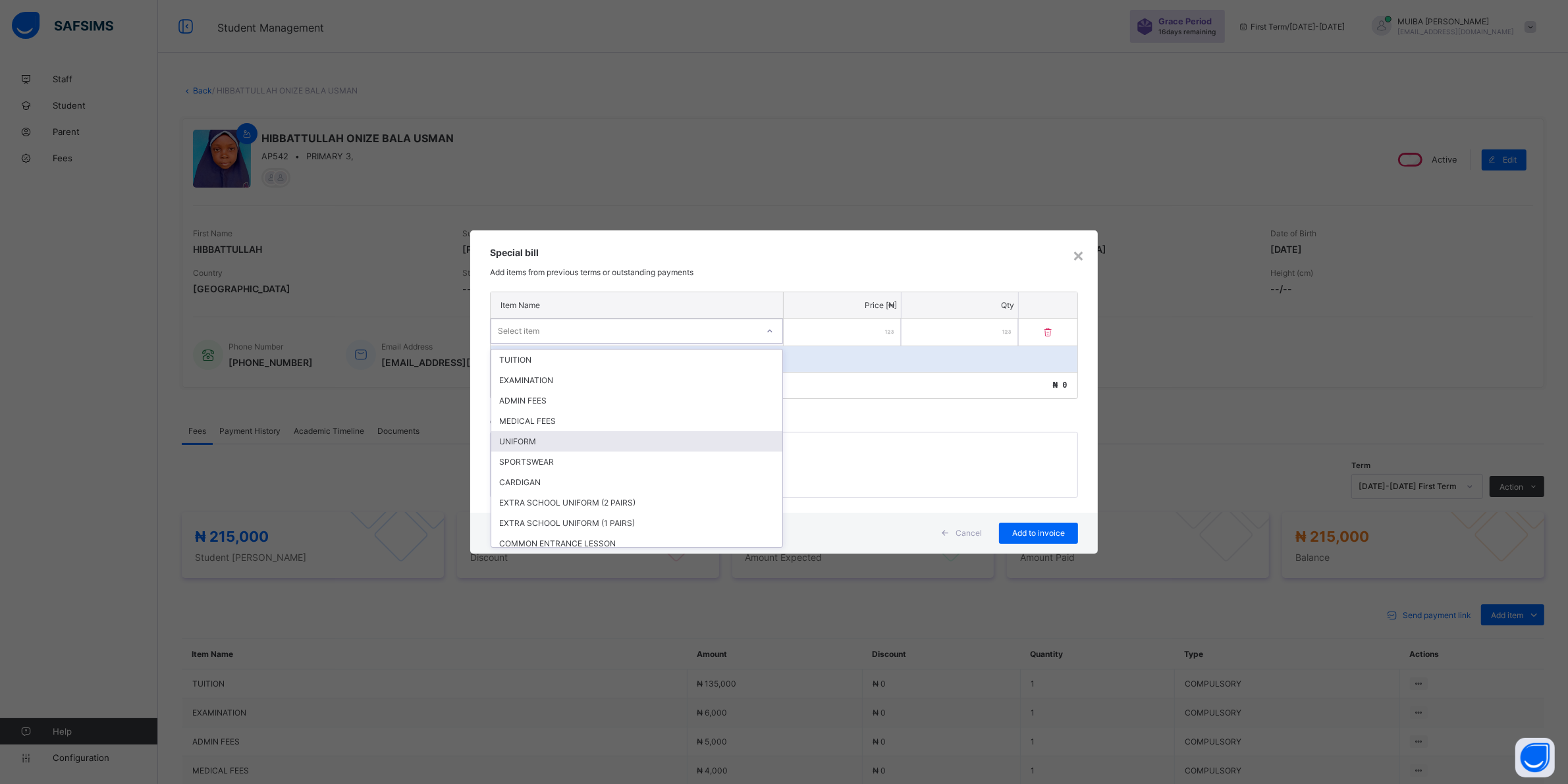
click at [531, 440] on div "UNIFORM" at bounding box center [636, 442] width 291 height 21
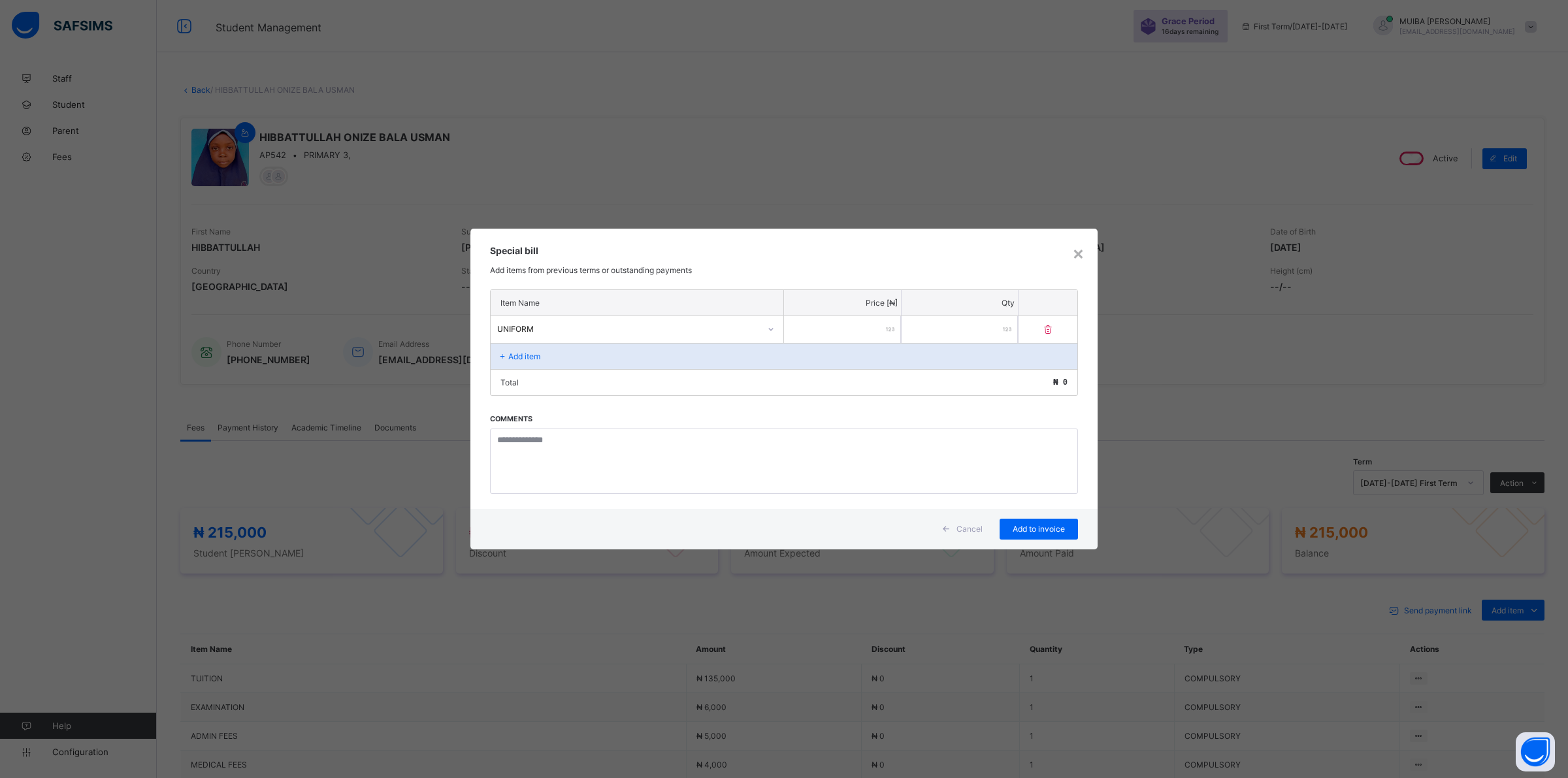
click at [843, 332] on input "number" at bounding box center [842, 330] width 117 height 27
type input "*****"
click at [1038, 524] on span "Add to invoice" at bounding box center [1039, 529] width 59 height 9
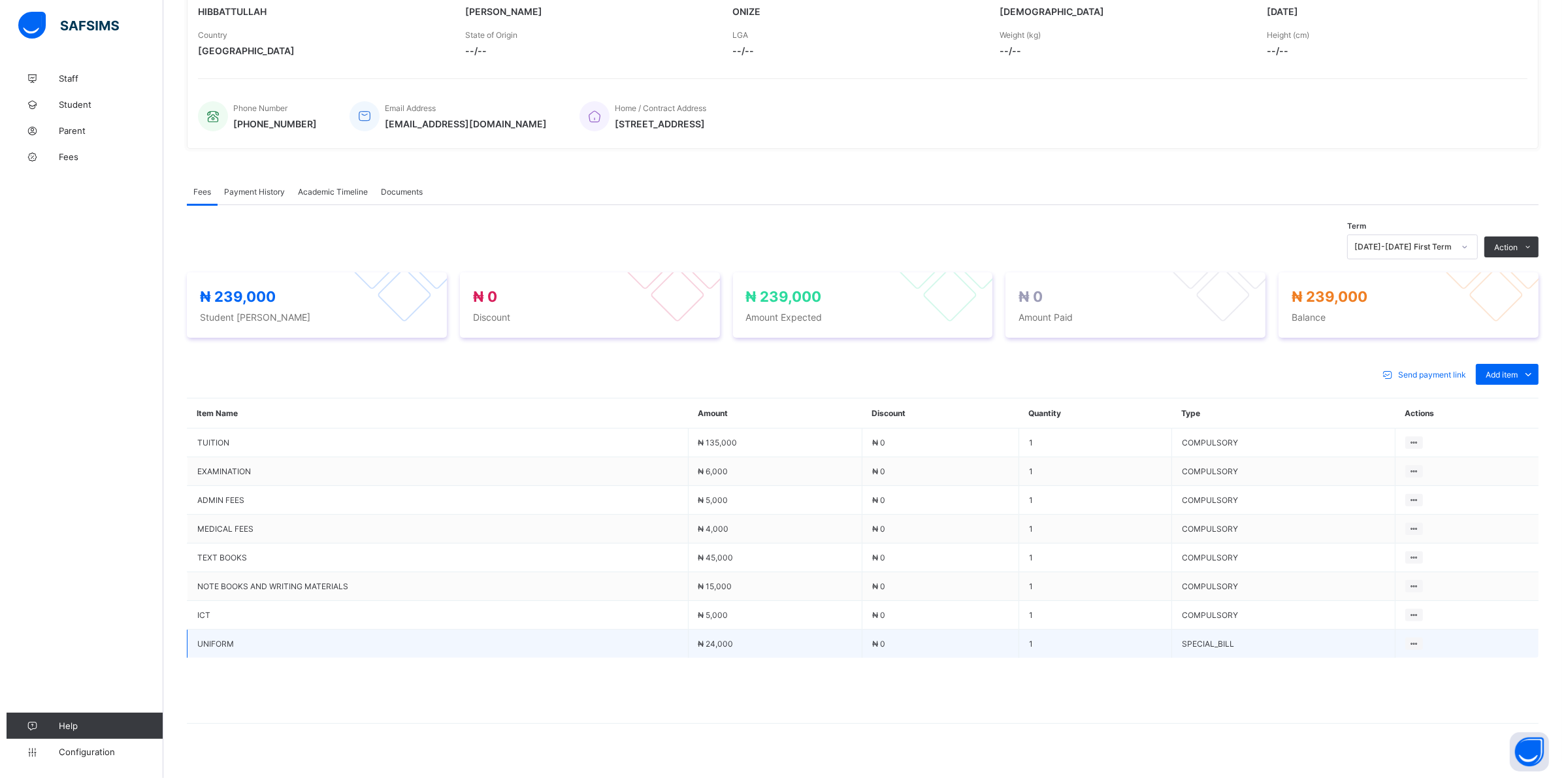
scroll to position [245, 0]
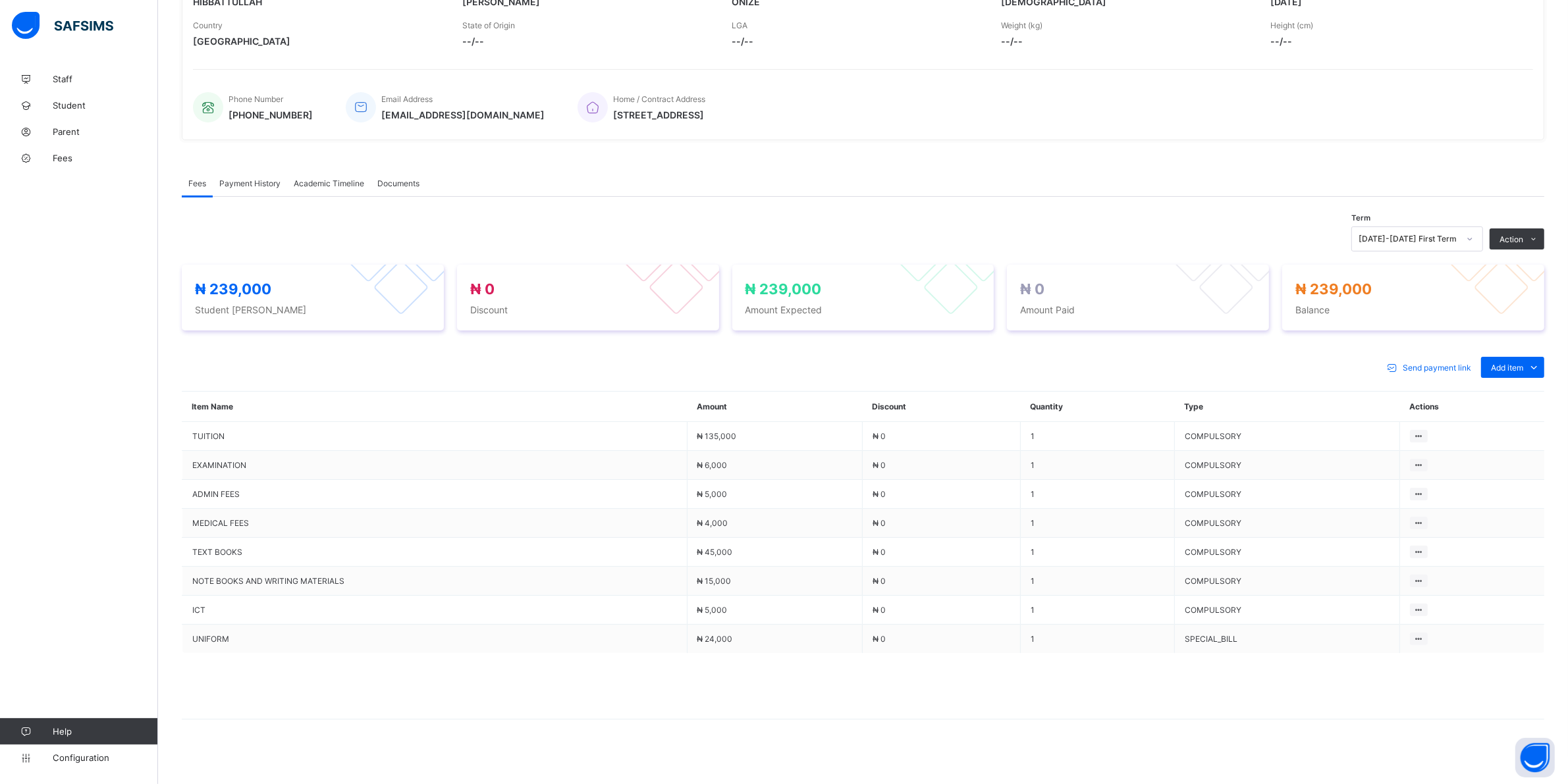
drag, startPoint x: 1420, startPoint y: 641, endPoint x: 1400, endPoint y: 659, distance: 26.9
click at [0, 0] on div "Delete Payment Item" at bounding box center [0, 0] width 0 height 0
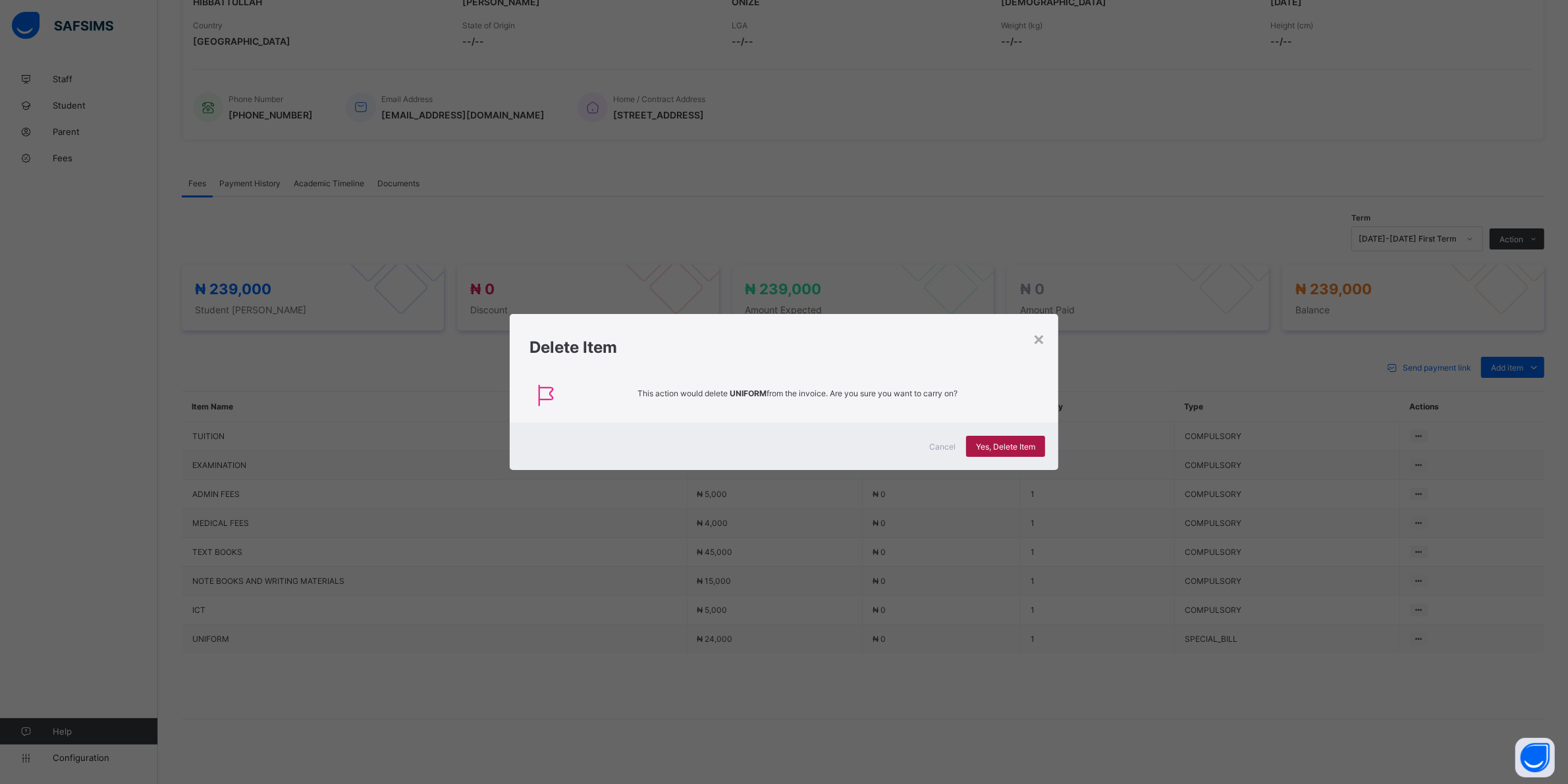
click at [1002, 446] on span "Yes, Delete Item" at bounding box center [1006, 446] width 59 height 10
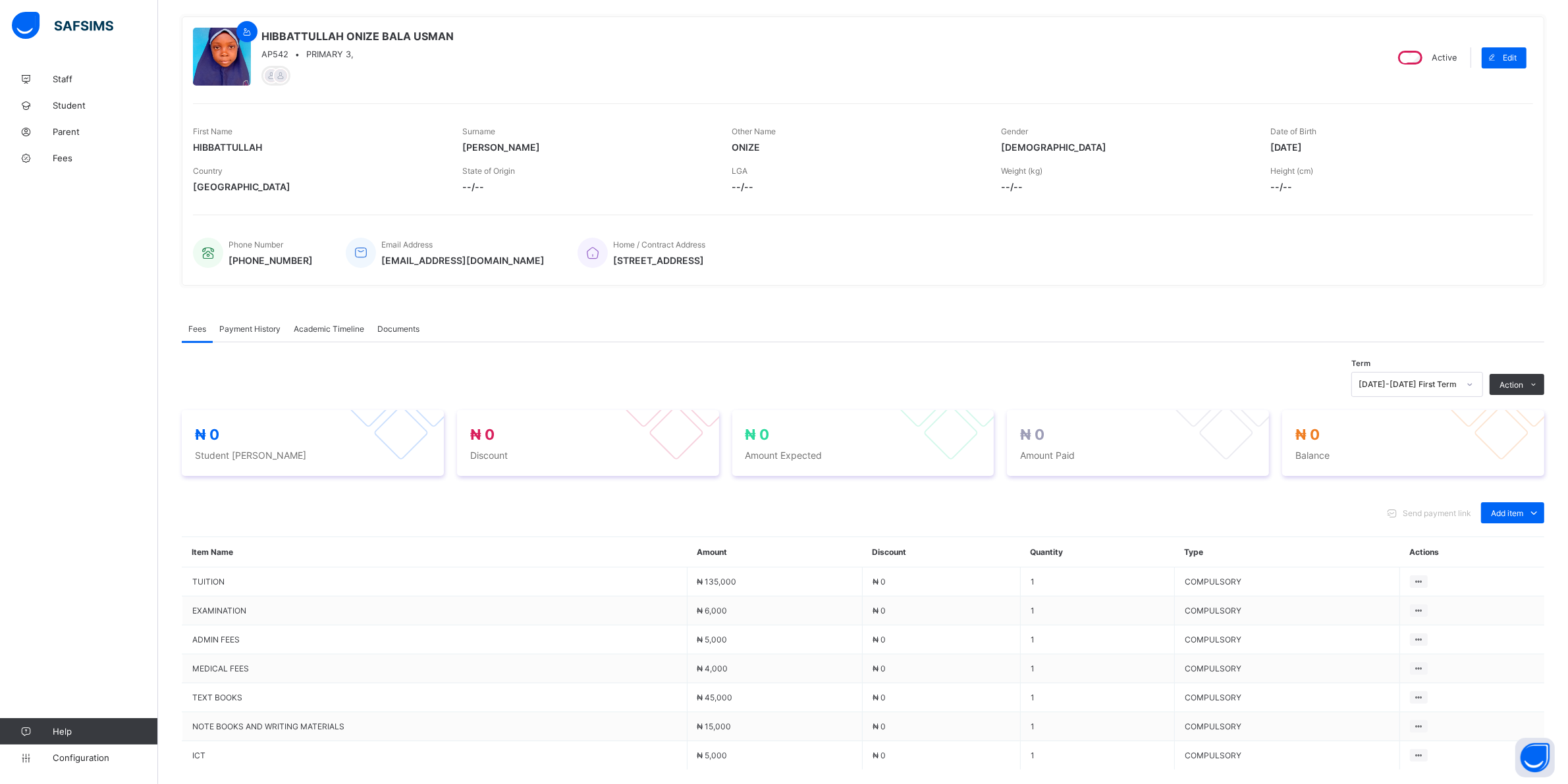
scroll to position [220, 0]
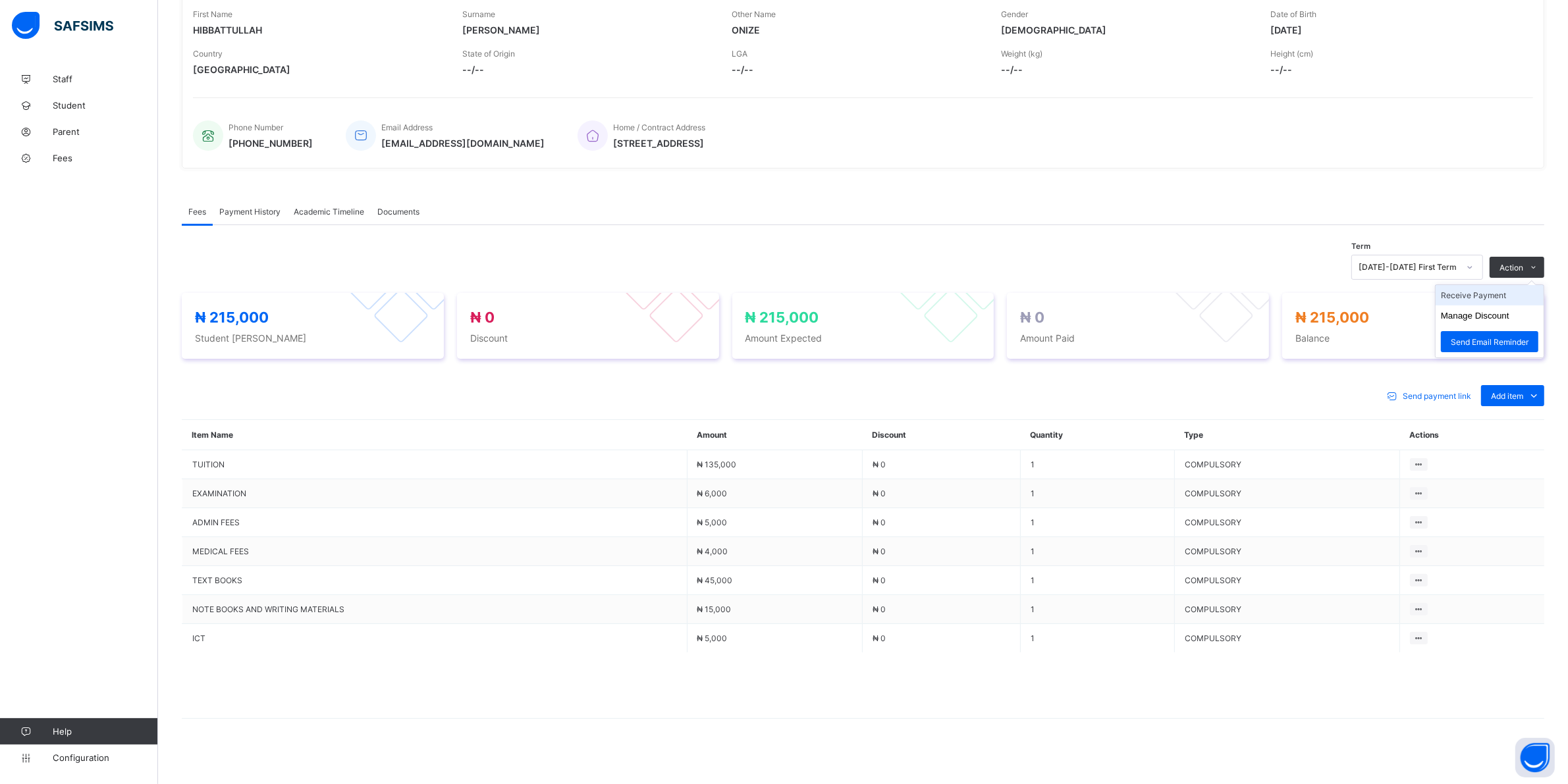
click at [1486, 294] on li "Receive Payment" at bounding box center [1489, 296] width 108 height 21
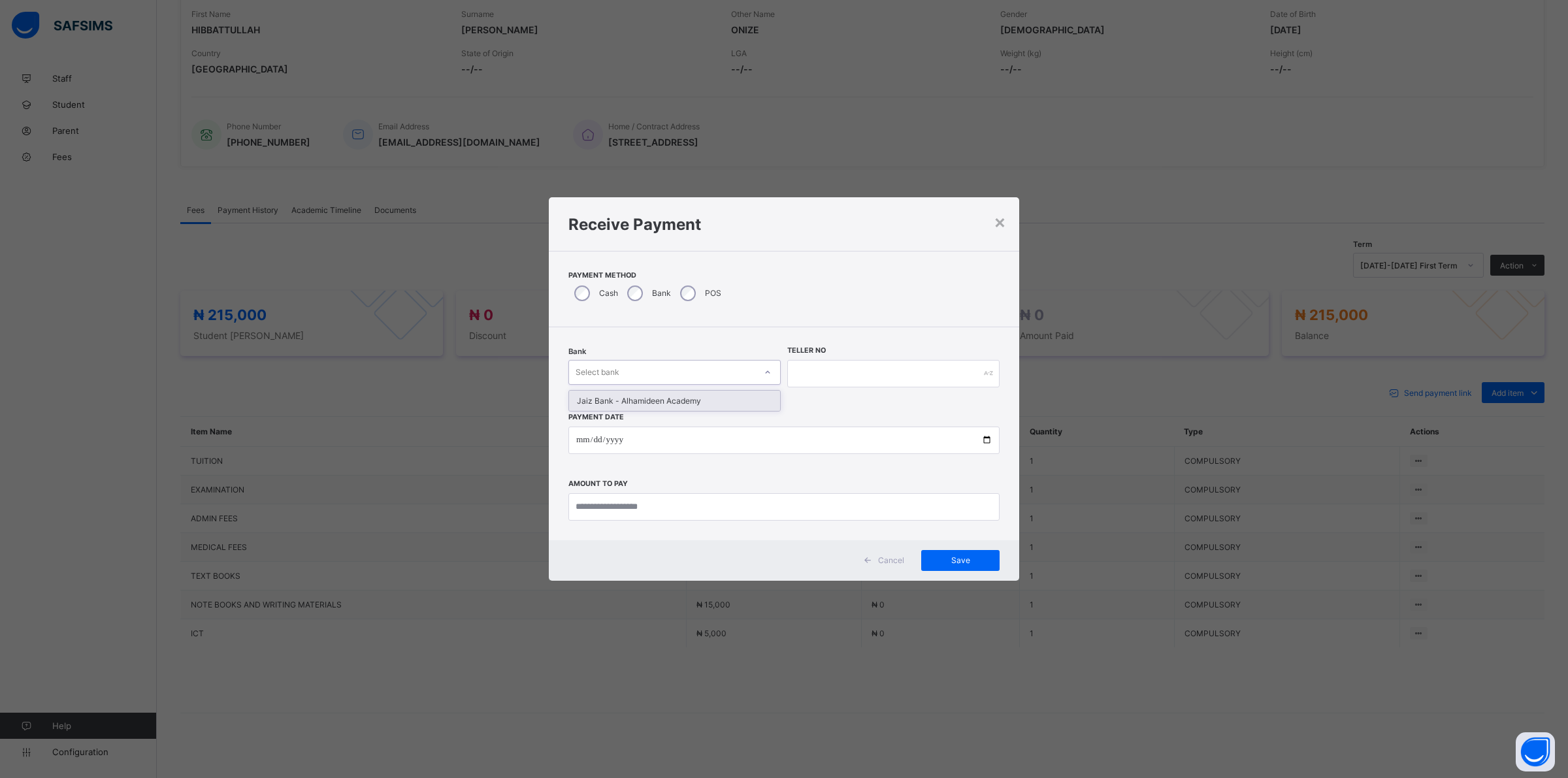
click at [769, 375] on icon at bounding box center [768, 372] width 8 height 13
click at [707, 403] on div "Jaiz Bank - Alhamideen Academy" at bounding box center [674, 401] width 211 height 20
click at [845, 374] on input "text" at bounding box center [894, 374] width 212 height 28
type input "*******"
click at [576, 441] on input "date" at bounding box center [784, 440] width 431 height 28
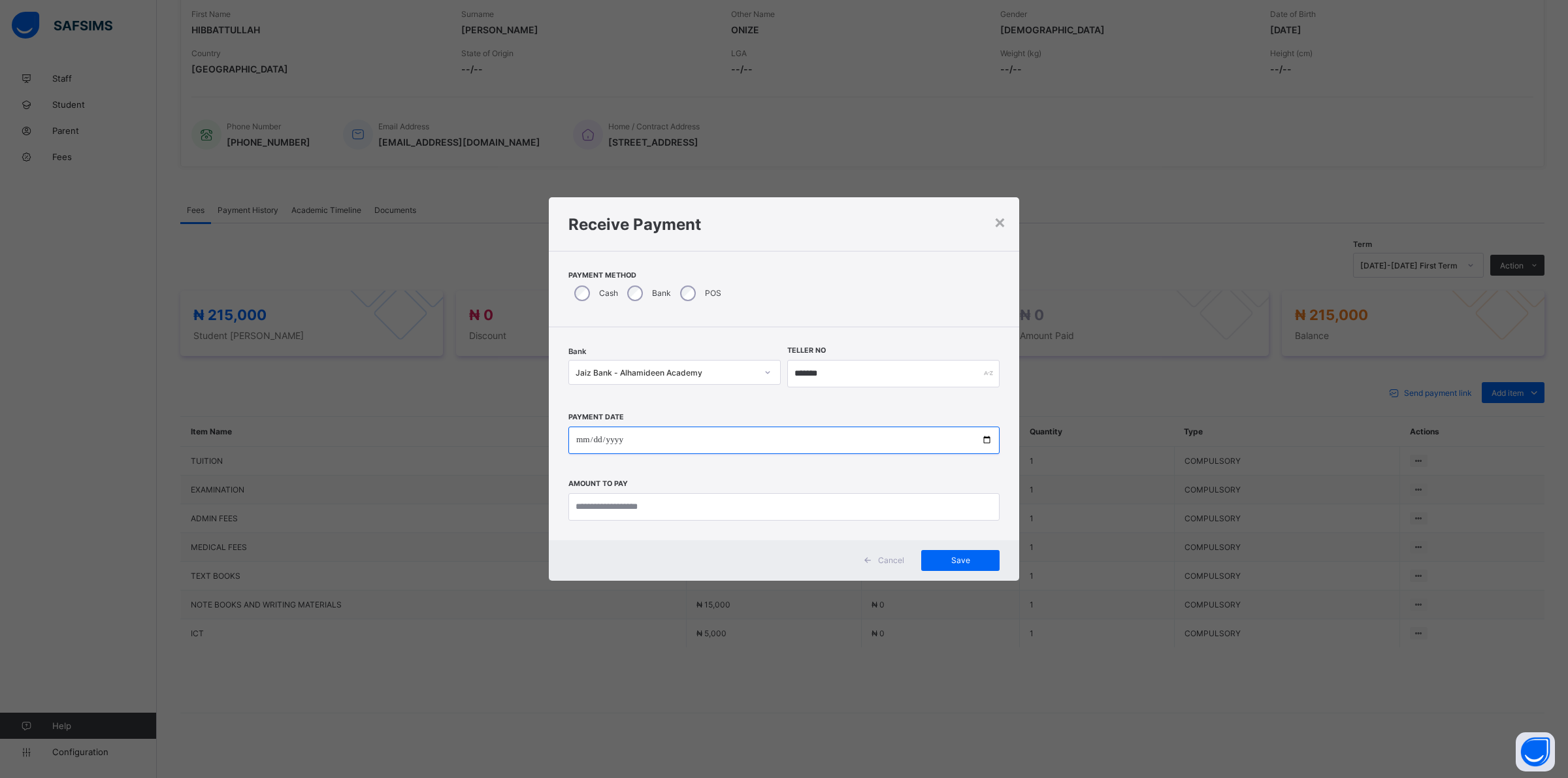
type input "**********"
click at [600, 503] on input "currency" at bounding box center [784, 507] width 431 height 28
type input "*********"
click at [961, 559] on span "Save" at bounding box center [960, 560] width 59 height 9
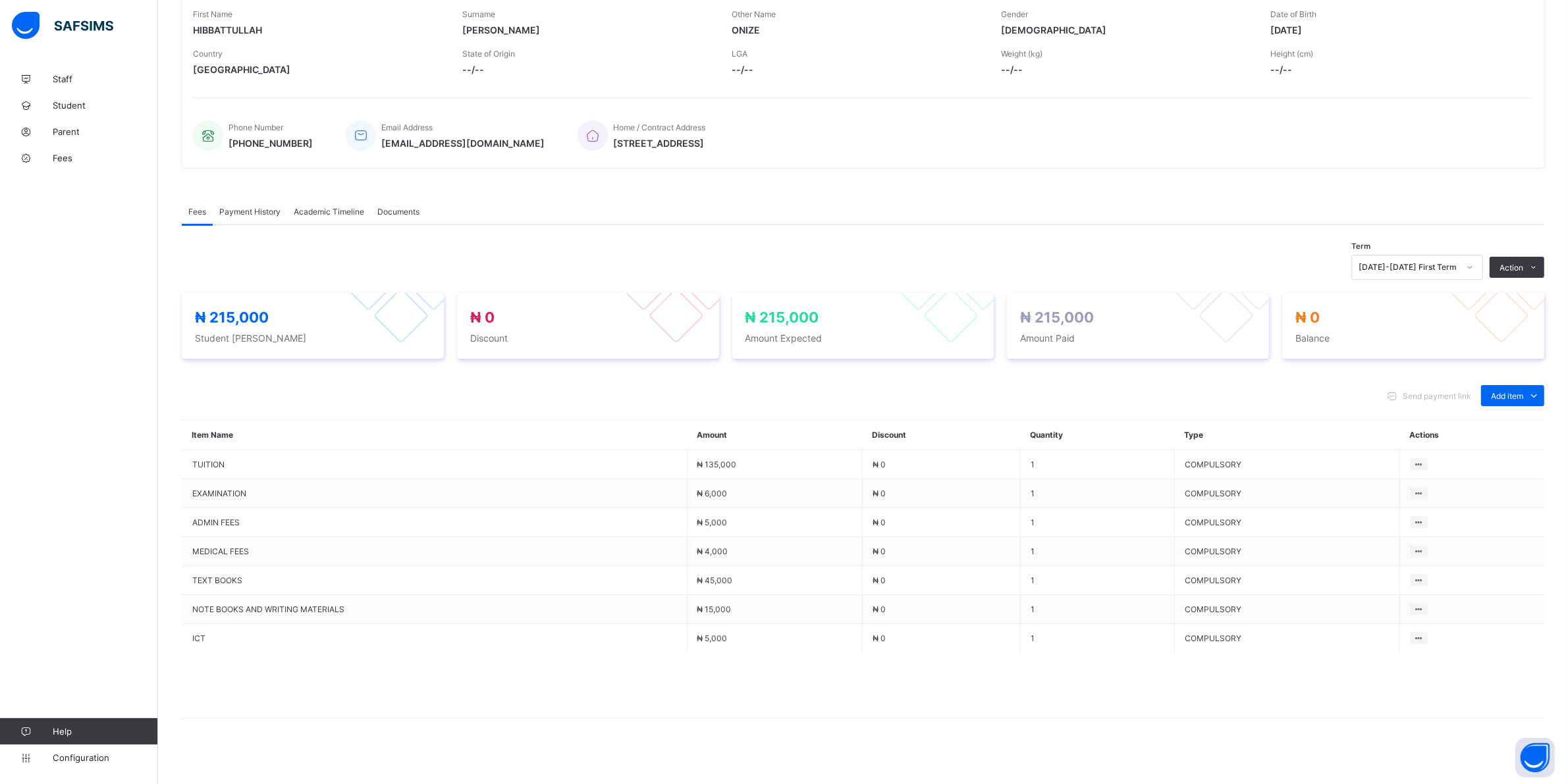
click at [244, 212] on span "Payment History" at bounding box center [250, 212] width 61 height 10
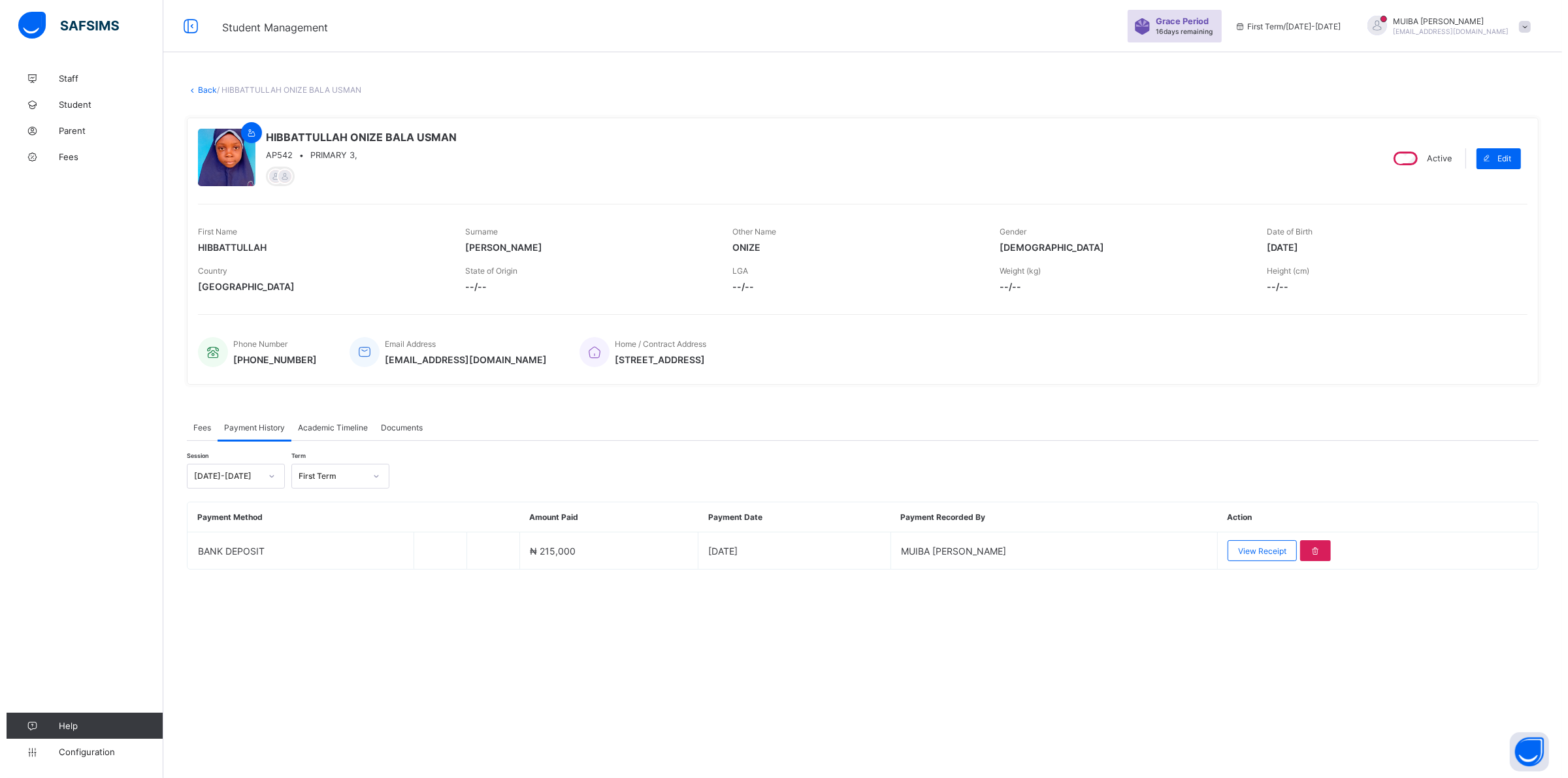
scroll to position [0, 0]
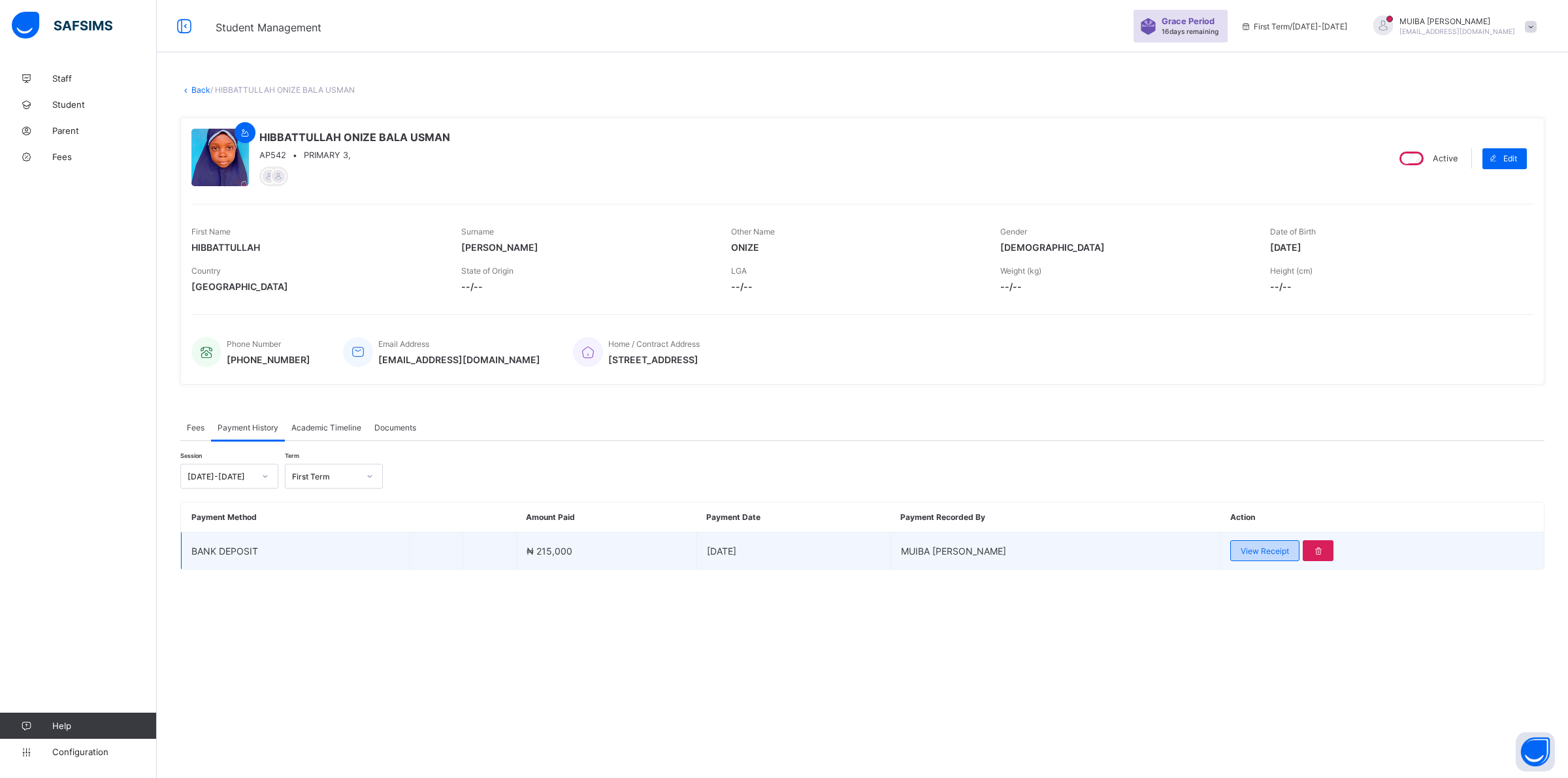
click at [1249, 549] on span "View Receipt" at bounding box center [1264, 551] width 48 height 9
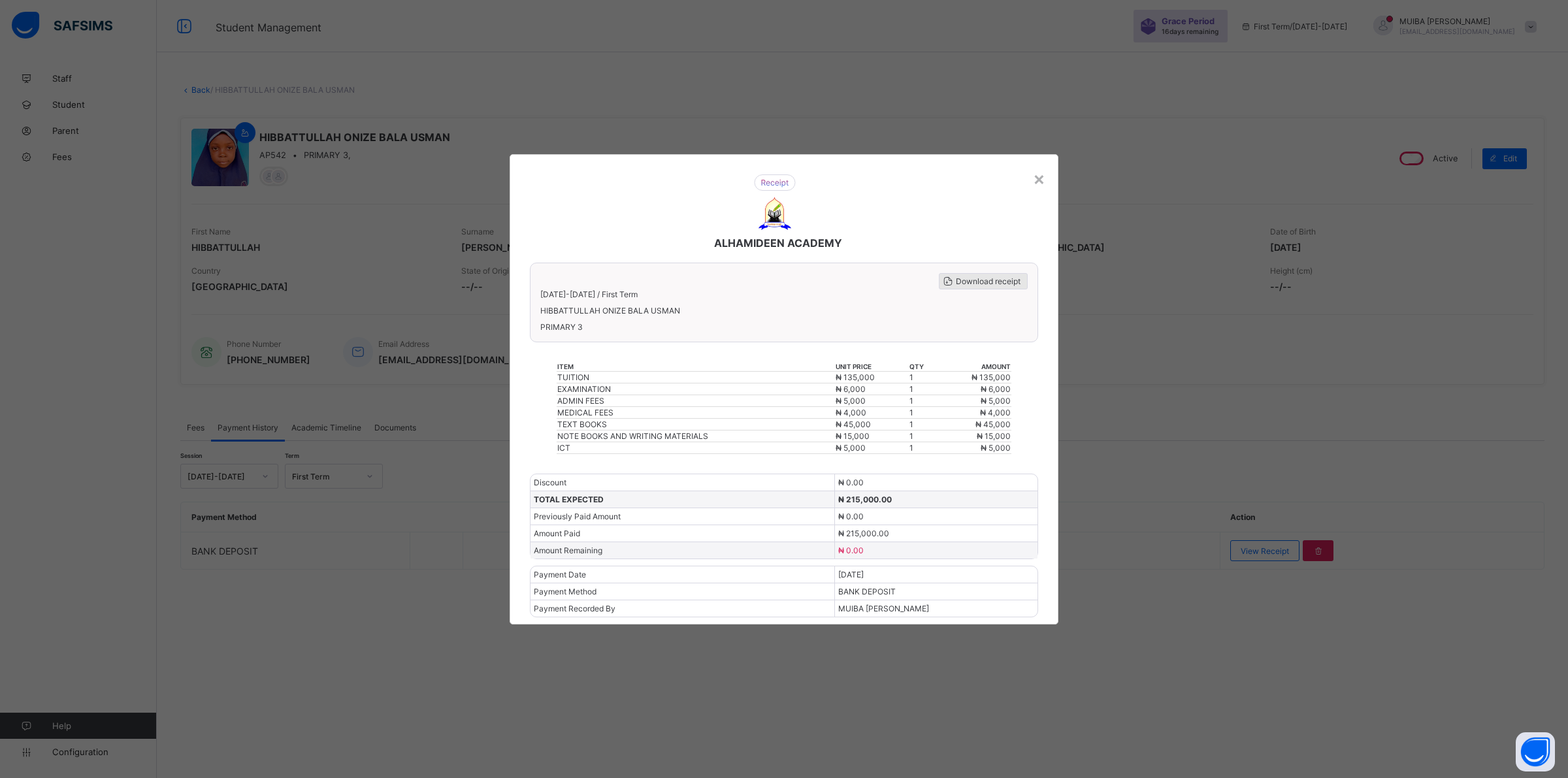
click at [992, 286] on span "Download receipt" at bounding box center [988, 281] width 65 height 9
click at [1039, 185] on div "×" at bounding box center [1039, 179] width 13 height 22
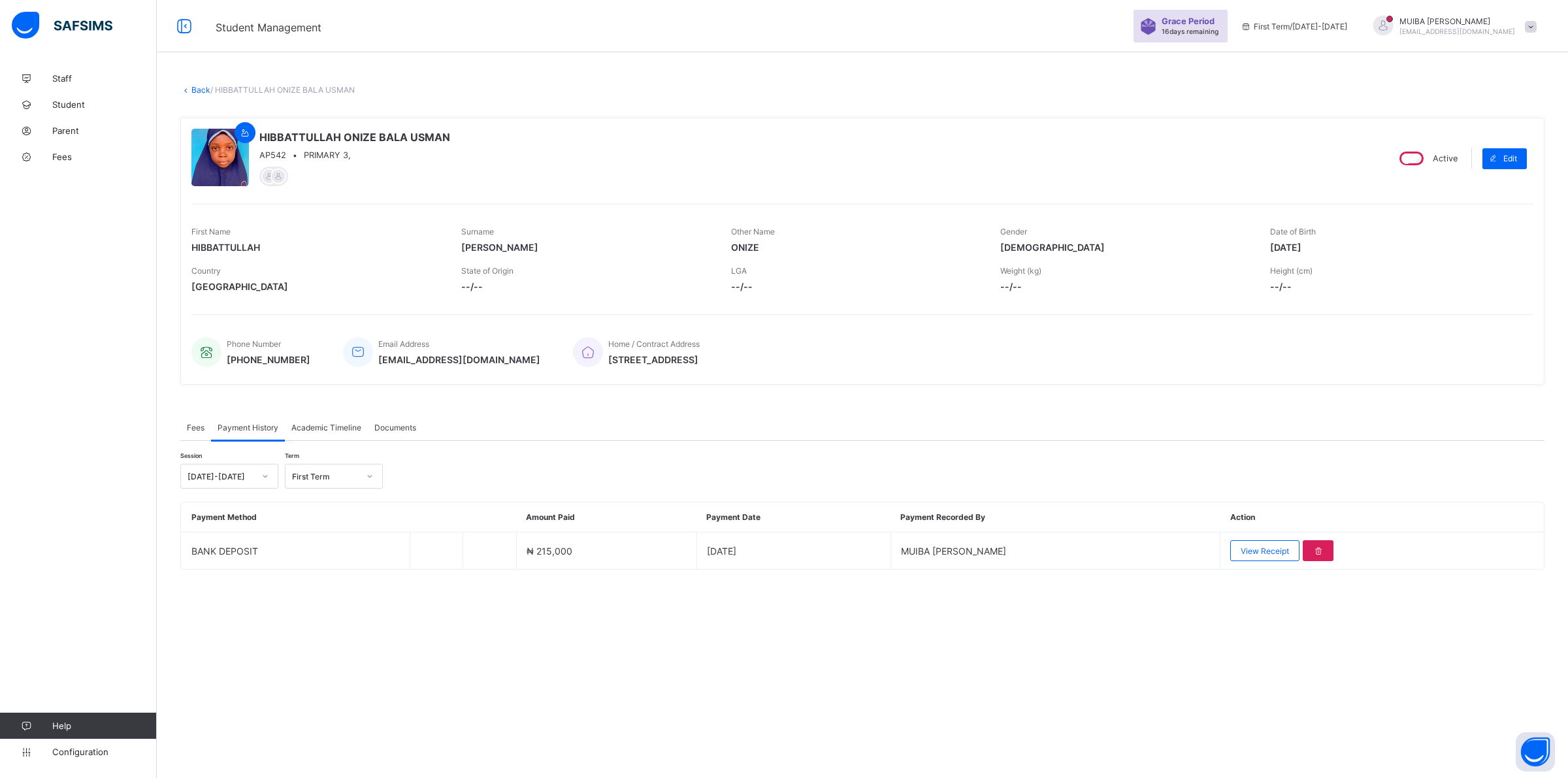
click at [201, 90] on link "Back" at bounding box center [201, 90] width 19 height 9
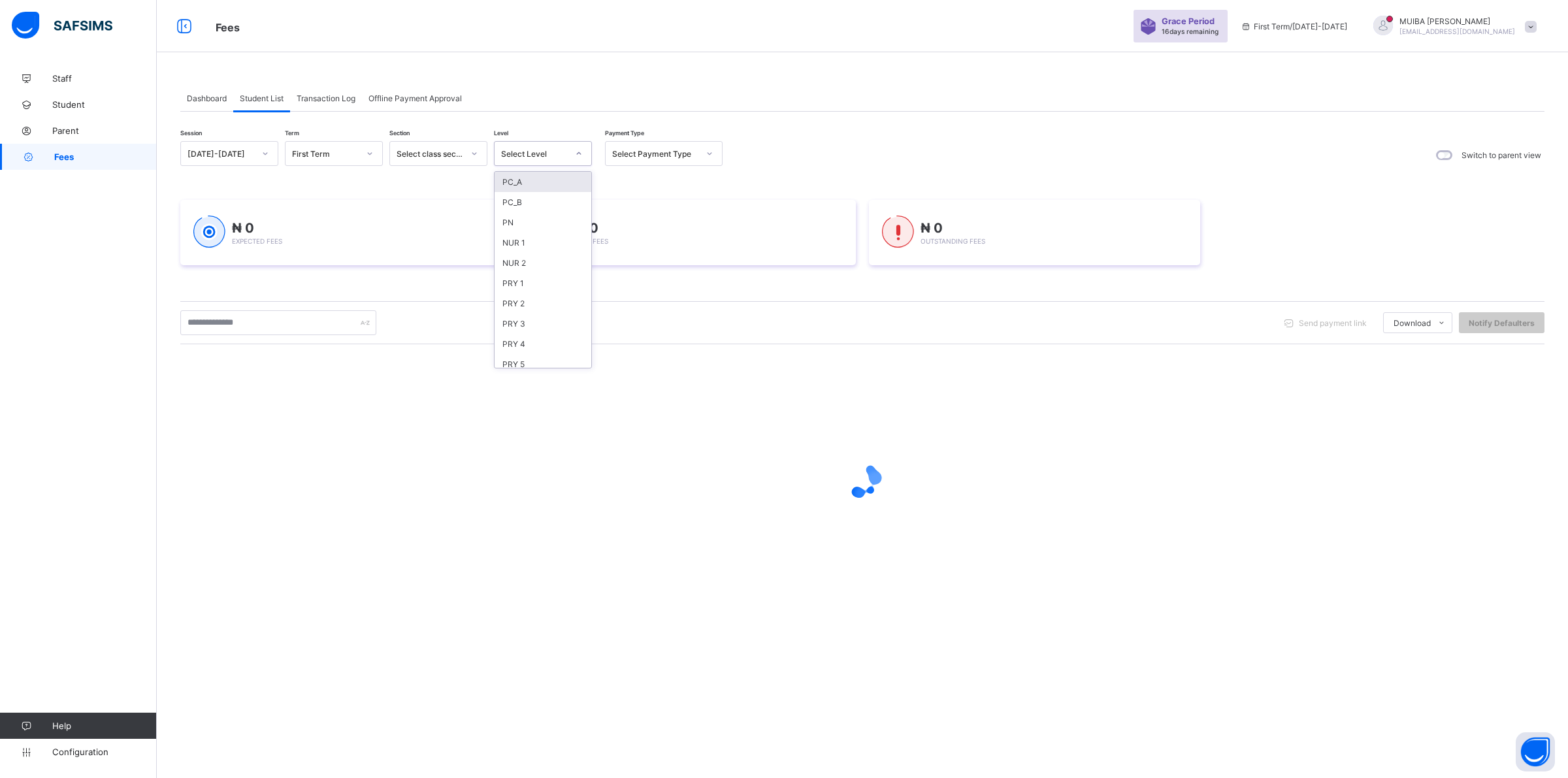
click at [586, 155] on div at bounding box center [579, 153] width 22 height 21
click at [520, 337] on div "PRY 4" at bounding box center [543, 344] width 97 height 20
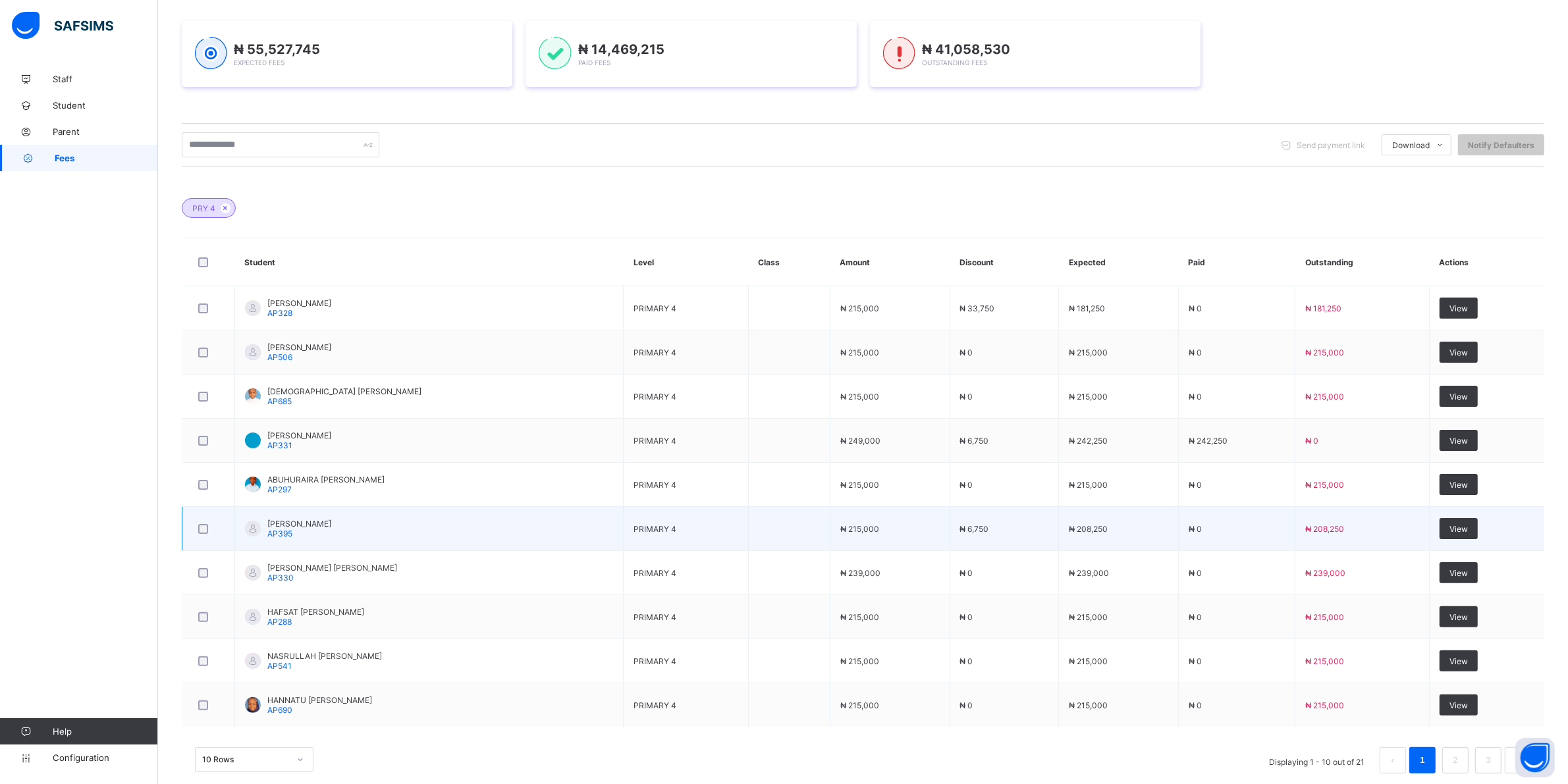
scroll to position [234, 0]
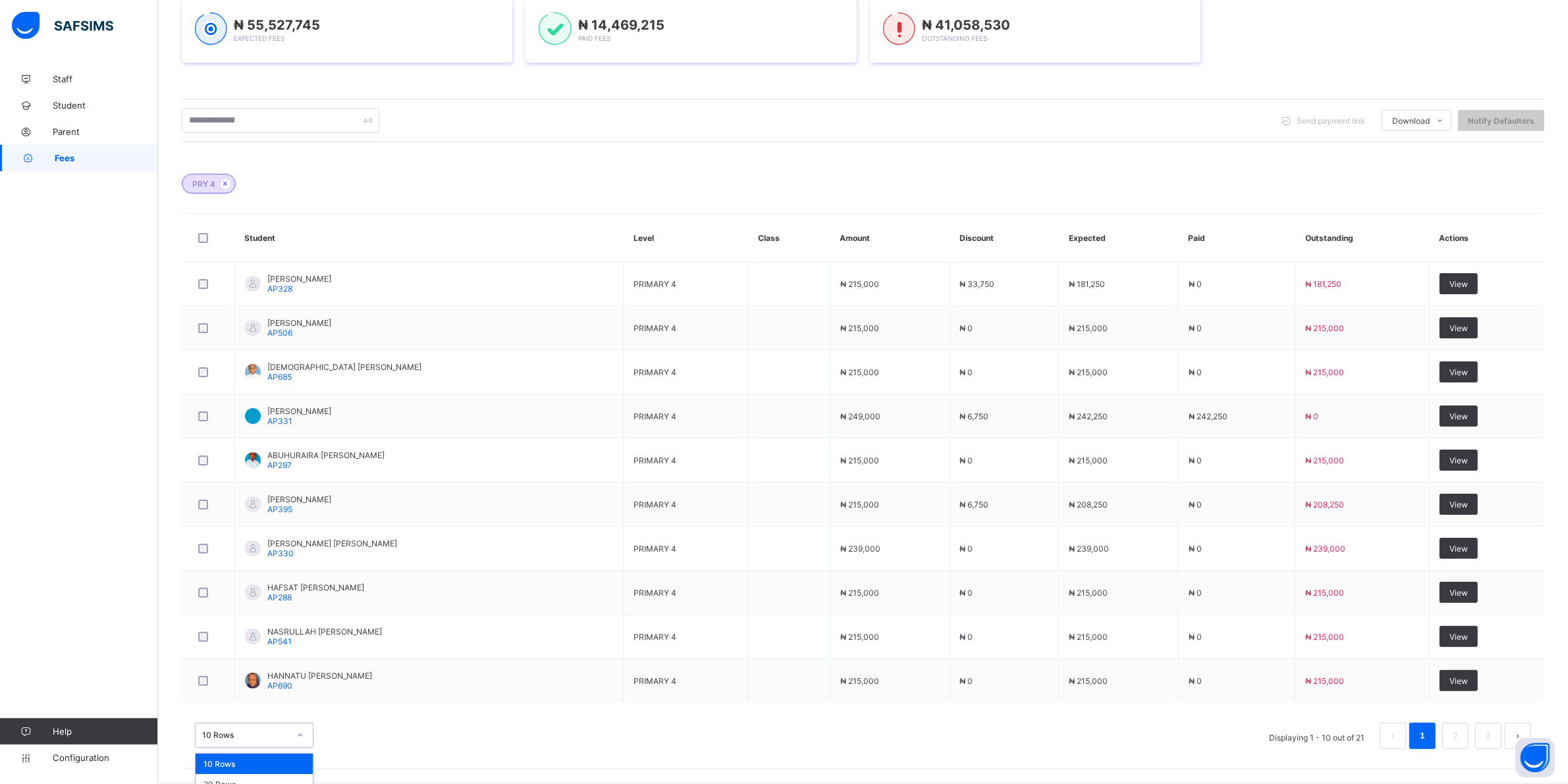
click at [295, 737] on div "option 10 Rows focused, 1 of 3. 3 results available. Use Up and Down to choose …" at bounding box center [254, 736] width 118 height 25
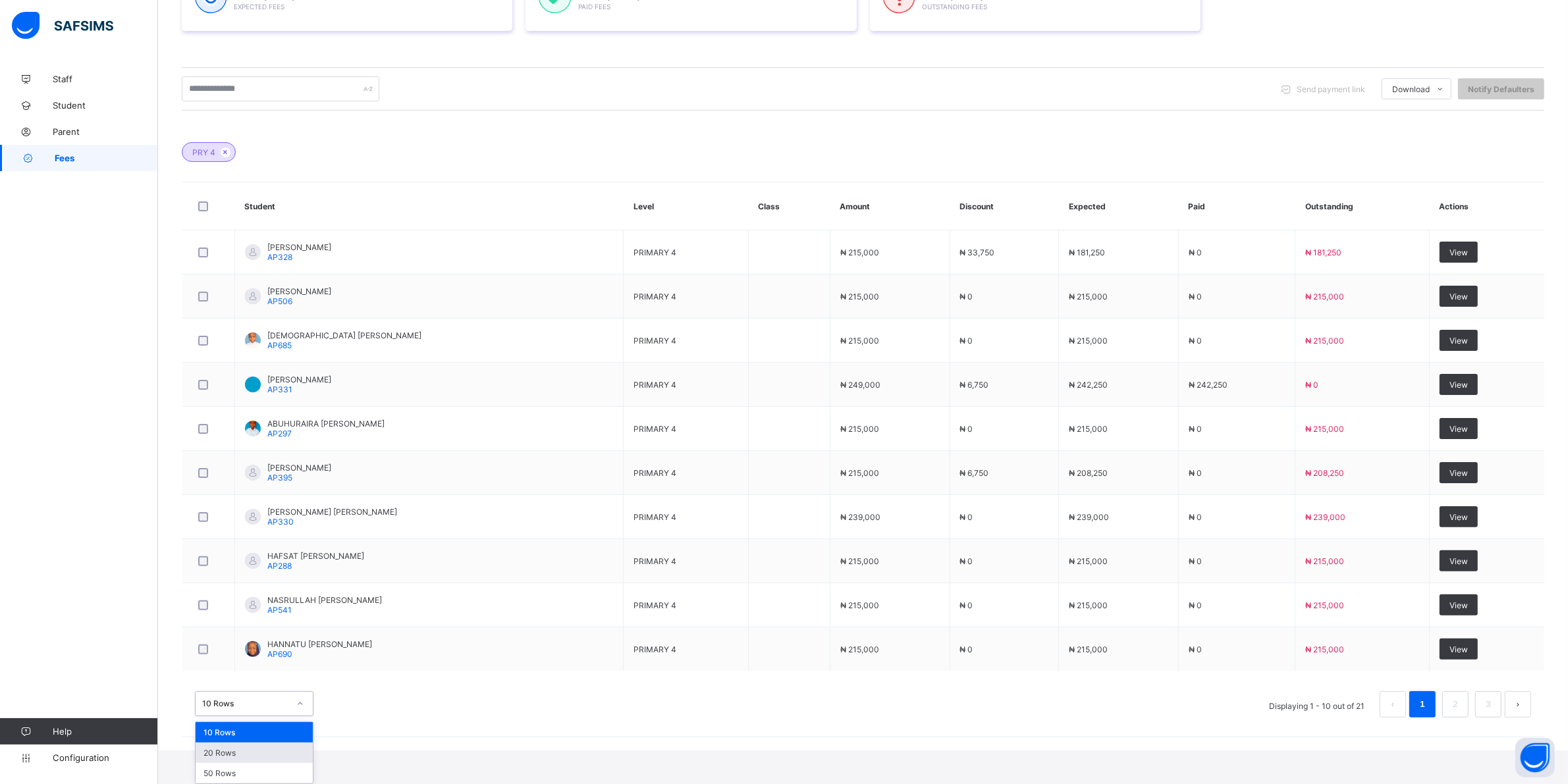
click at [251, 754] on div "20 Rows" at bounding box center [255, 753] width 117 height 21
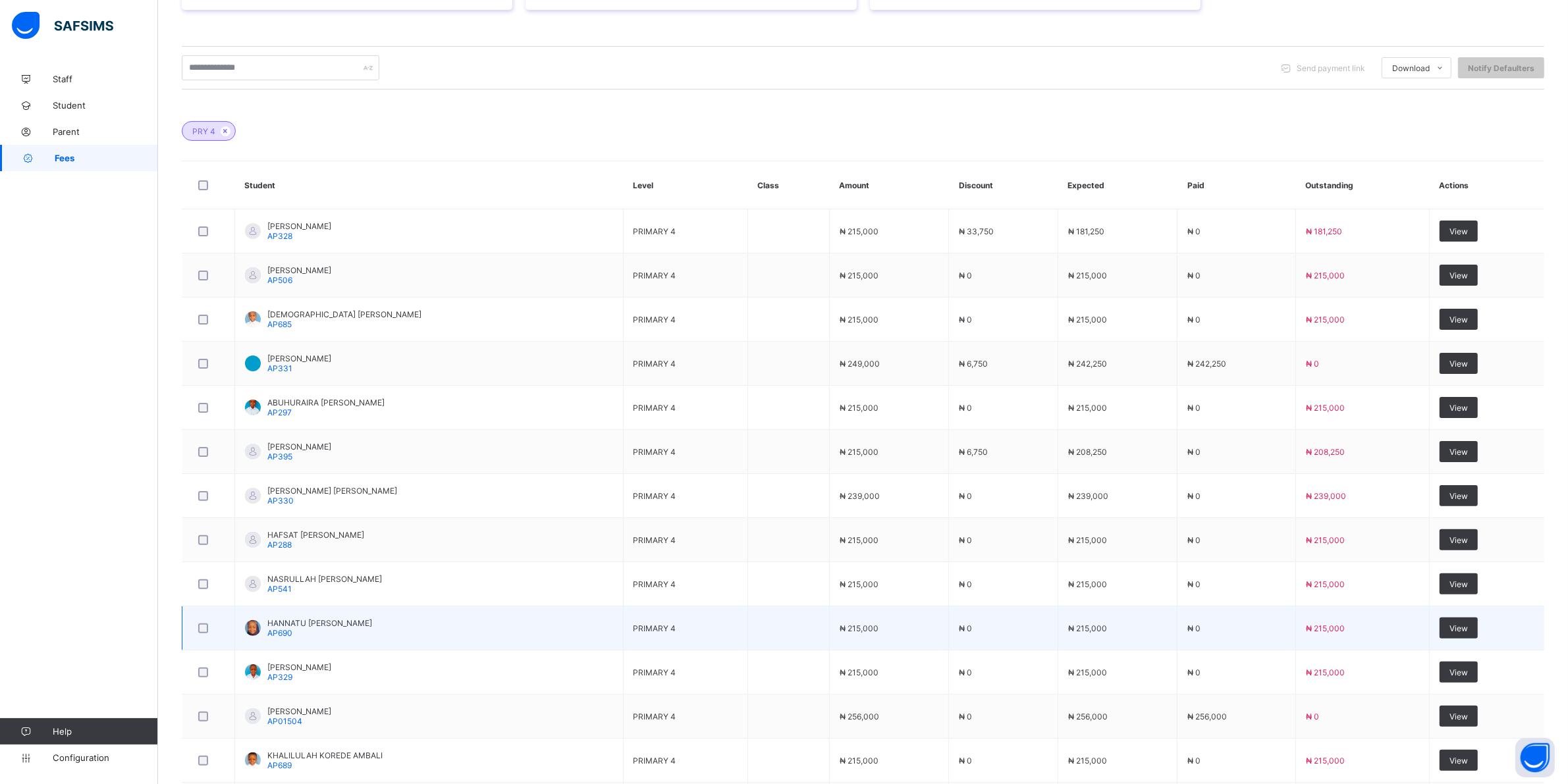
scroll to position [329, 0]
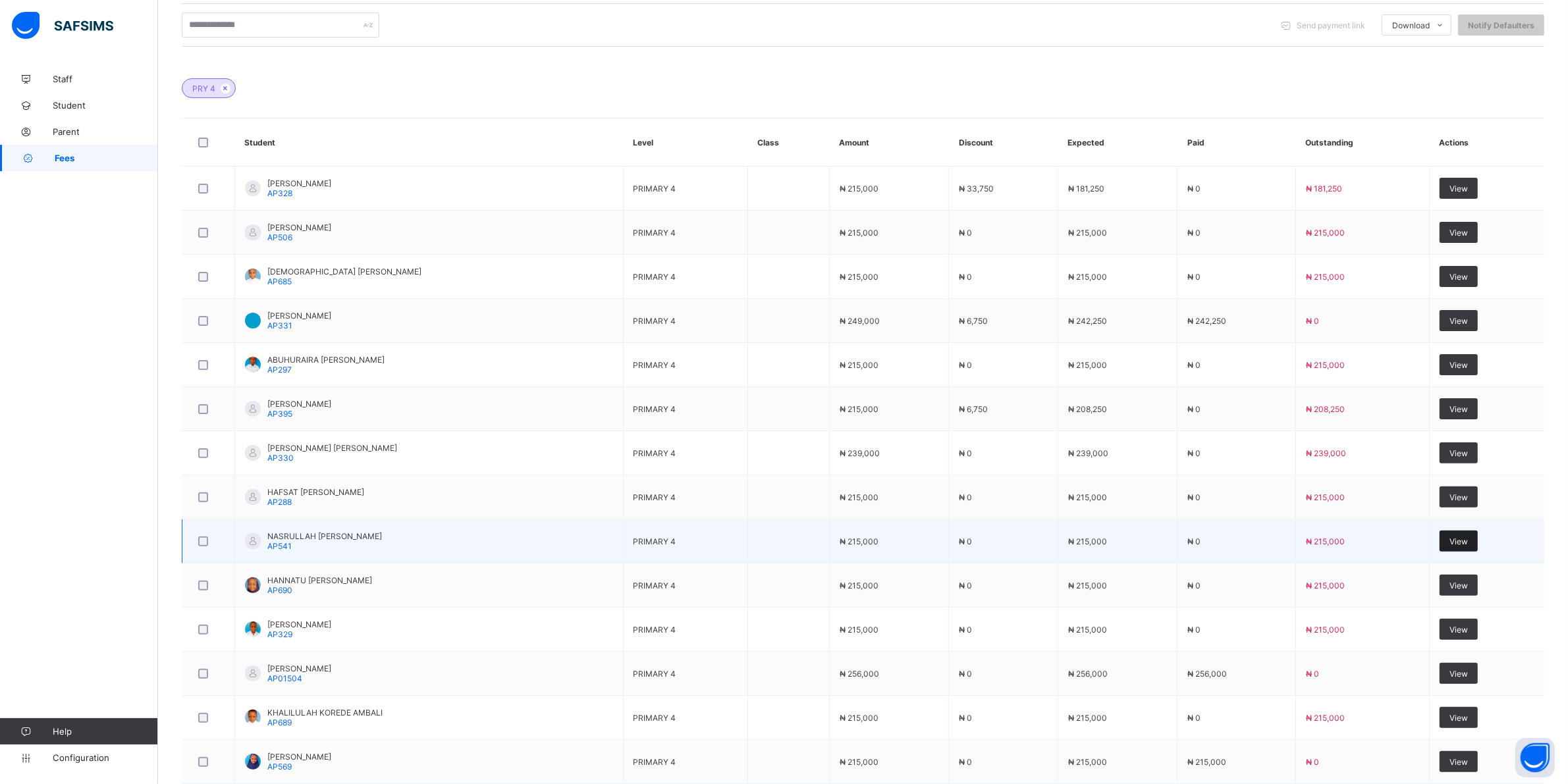
click at [1463, 545] on span "View" at bounding box center [1459, 541] width 18 height 10
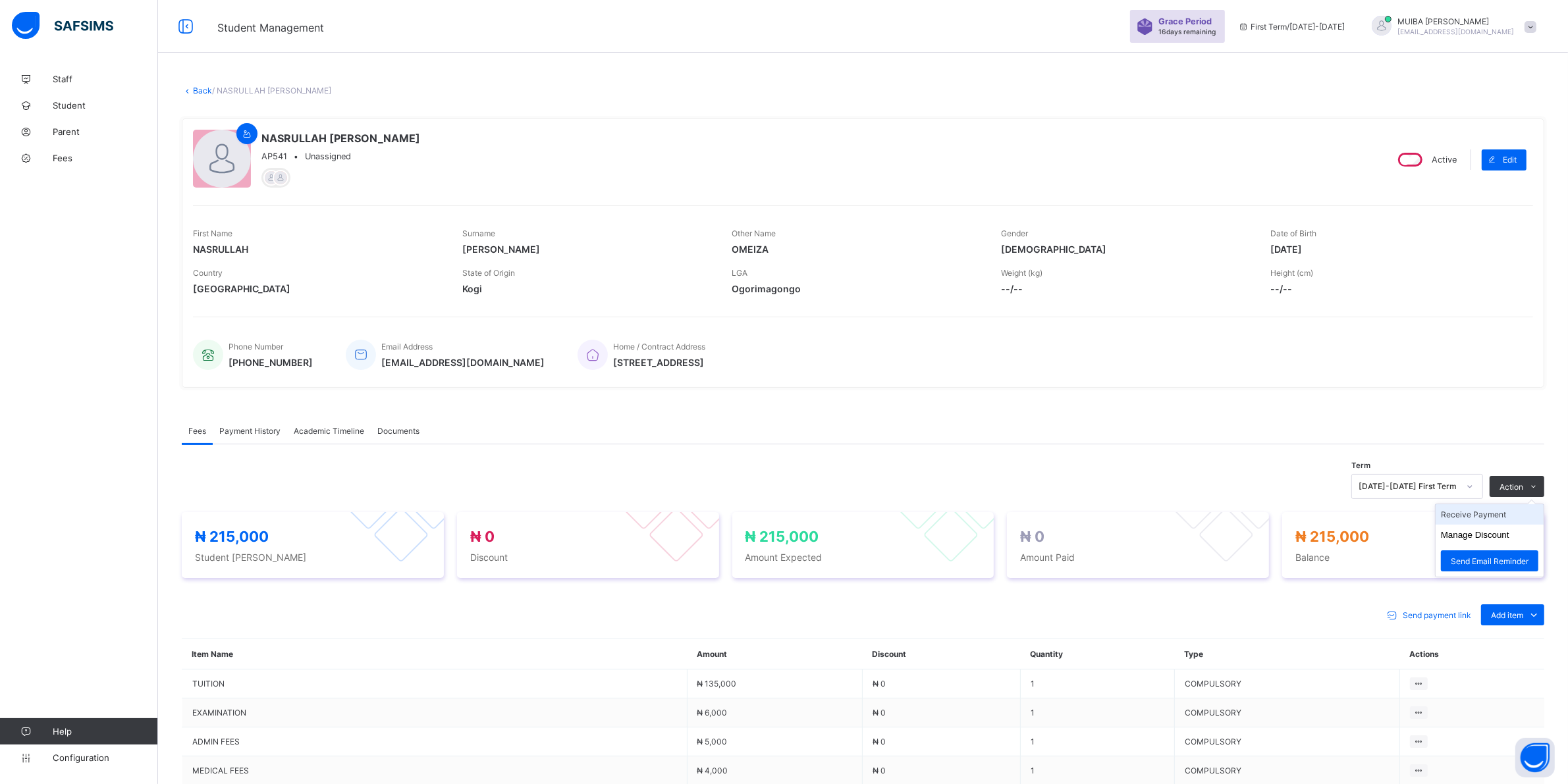
click at [1495, 515] on li "Receive Payment" at bounding box center [1489, 514] width 108 height 21
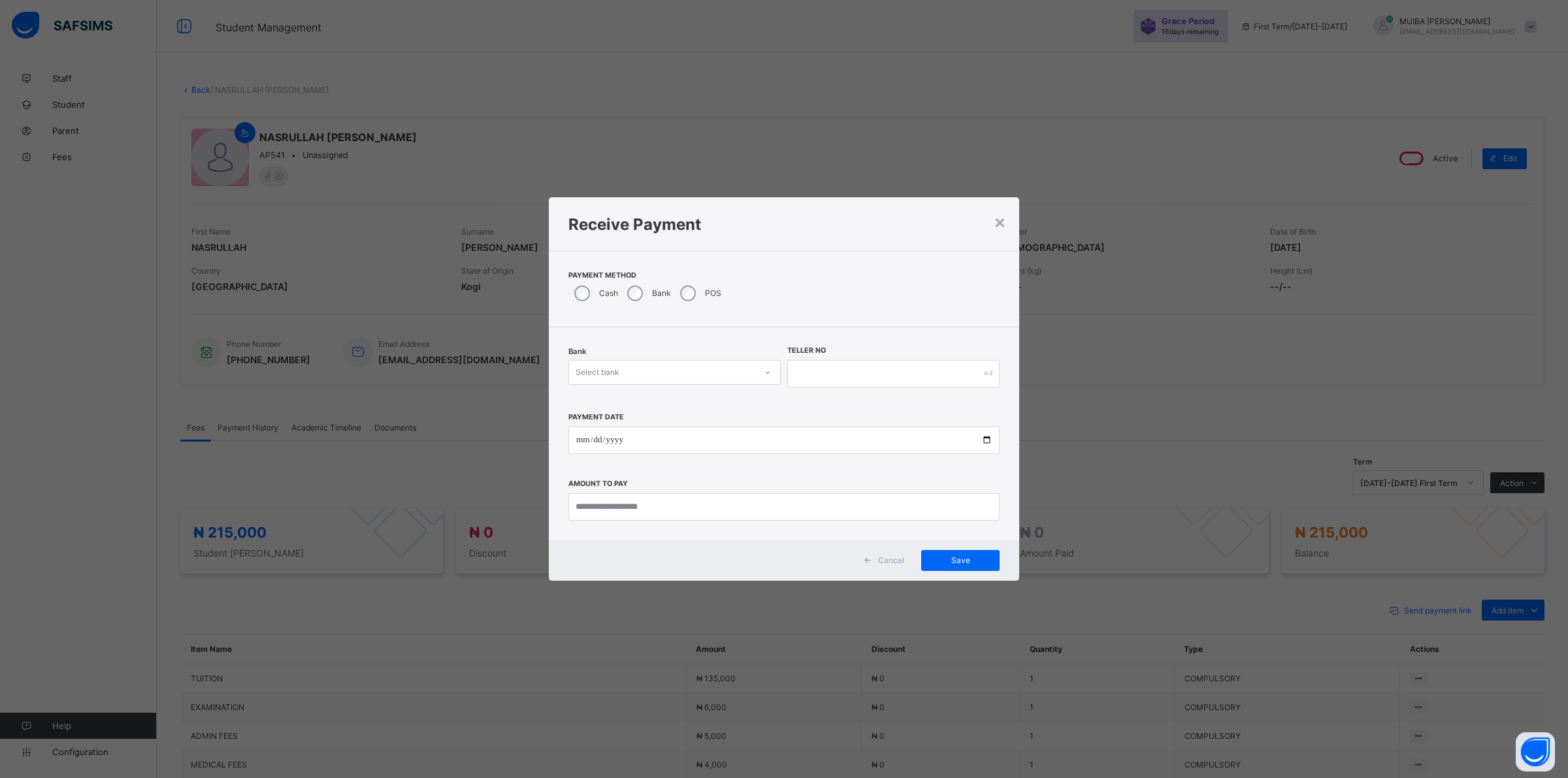
click at [769, 371] on icon at bounding box center [768, 372] width 8 height 13
click at [726, 400] on div "Jaiz Bank - Alhamideen Academy" at bounding box center [674, 401] width 211 height 20
click at [820, 366] on input "text" at bounding box center [894, 374] width 212 height 28
type input "*******"
click at [580, 440] on input "date" at bounding box center [784, 440] width 431 height 28
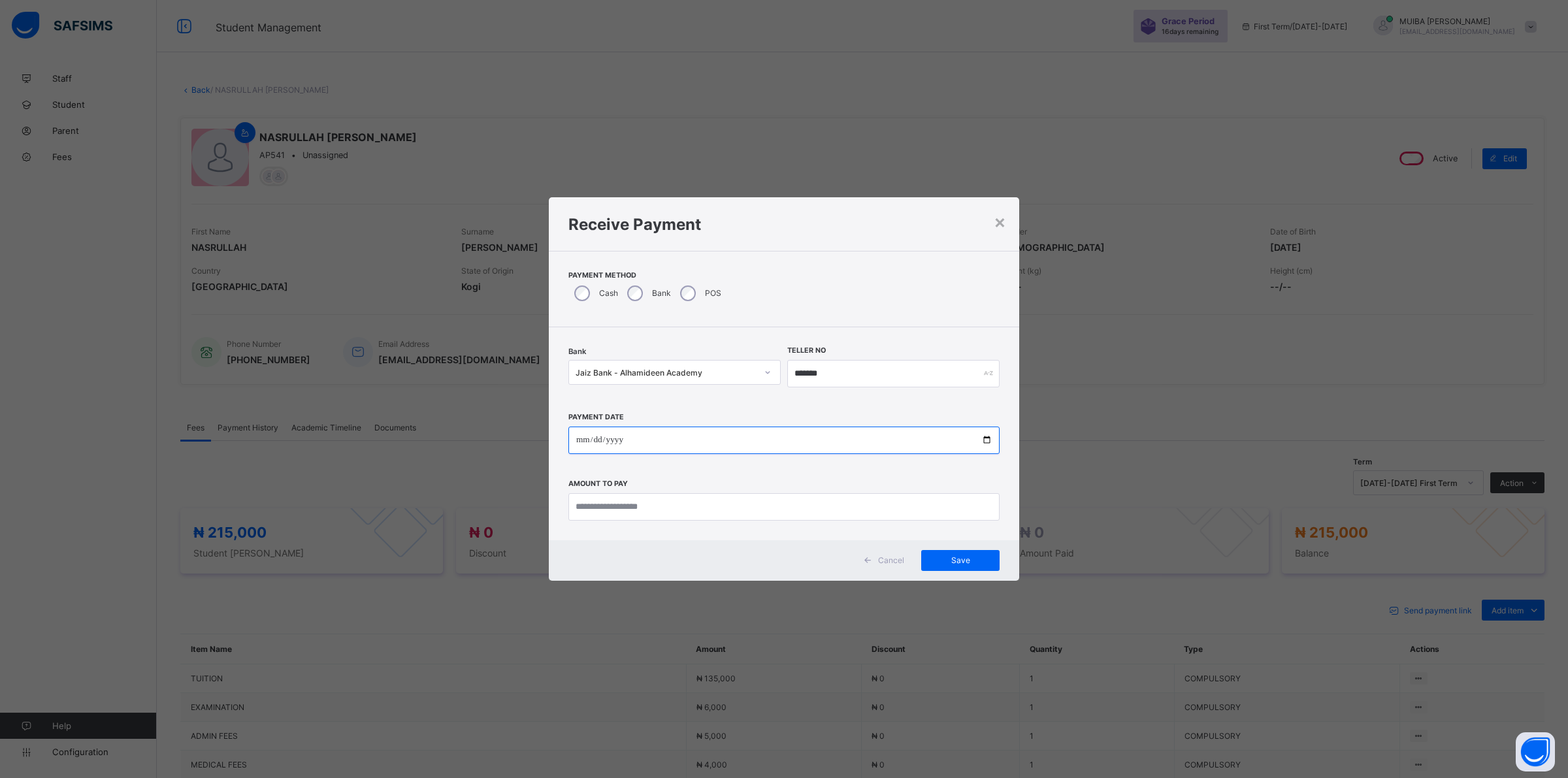
type input "**********"
click at [621, 507] on input "currency" at bounding box center [784, 507] width 431 height 28
type input "*********"
click at [949, 556] on span "Save" at bounding box center [960, 560] width 59 height 9
